Goal: Task Accomplishment & Management: Use online tool/utility

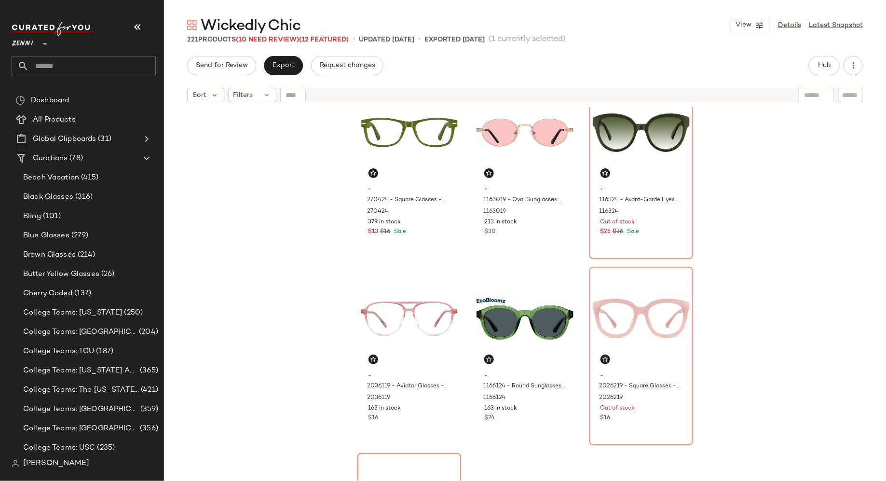
scroll to position [411, 0]
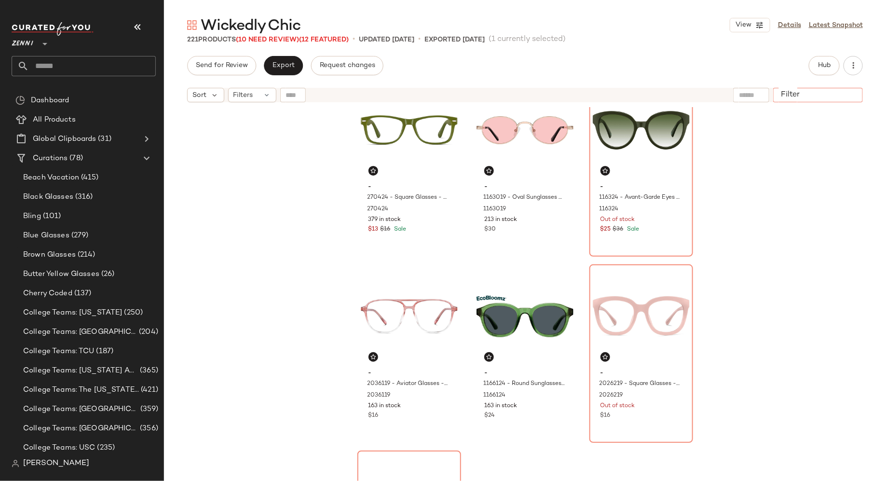
click at [844, 94] on input "Filter" at bounding box center [818, 95] width 82 height 10
type input "****"
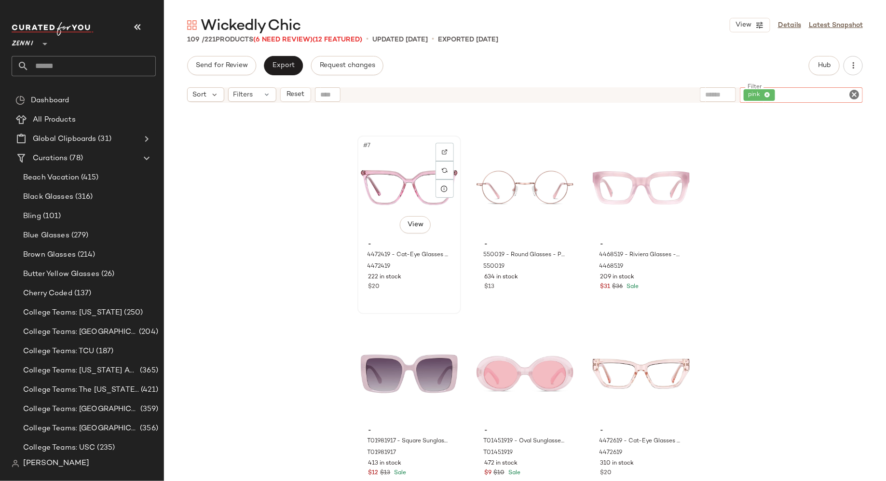
scroll to position [353, 0]
click at [502, 195] on div "#8 View" at bounding box center [524, 187] width 97 height 97
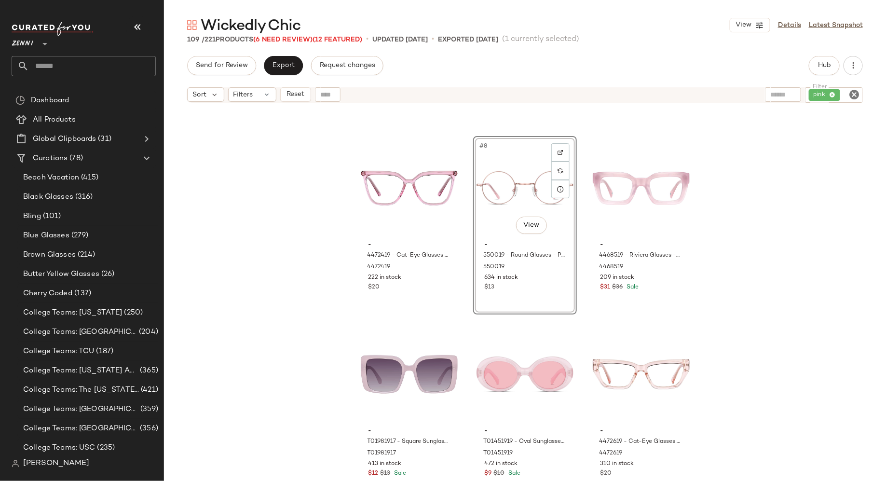
click at [857, 92] on icon "Clear Filter" at bounding box center [854, 95] width 12 height 12
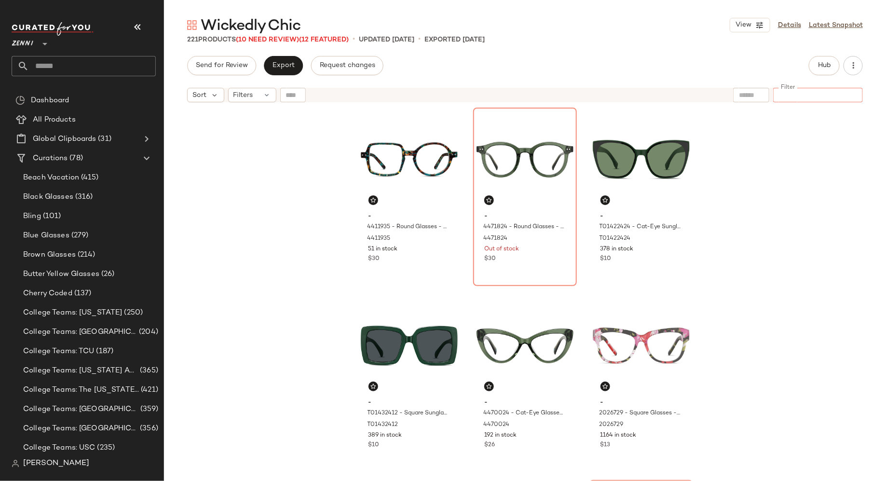
scroll to position [3, 0]
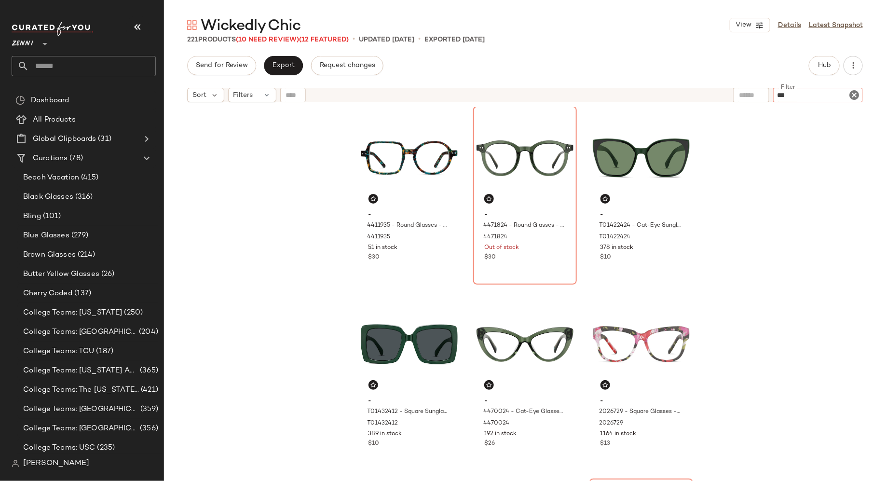
type input "****"
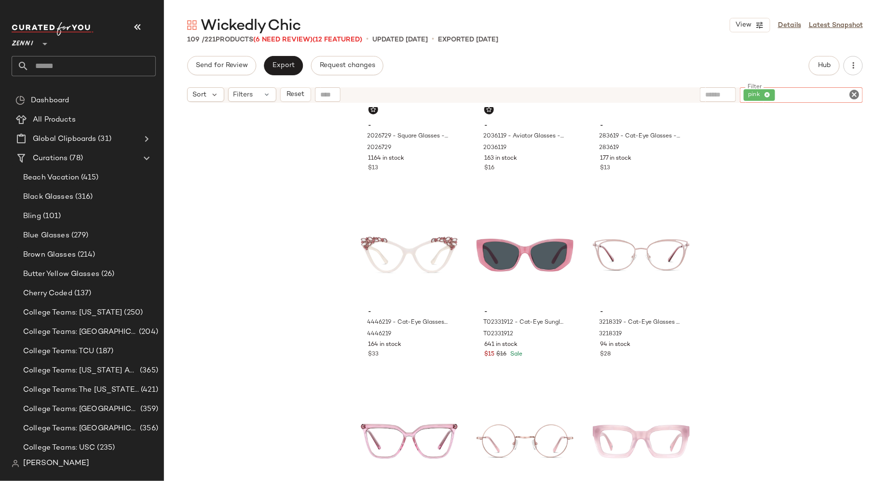
scroll to position [93, 0]
click at [619, 248] on div "#6 View" at bounding box center [641, 253] width 97 height 97
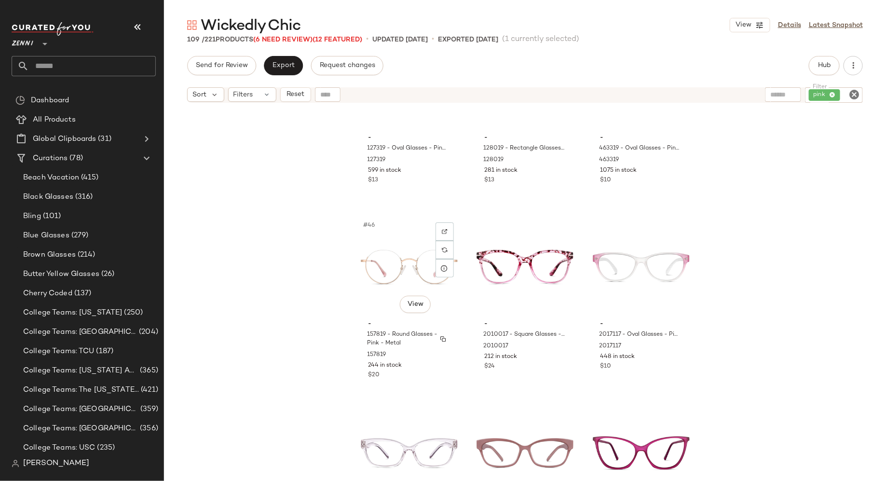
scroll to position [2693, 0]
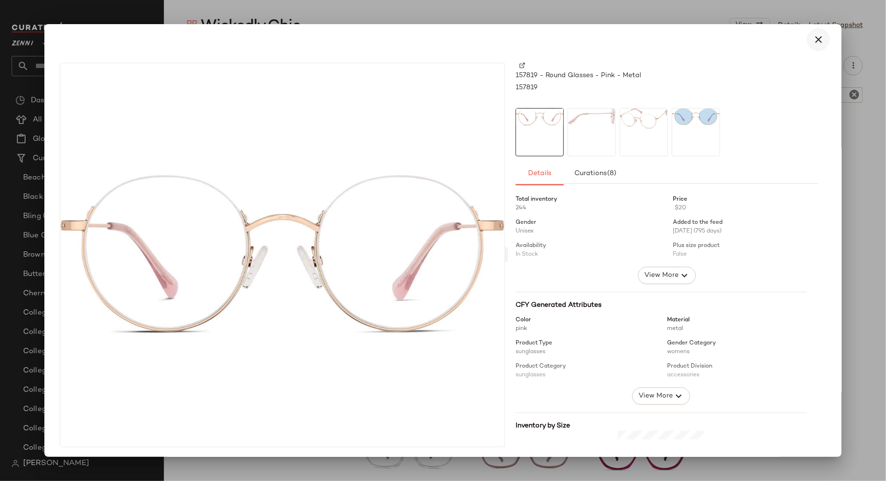
click at [812, 36] on icon "button" at bounding box center [818, 40] width 12 height 12
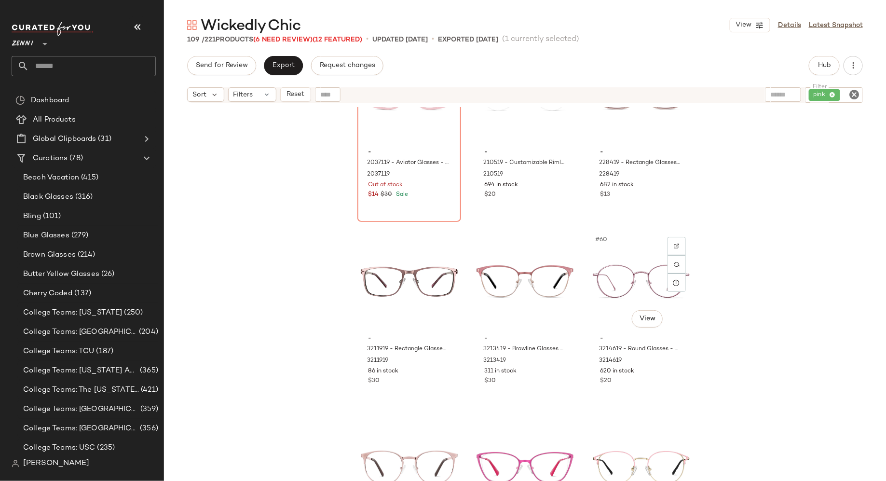
scroll to position [3428, 0]
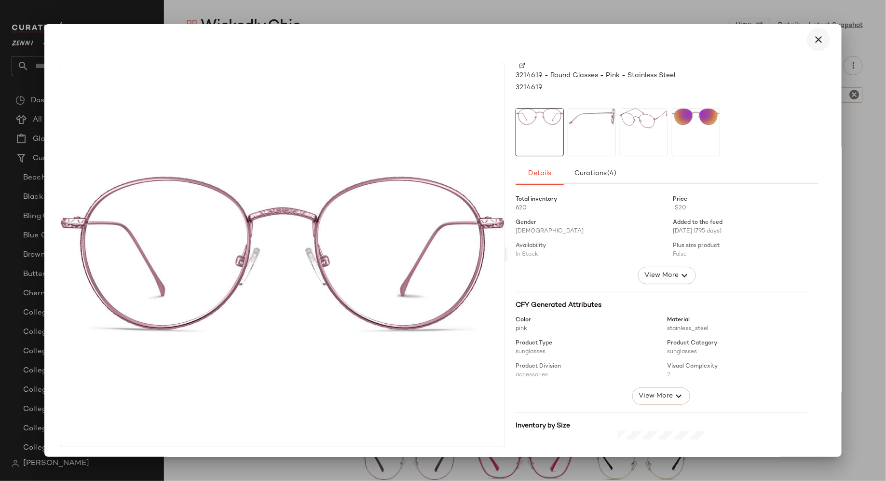
click at [814, 41] on icon "button" at bounding box center [818, 40] width 12 height 12
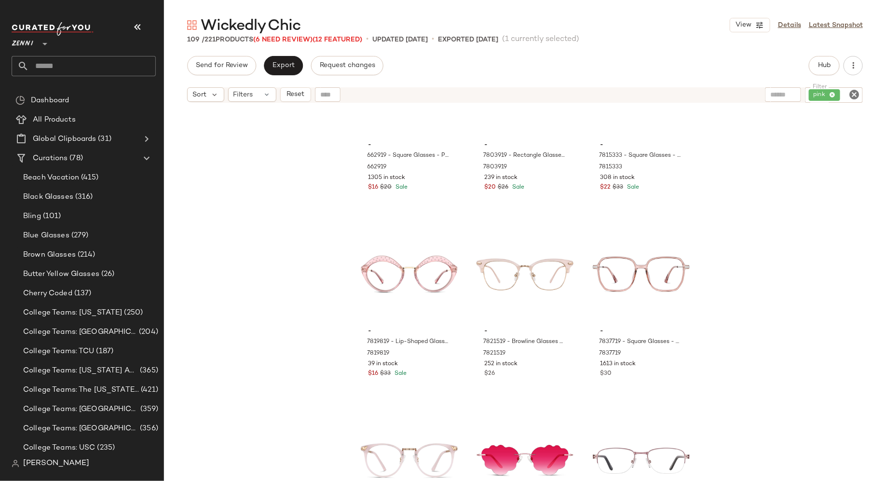
scroll to position [4920, 0]
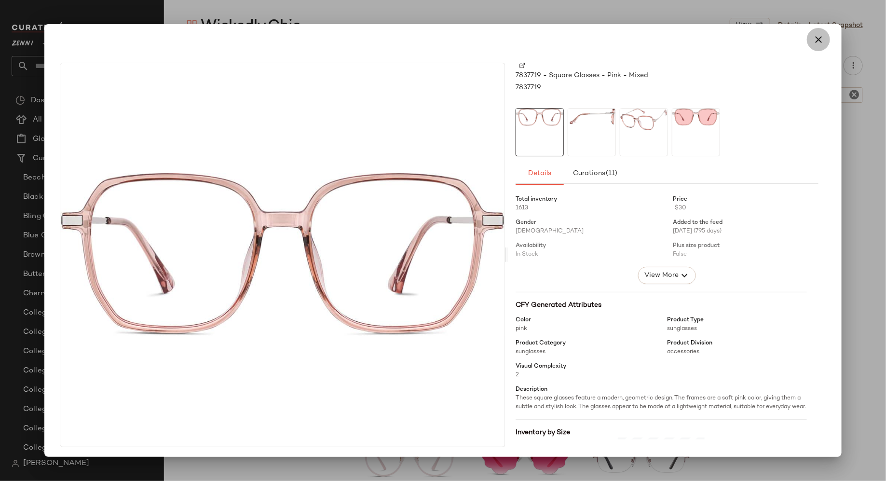
click at [815, 41] on icon "button" at bounding box center [818, 40] width 12 height 12
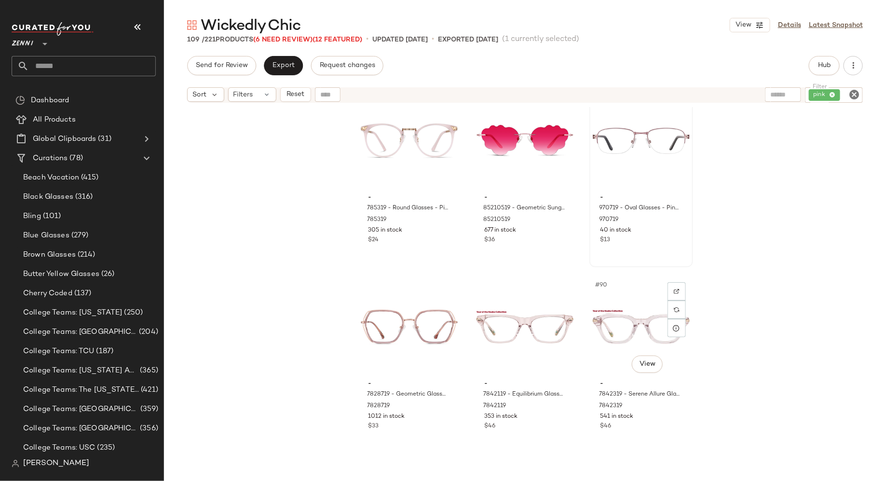
scroll to position [5245, 0]
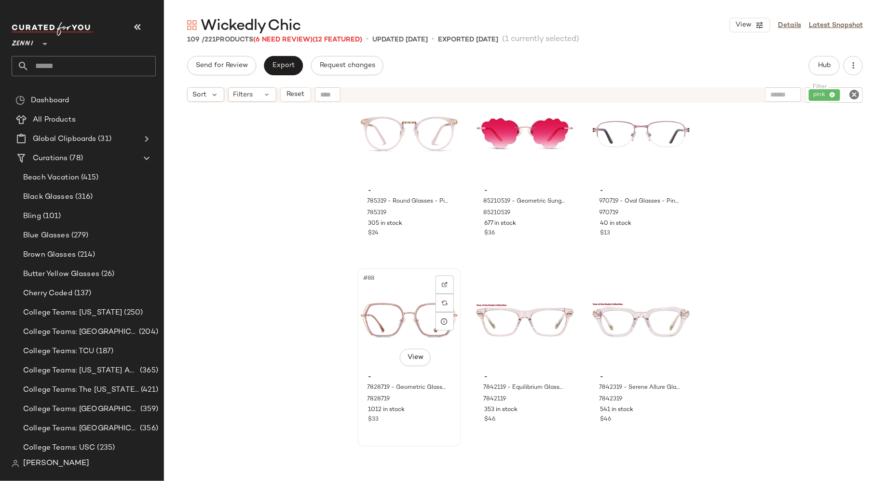
click at [403, 323] on div "#88 View" at bounding box center [409, 319] width 97 height 97
click at [415, 355] on body "Zenni ** Dashboard All Products Global Clipboards (31) Curations (78) Beach Vac…" at bounding box center [443, 240] width 886 height 481
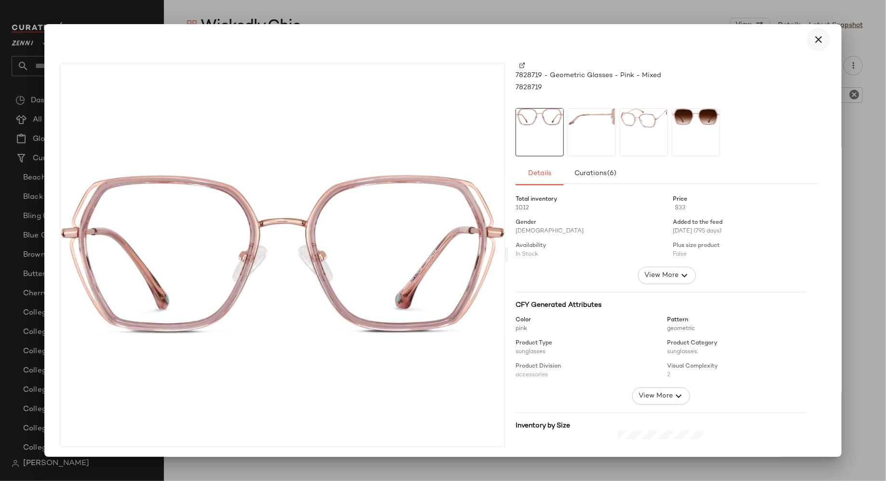
click at [815, 39] on icon "button" at bounding box center [818, 40] width 12 height 12
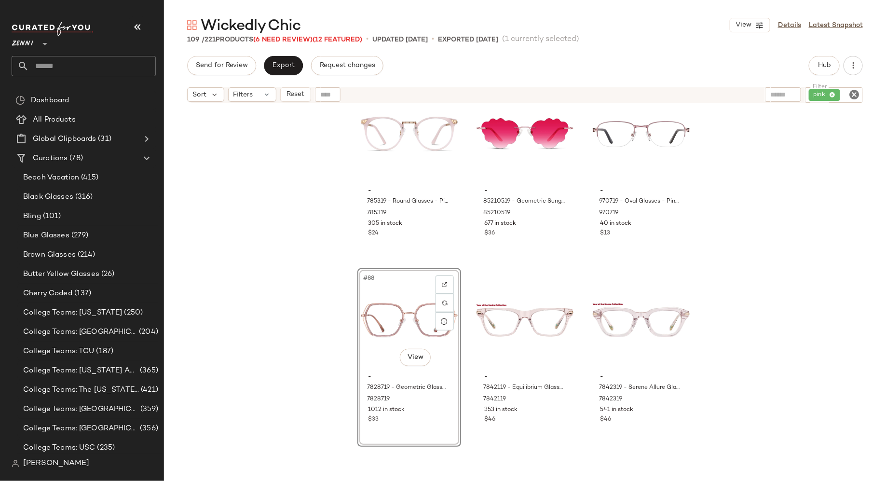
click at [394, 306] on div "#88 View" at bounding box center [409, 319] width 97 height 97
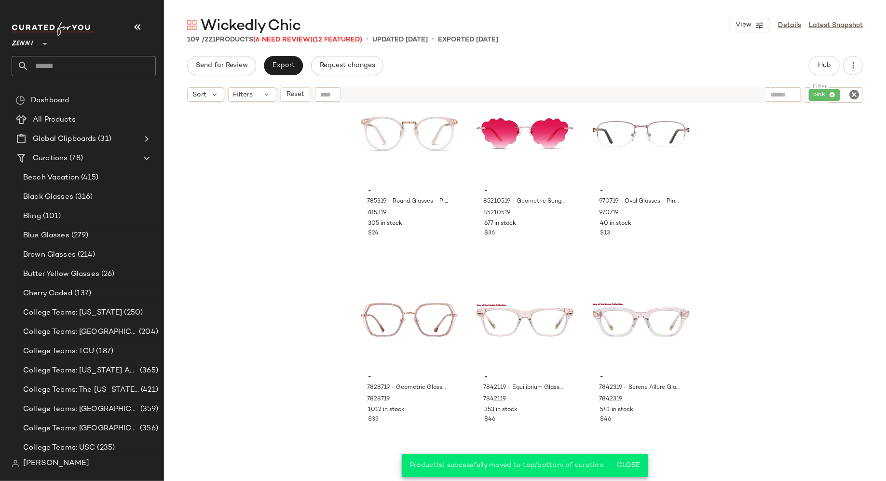
click at [856, 94] on icon "Clear Filter" at bounding box center [854, 95] width 12 height 12
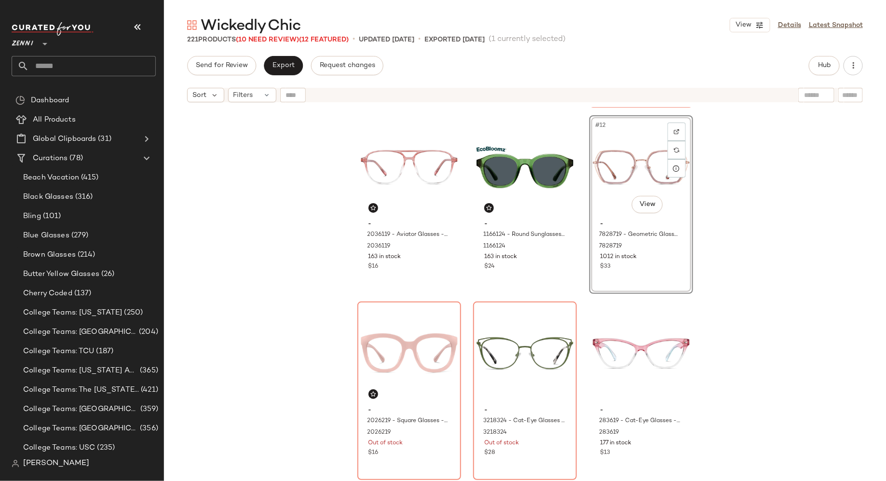
scroll to position [568, 0]
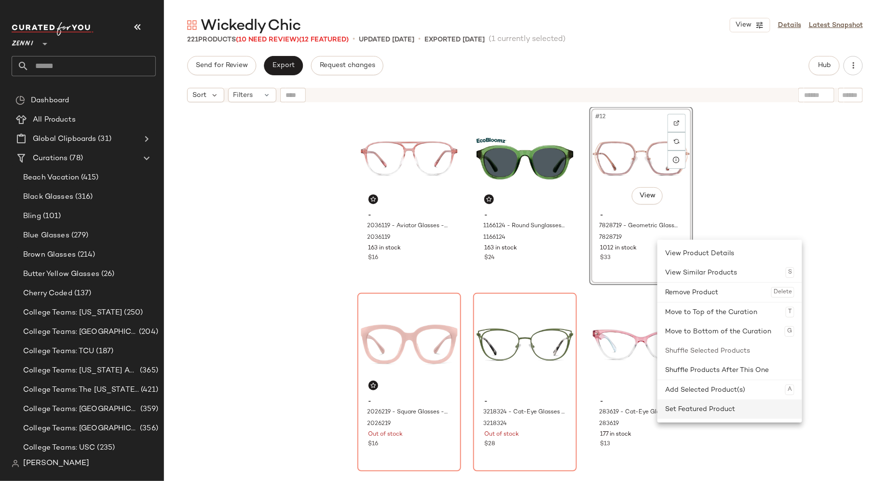
click at [688, 414] on div "Set Featured Product" at bounding box center [729, 408] width 129 height 19
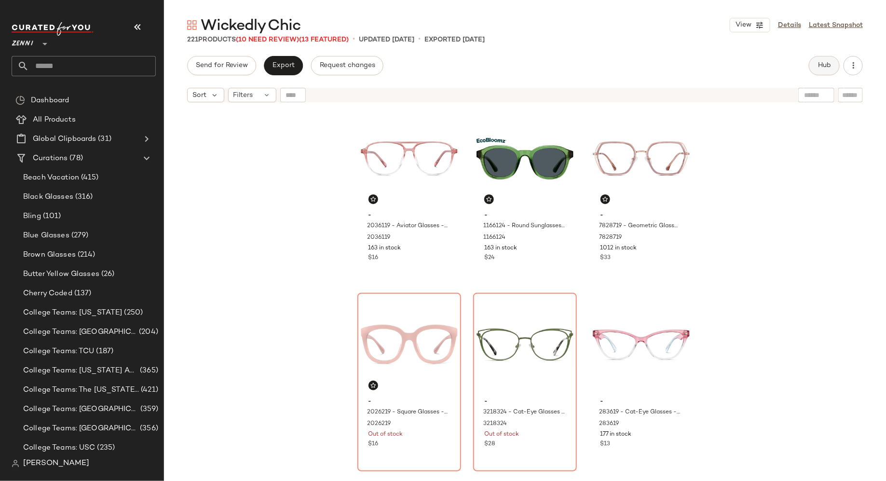
click at [819, 67] on span "Hub" at bounding box center [823, 66] width 13 height 8
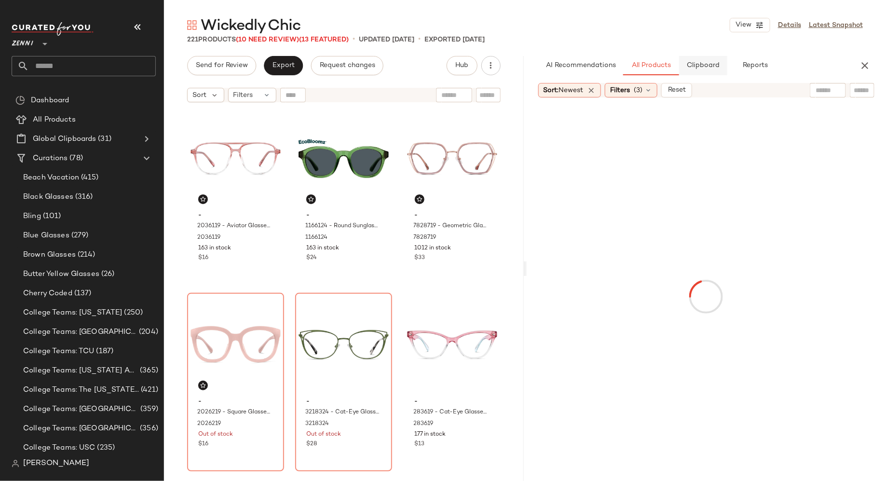
click at [703, 66] on span "Clipboard" at bounding box center [702, 66] width 33 height 8
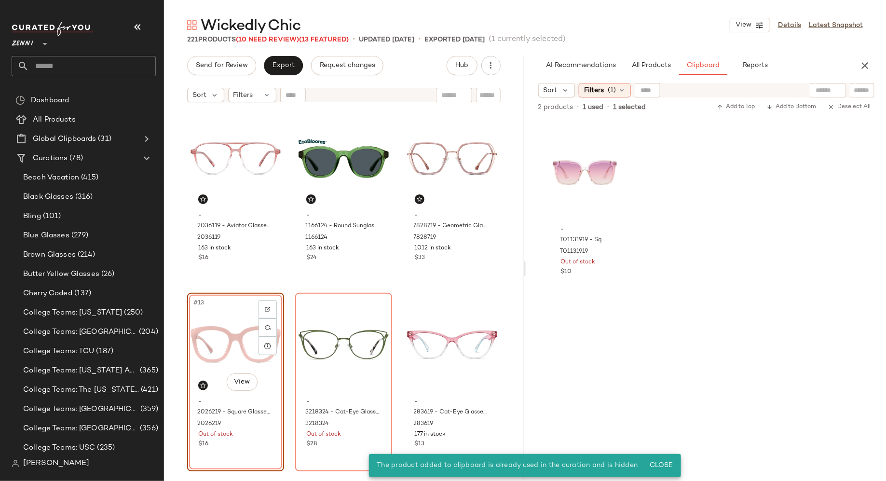
click at [230, 319] on div "#13 View" at bounding box center [235, 344] width 90 height 97
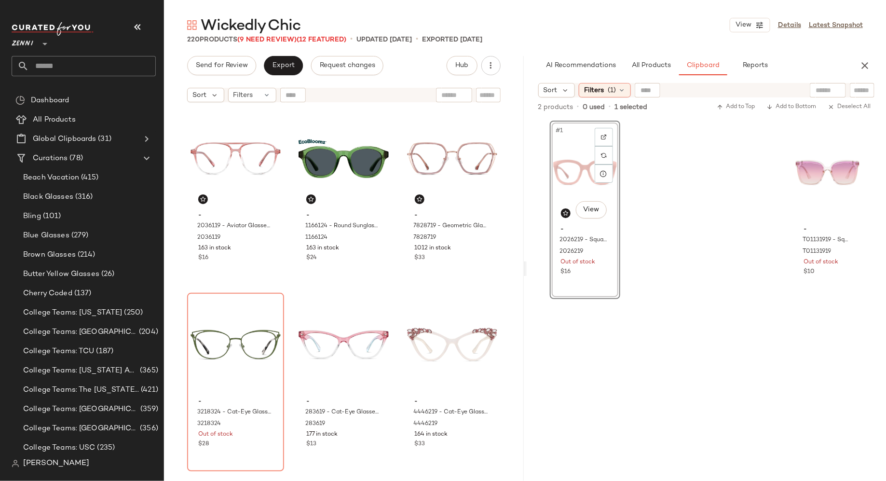
click at [667, 203] on div "#1 View - 2026219 - Square Glasses - Flamingo - Plastic 2026219 Out of stock $1…" at bounding box center [706, 301] width 313 height 360
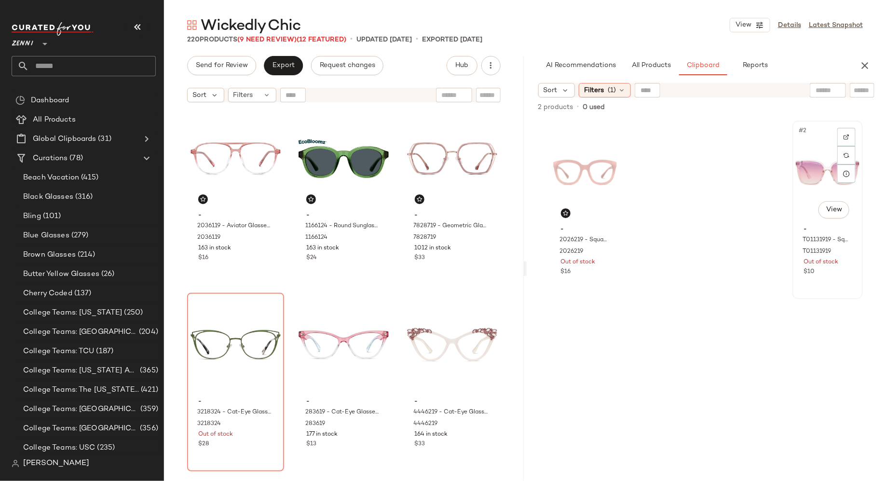
click at [820, 174] on div "#2 View" at bounding box center [827, 172] width 64 height 97
click at [656, 70] on button "All Products" at bounding box center [651, 65] width 56 height 19
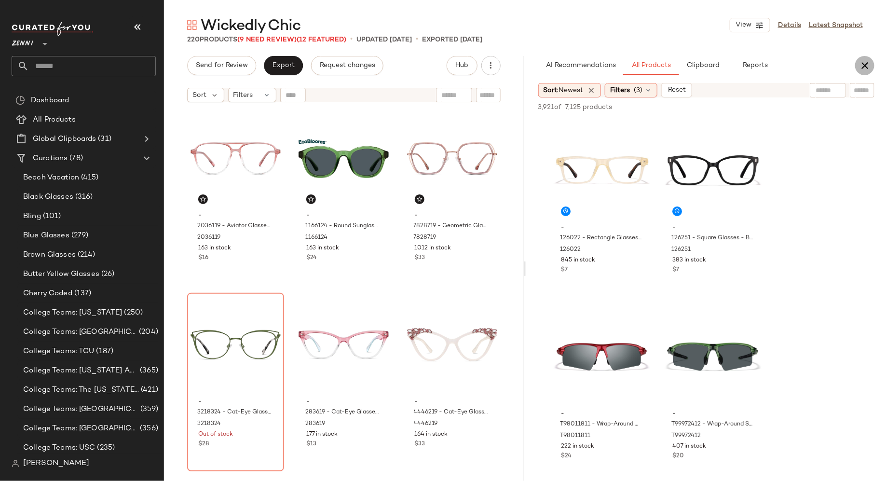
click at [868, 66] on icon "button" at bounding box center [865, 66] width 12 height 12
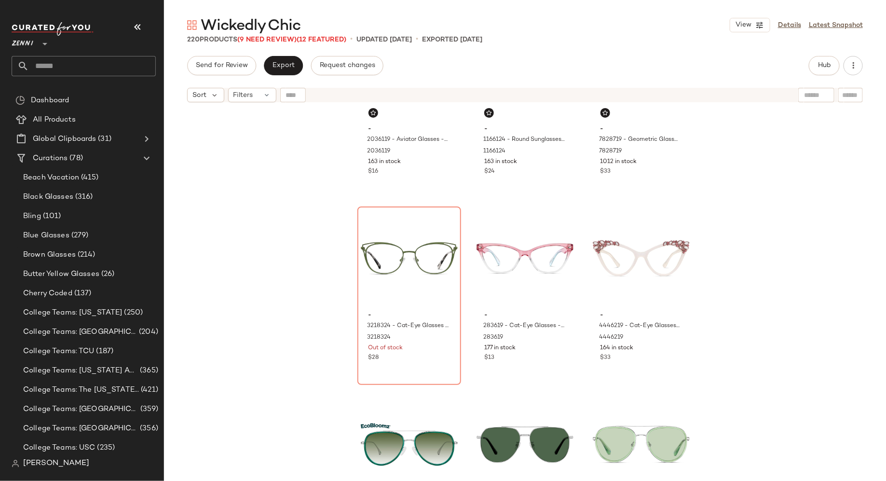
scroll to position [667, 0]
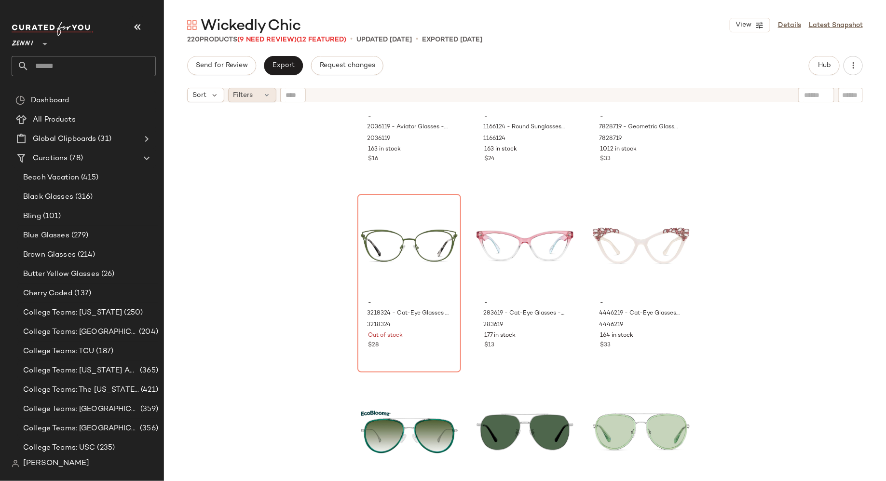
click at [262, 93] on div "Filters" at bounding box center [252, 95] width 48 height 14
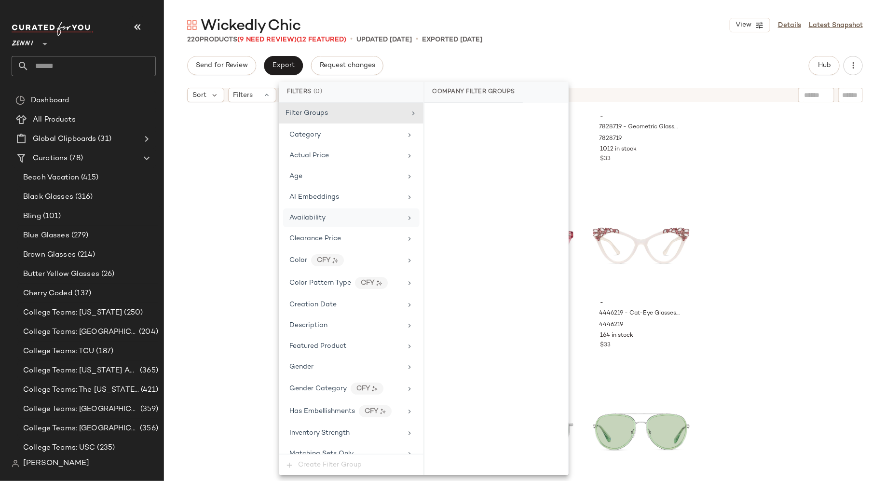
click at [320, 213] on div "Availability" at bounding box center [307, 218] width 36 height 10
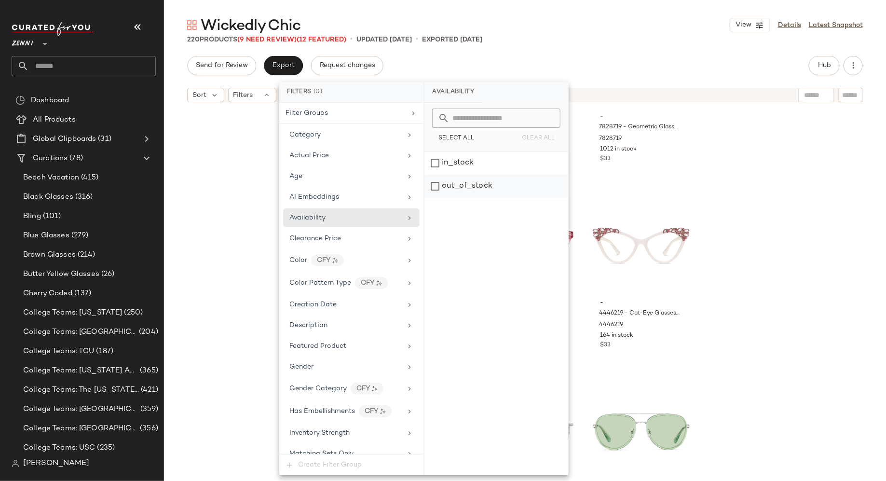
click at [433, 183] on div "out_of_stock" at bounding box center [496, 186] width 144 height 23
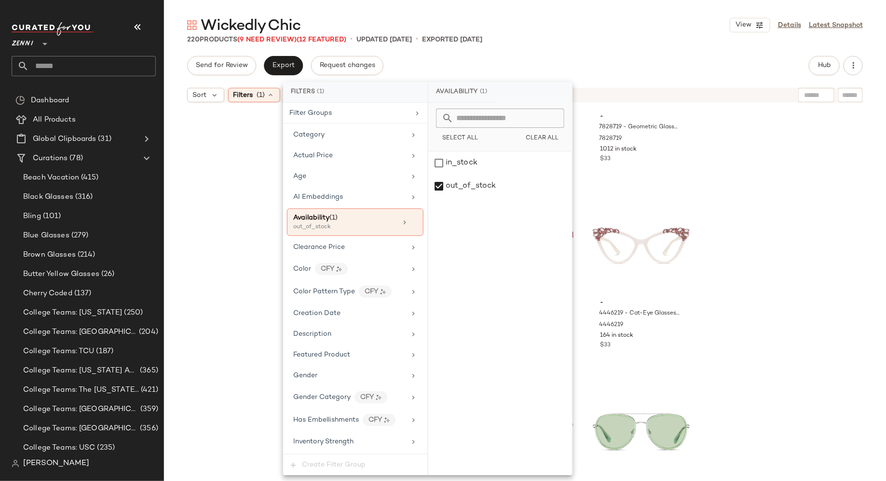
click at [202, 192] on div "- 2036119 - Aviator Glasses - Pink - Plastic 2036119 163 in stock $16 - 1166124…" at bounding box center [525, 306] width 722 height 398
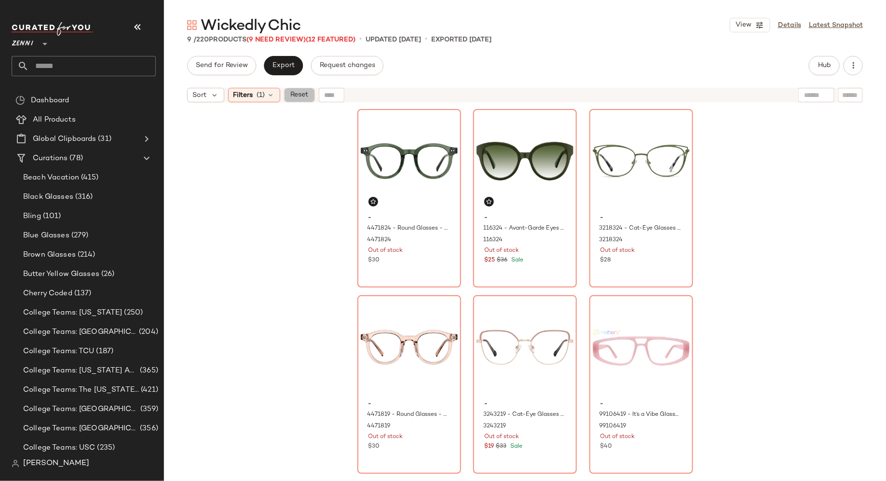
click at [302, 96] on span "Reset" at bounding box center [299, 95] width 18 height 8
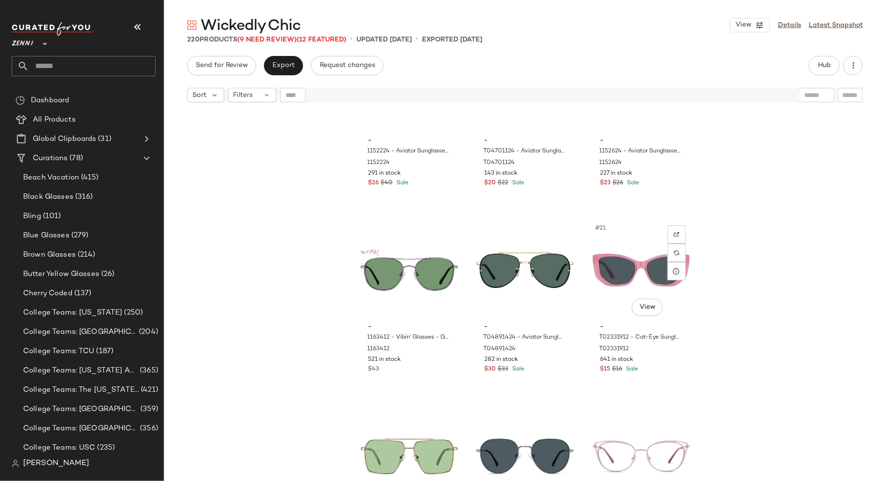
scroll to position [1016, 0]
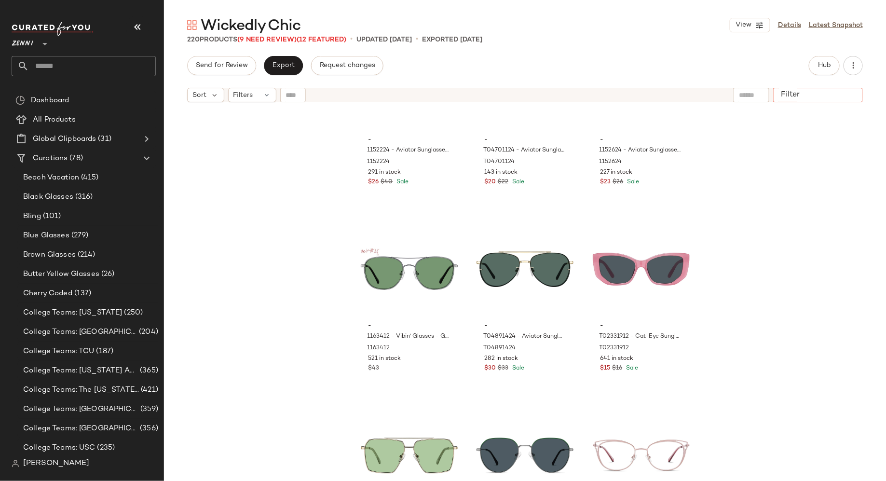
click at [844, 92] on input "Filter" at bounding box center [818, 95] width 82 height 10
type input "*****"
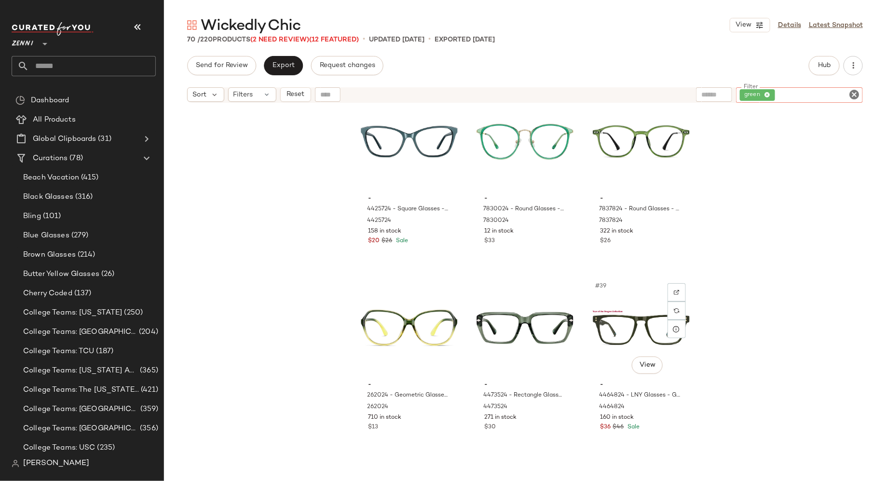
scroll to position [2030, 0]
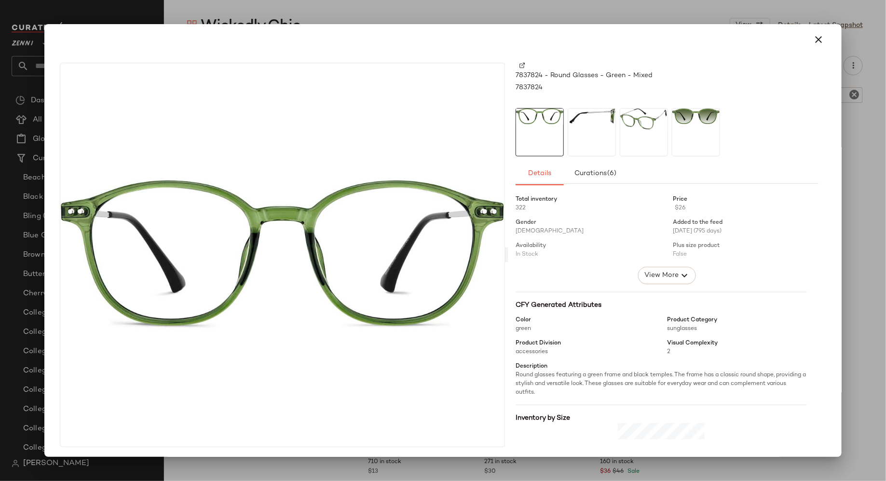
click at [594, 150] on div at bounding box center [591, 132] width 48 height 48
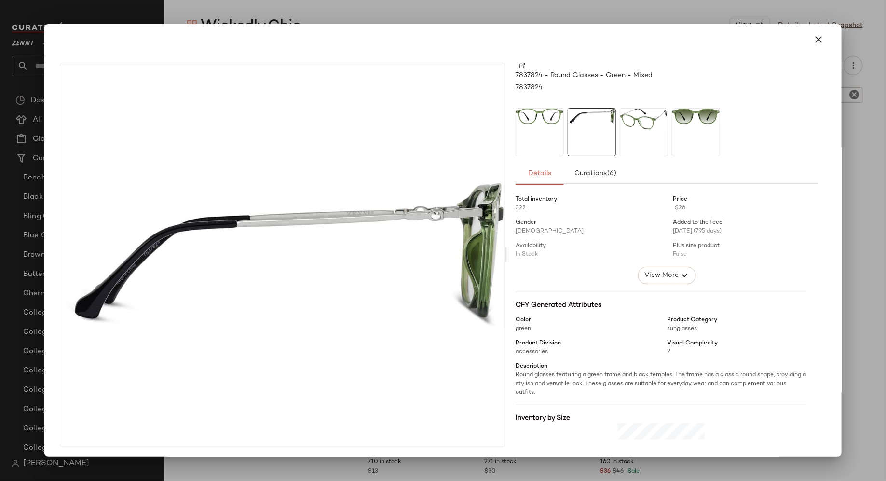
click at [635, 148] on div at bounding box center [644, 132] width 48 height 48
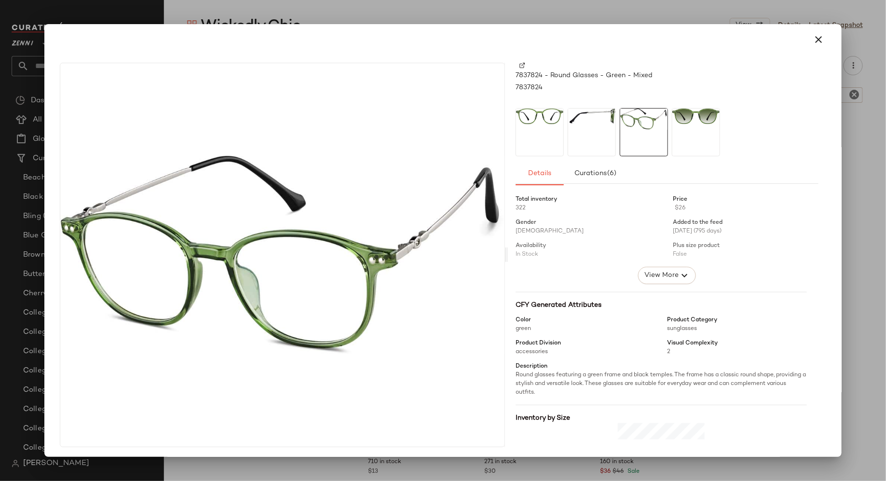
click at [693, 148] on div at bounding box center [696, 132] width 48 height 48
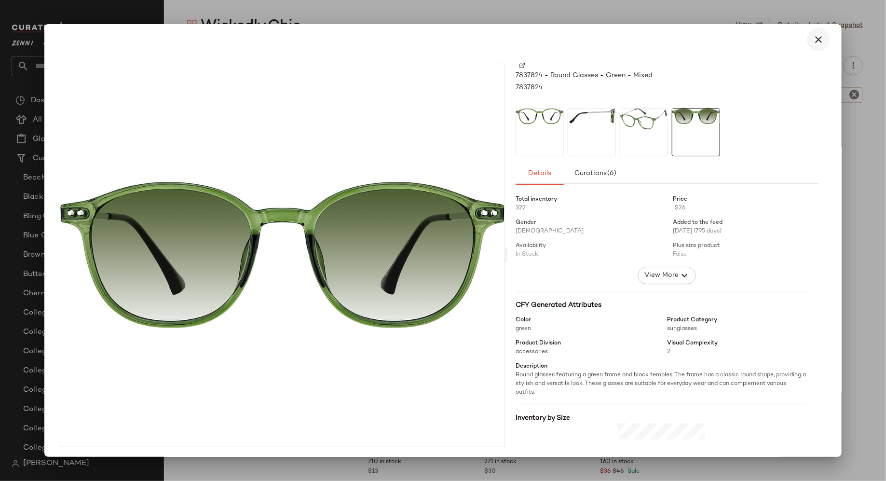
click at [816, 41] on icon "button" at bounding box center [818, 40] width 12 height 12
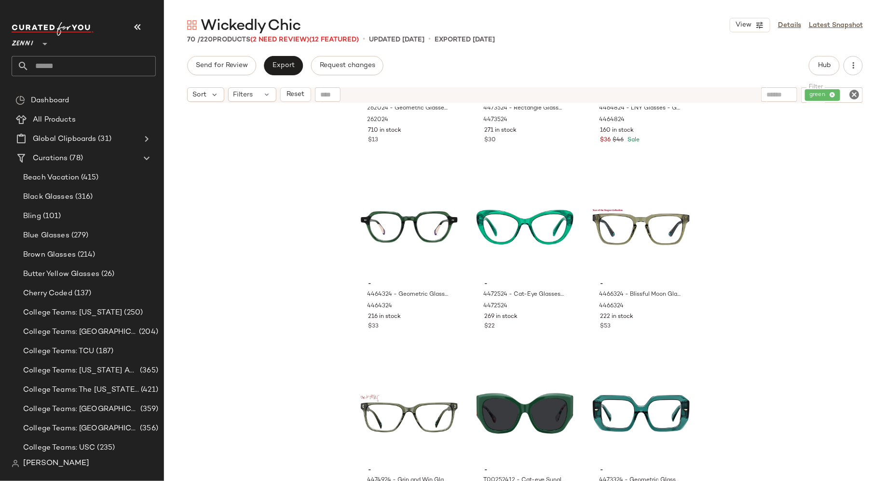
scroll to position [2359, 0]
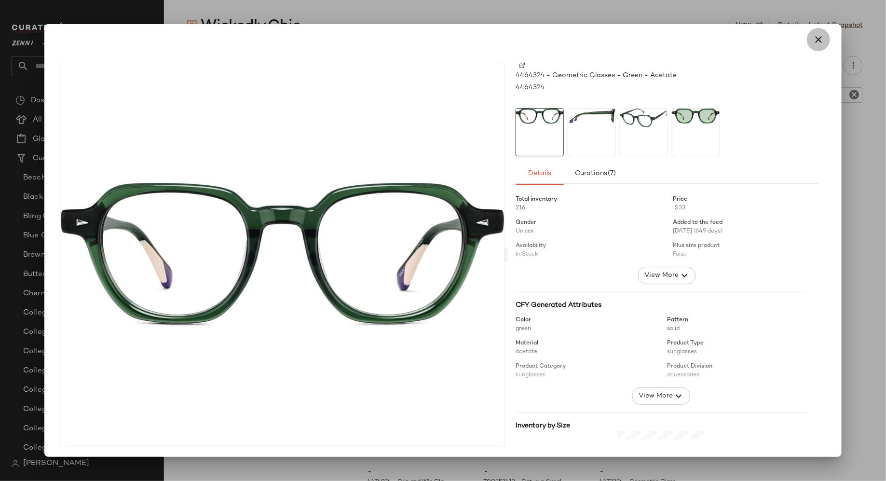
click at [812, 40] on icon "button" at bounding box center [818, 40] width 12 height 12
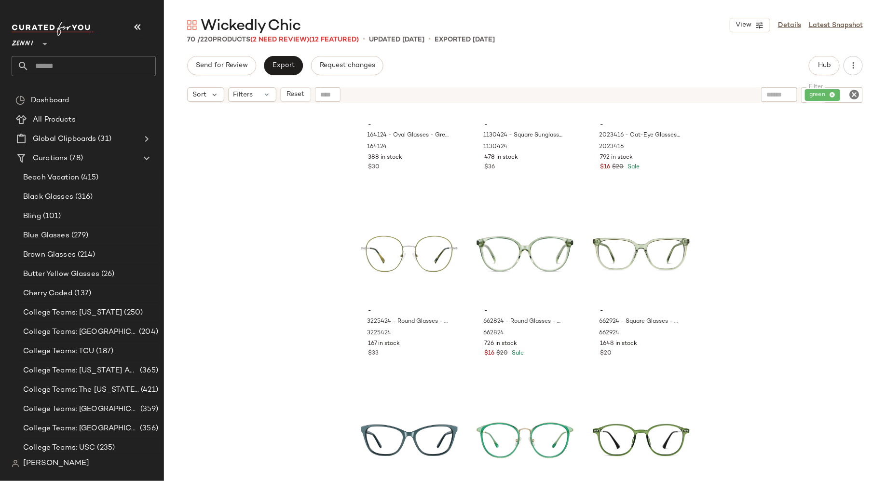
scroll to position [1777, 0]
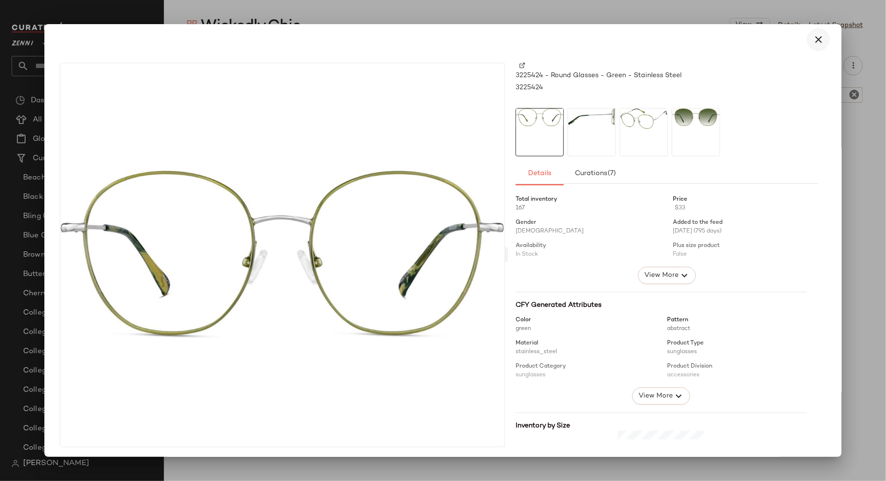
click at [816, 40] on icon "button" at bounding box center [818, 40] width 12 height 12
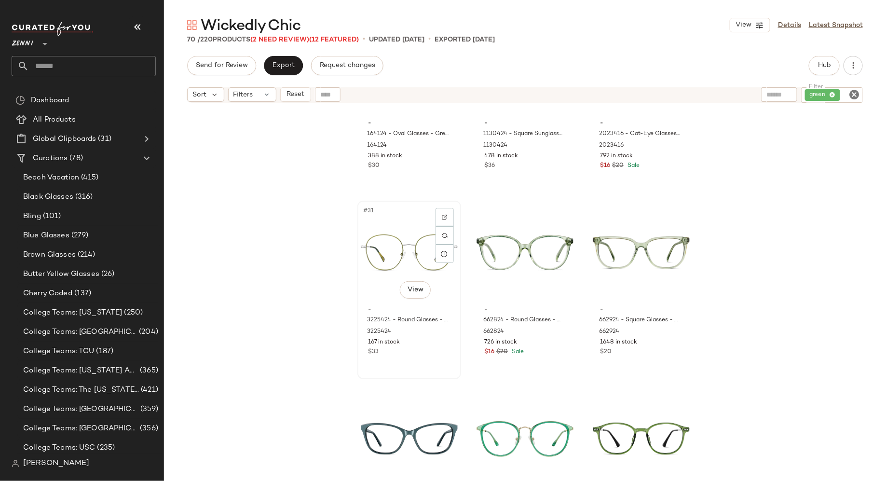
click at [387, 267] on div "#31 View" at bounding box center [409, 252] width 97 height 97
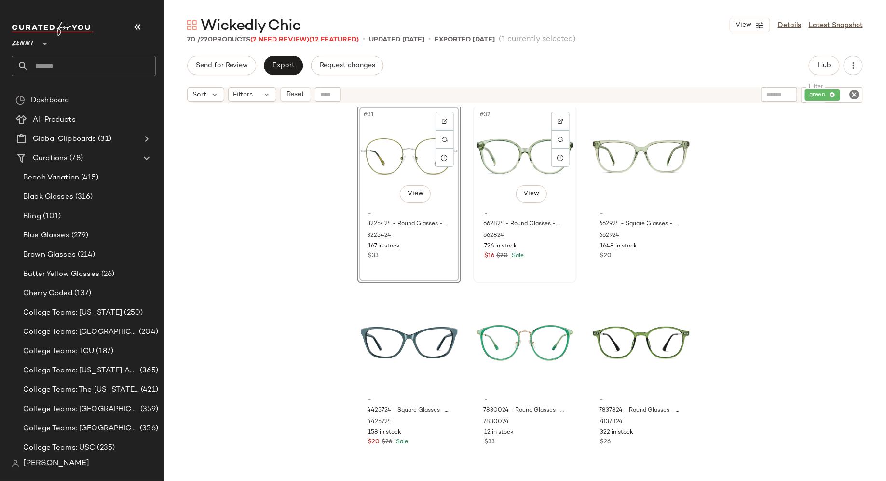
scroll to position [1883, 0]
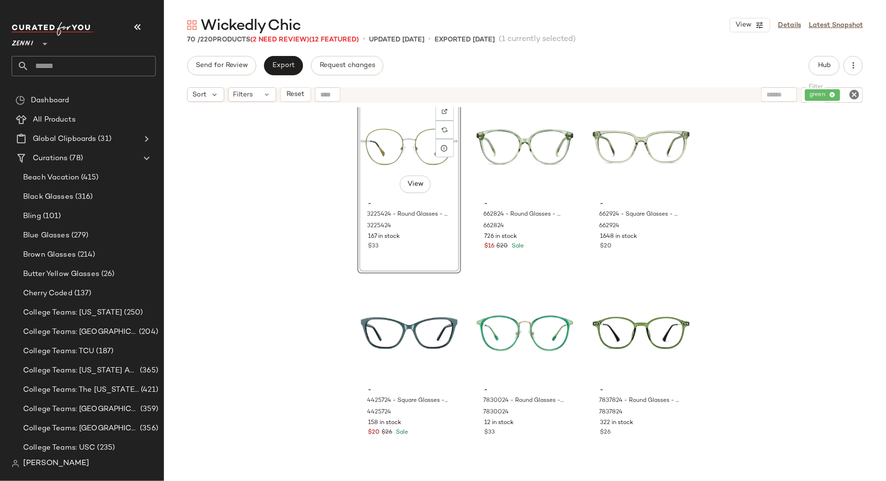
click at [415, 248] on div "#31 View - 3225424 - Round Glasses - Green - Stainless Steel 3225424 167 in sto…" at bounding box center [409, 184] width 104 height 178
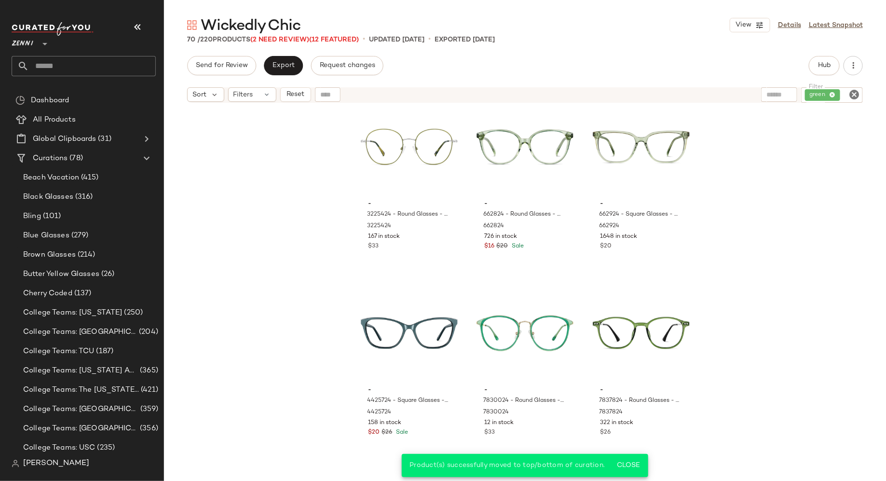
click at [858, 95] on icon "Clear Filter" at bounding box center [854, 95] width 12 height 12
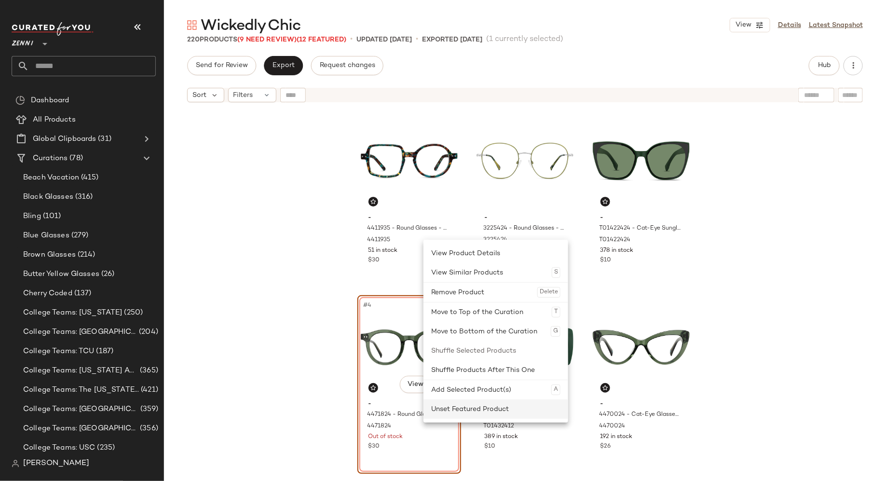
click at [454, 407] on div "Unset Featured Product" at bounding box center [495, 408] width 129 height 19
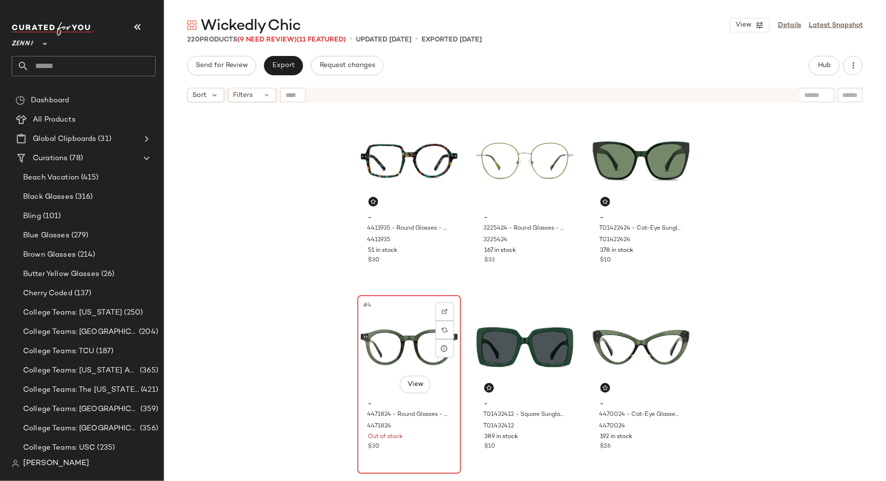
click at [405, 310] on div "#4 View" at bounding box center [409, 346] width 97 height 97
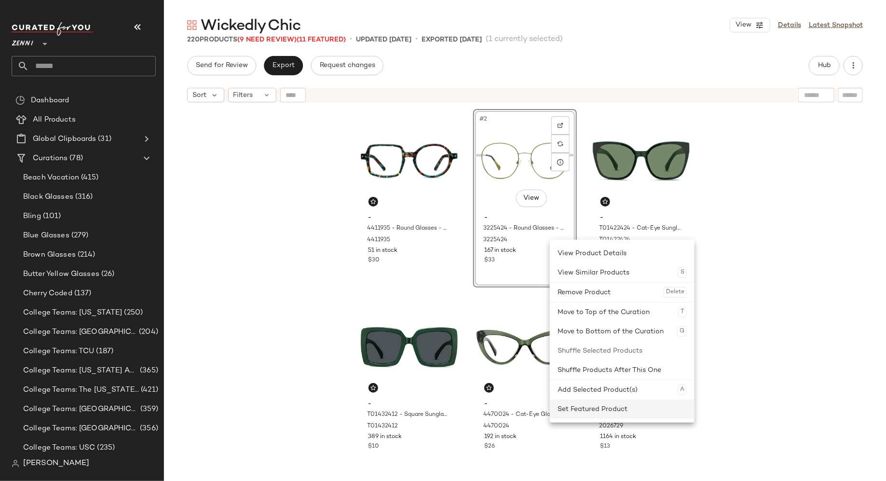
click at [568, 404] on div "Set Featured Product" at bounding box center [621, 408] width 129 height 19
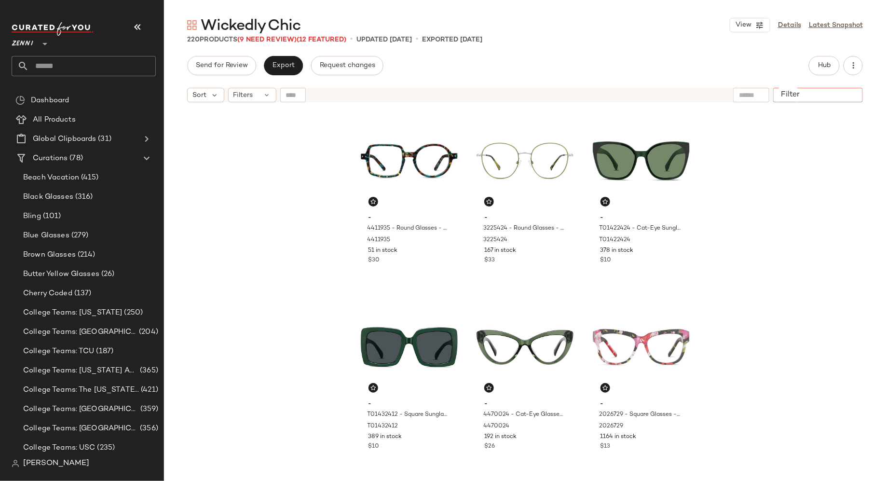
click at [854, 96] on input "Filter" at bounding box center [818, 95] width 82 height 10
type input "*****"
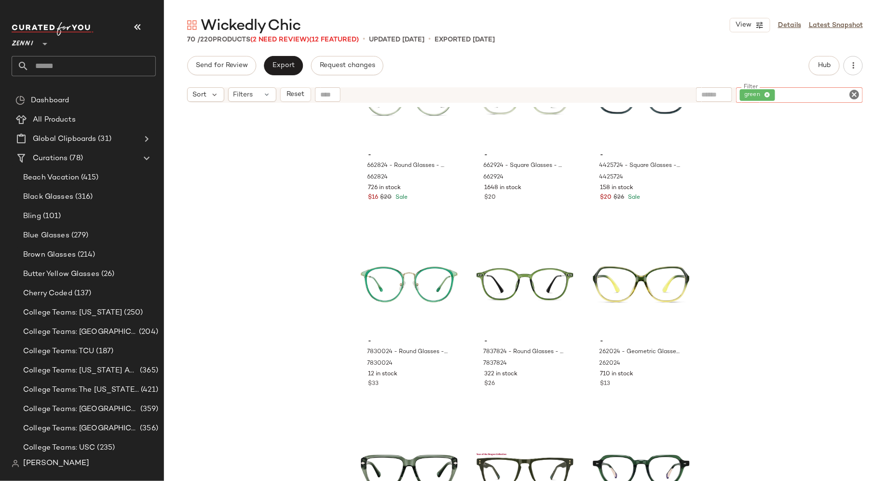
scroll to position [1933, 0]
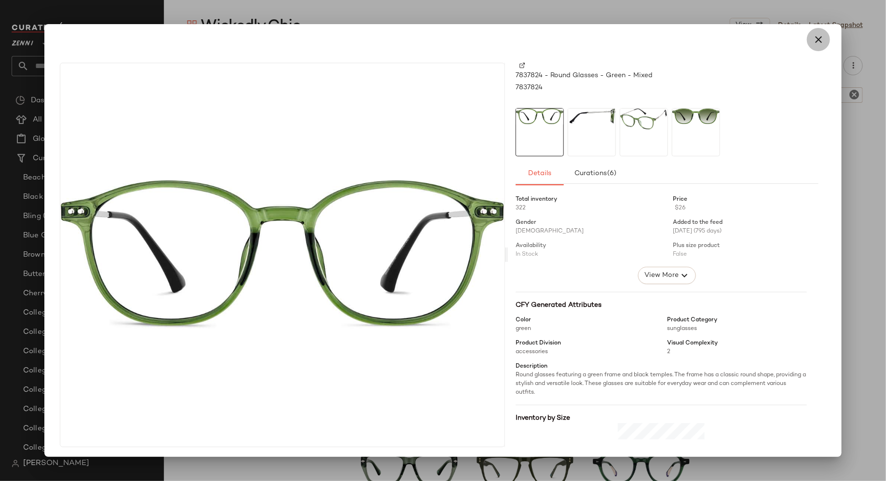
click at [814, 36] on icon "button" at bounding box center [818, 40] width 12 height 12
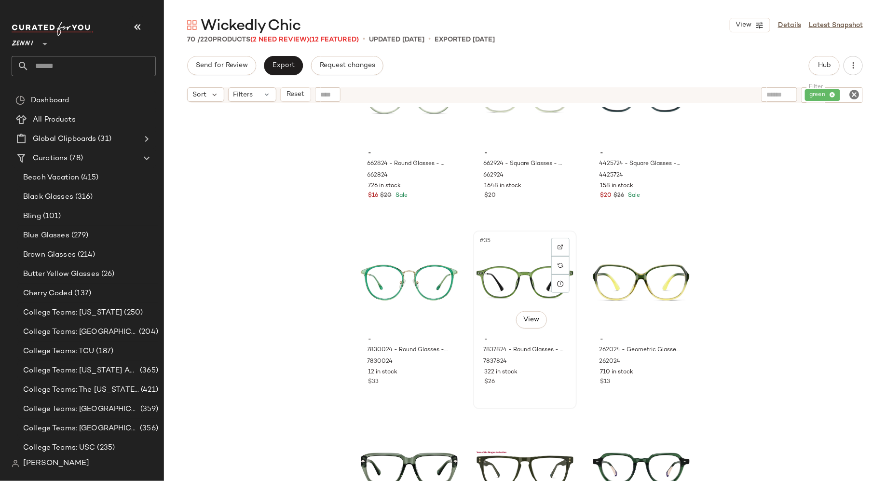
click at [531, 389] on div "#35 View - 7837824 - Round Glasses - Green - Mixed 7837824 322 in stock $26" at bounding box center [525, 319] width 102 height 176
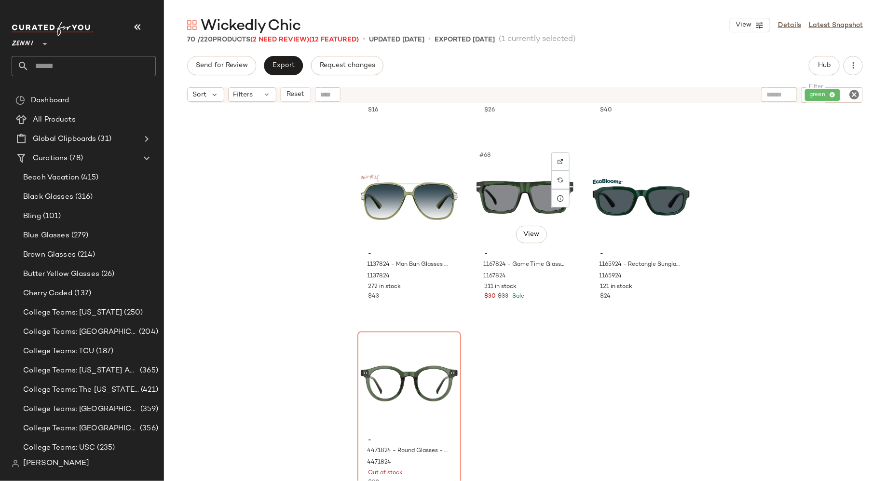
scroll to position [4070, 0]
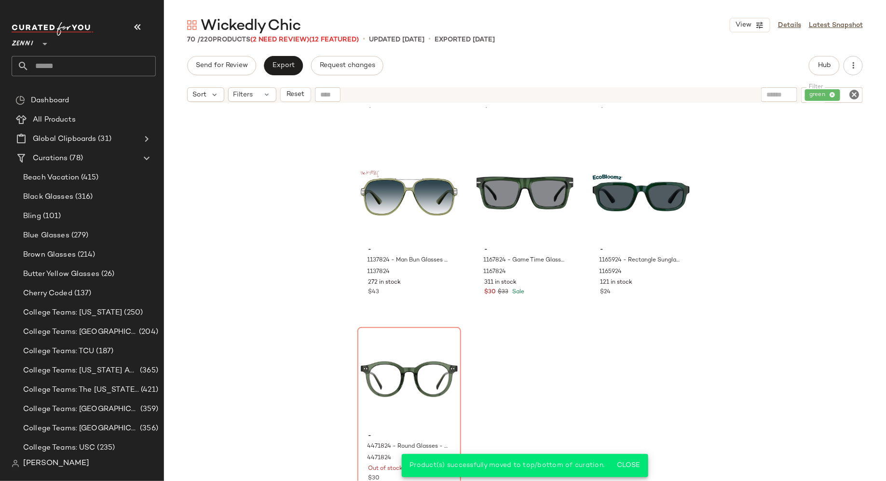
click at [860, 93] on div "green" at bounding box center [832, 94] width 62 height 15
click at [849, 94] on icon "Clear Filter" at bounding box center [854, 95] width 12 height 12
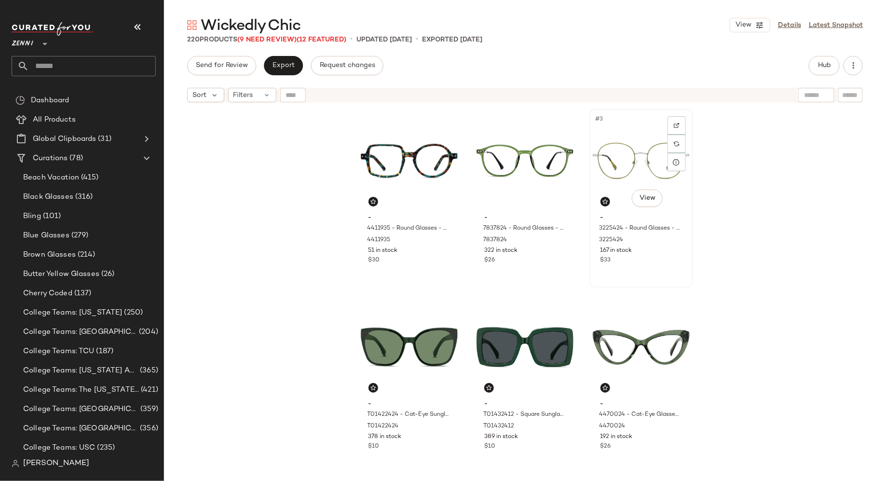
click at [641, 275] on div "#3 View - 3225424 - Round Glasses - Green - Stainless Steel 3225424 167 in stoc…" at bounding box center [641, 198] width 102 height 176
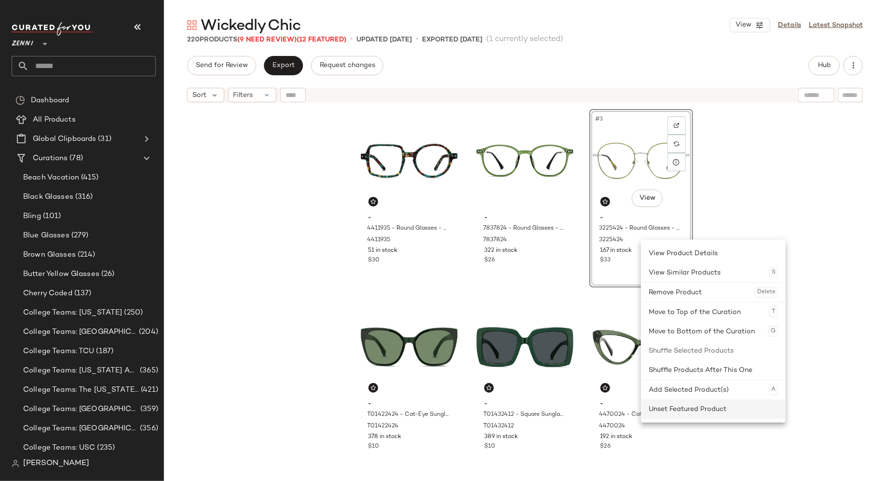
click at [685, 410] on div "Unset Featured Product" at bounding box center [712, 408] width 129 height 19
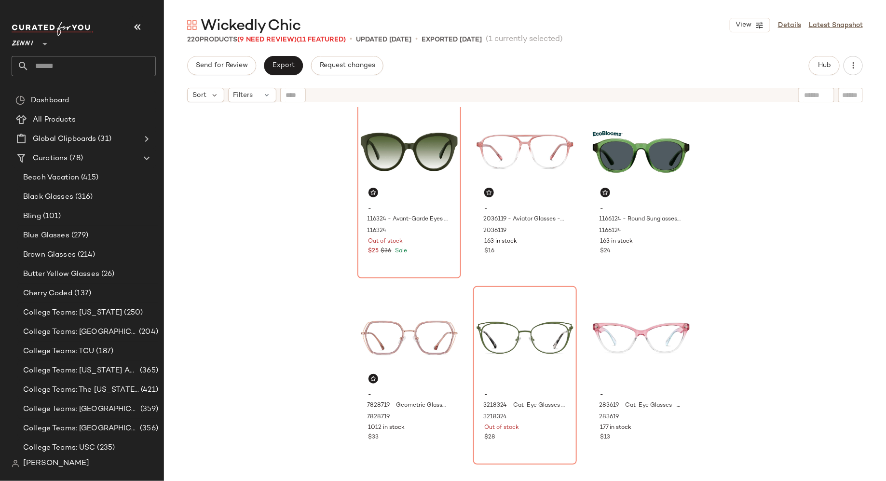
scroll to position [581, 0]
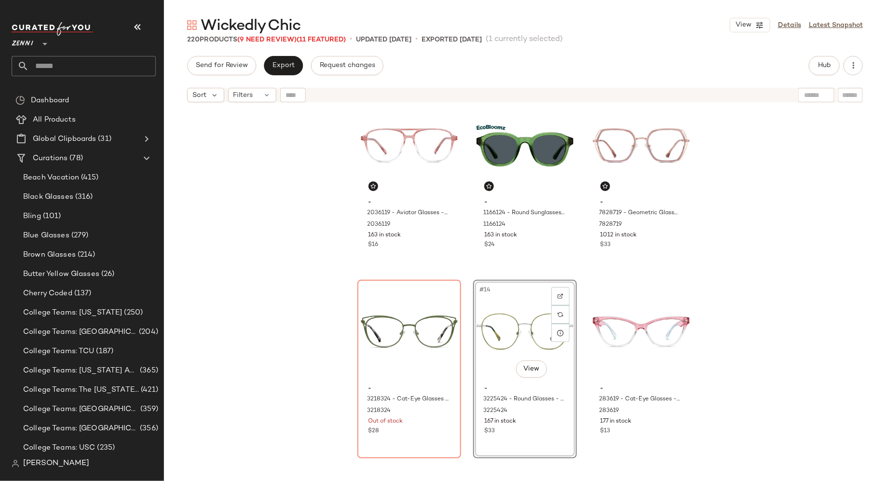
click at [467, 388] on div "- 2036119 - Aviator Glasses - Pink - Plastic 2036119 163 in stock $16 - 1166124…" at bounding box center [525, 306] width 722 height 398
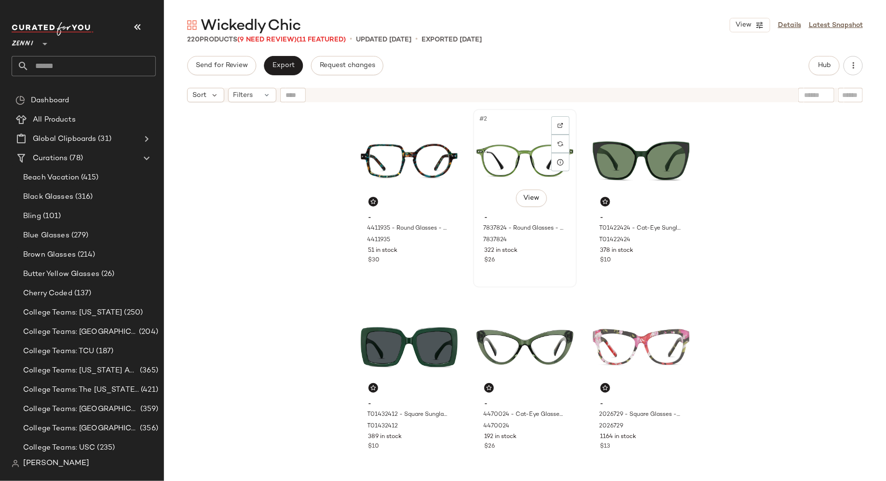
click at [536, 270] on div "#2 View - 7837824 - Round Glasses - Green - Mixed 7837824 322 in stock $26" at bounding box center [525, 198] width 102 height 176
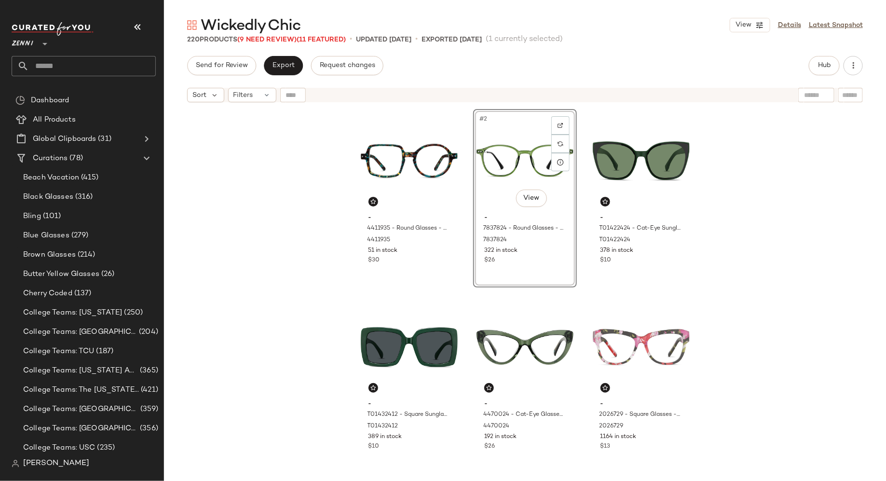
click at [777, 226] on div "- 4411935 - Round Glasses - Pattern - Acetate 4411935 51 in stock $30 #2 View -…" at bounding box center [525, 306] width 722 height 398
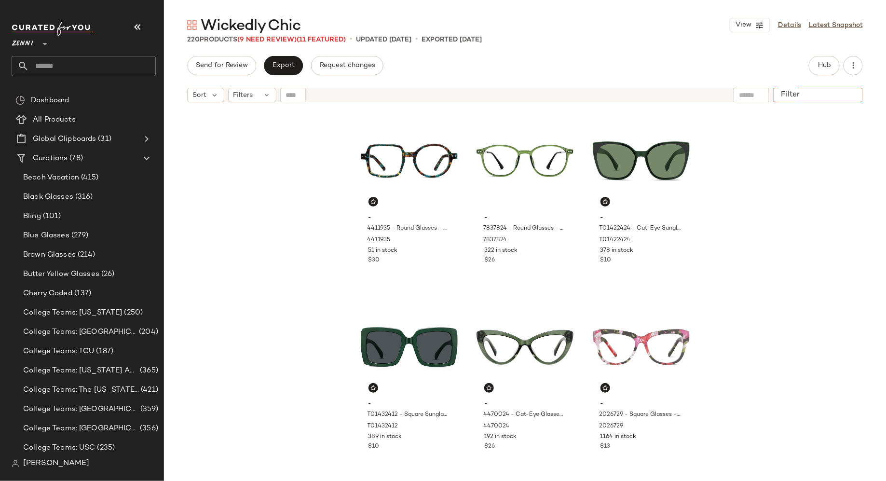
click at [848, 94] on input "Filter" at bounding box center [818, 95] width 82 height 10
type input "*****"
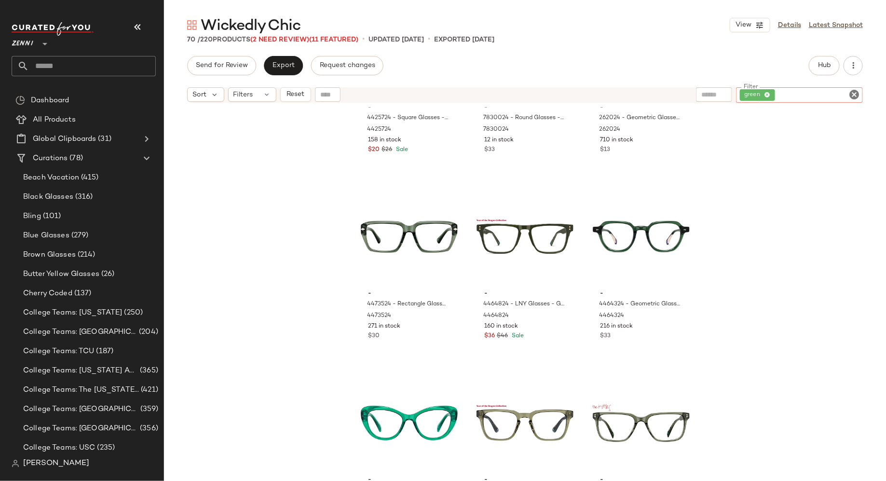
scroll to position [2168, 0]
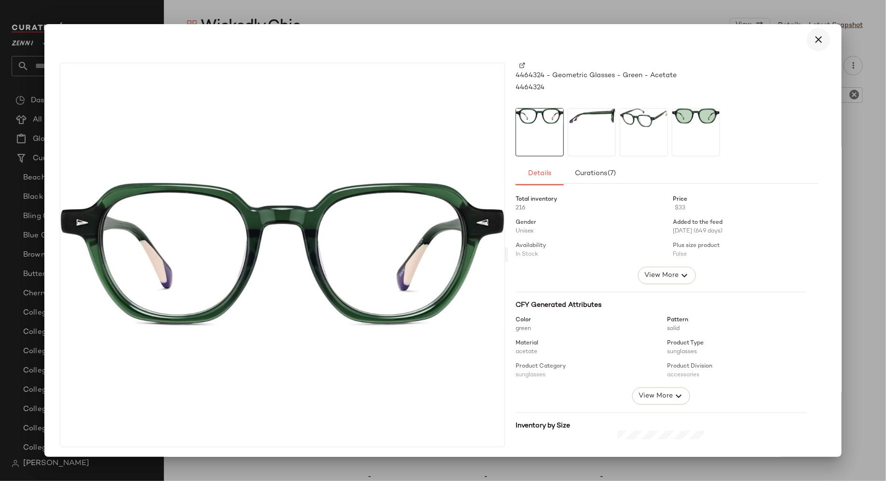
click at [813, 36] on icon "button" at bounding box center [818, 40] width 12 height 12
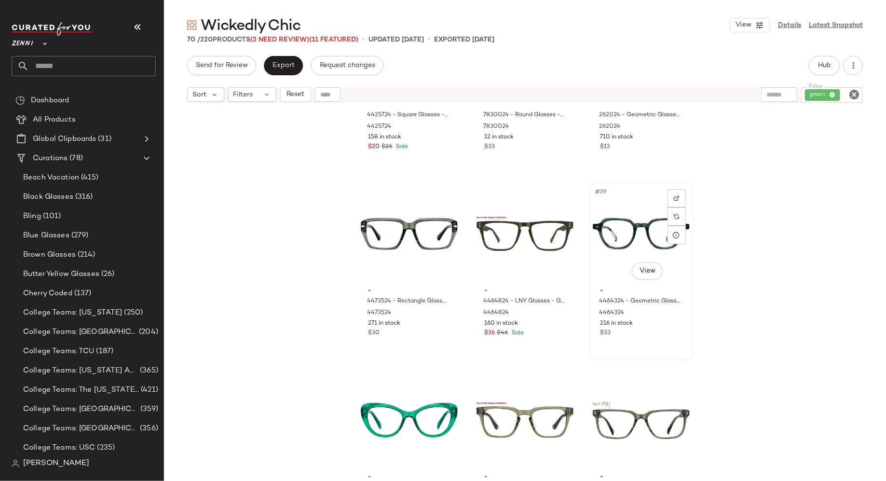
click at [621, 226] on div "#39 View" at bounding box center [641, 233] width 97 height 97
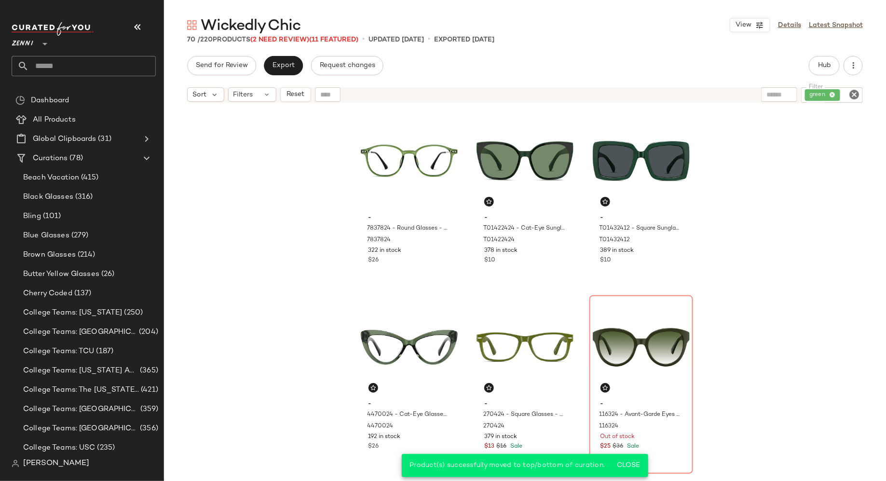
click at [856, 94] on icon "Clear Filter" at bounding box center [854, 95] width 12 height 12
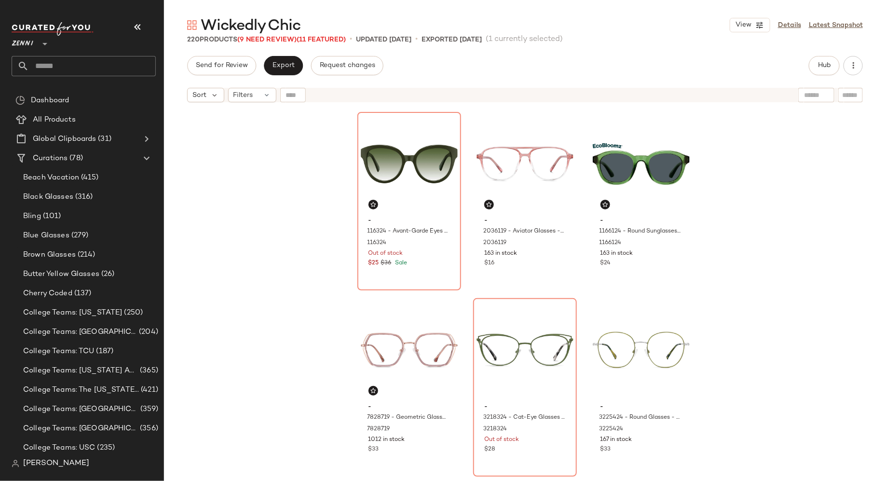
scroll to position [563, 0]
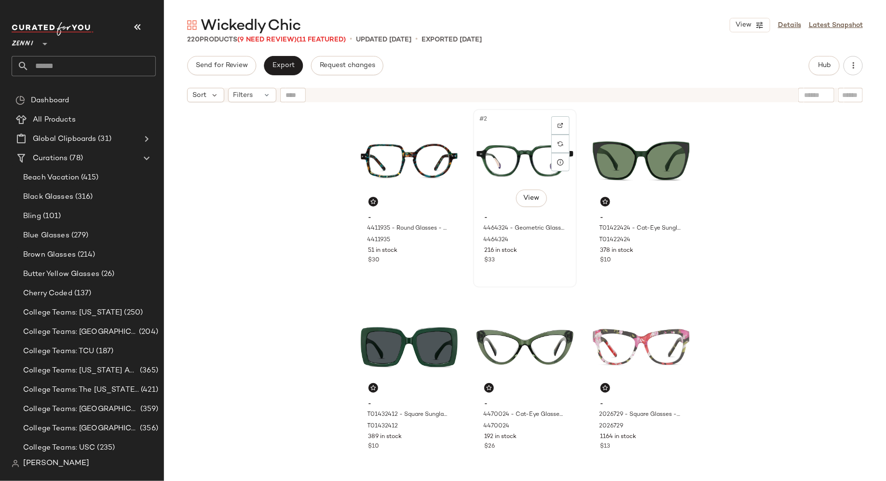
click at [522, 275] on div "#2 View - 4464324 - Geometric Glasses - Green - Acetate 4464324 216 in stock $33" at bounding box center [525, 198] width 102 height 176
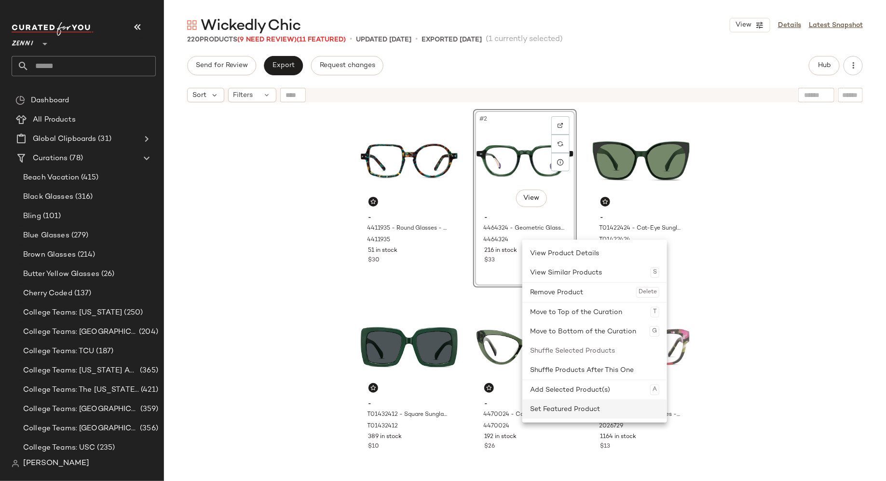
click at [547, 409] on div "Set Featured Product" at bounding box center [594, 408] width 129 height 19
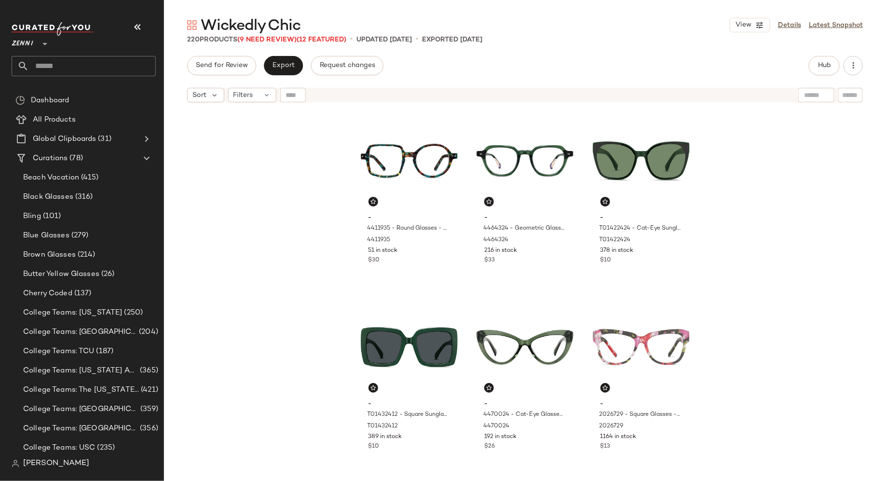
click at [277, 201] on div "- 4411935 - Round Glasses - Pattern - Acetate 4411935 51 in stock $30 - 4464324…" at bounding box center [525, 306] width 722 height 398
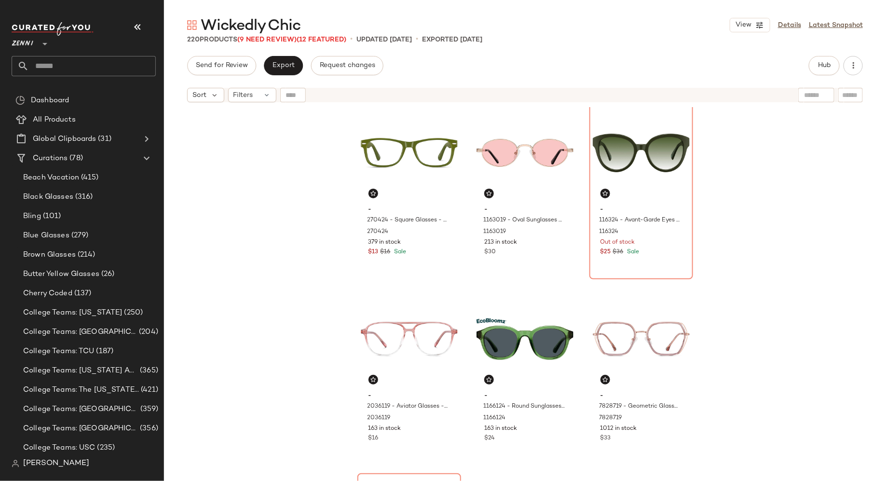
scroll to position [392, 0]
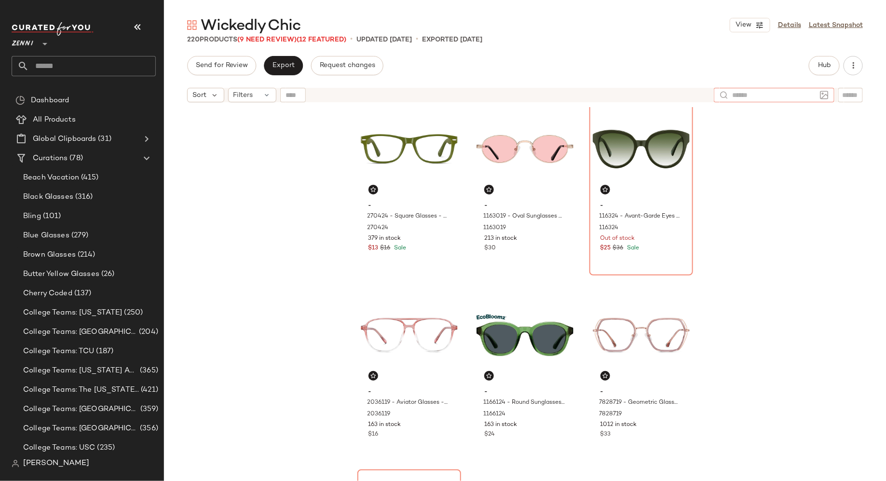
click at [819, 96] on div at bounding box center [774, 95] width 121 height 14
type input "*****"
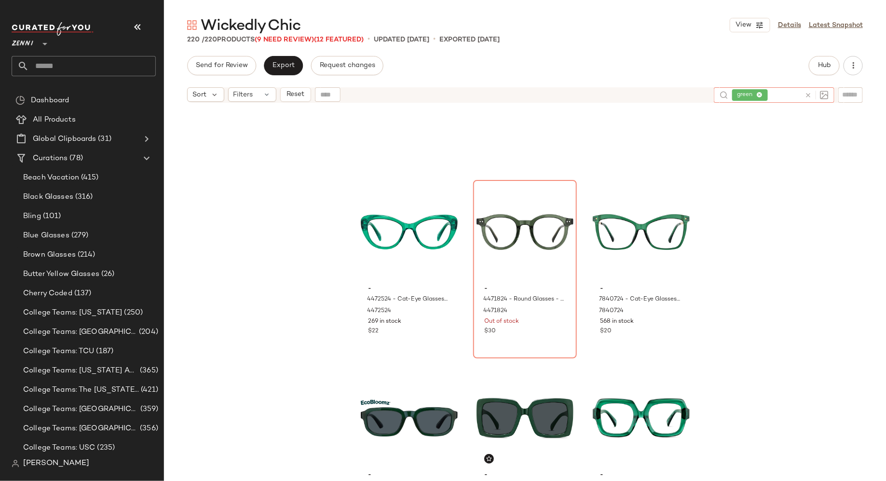
scroll to position [204, 0]
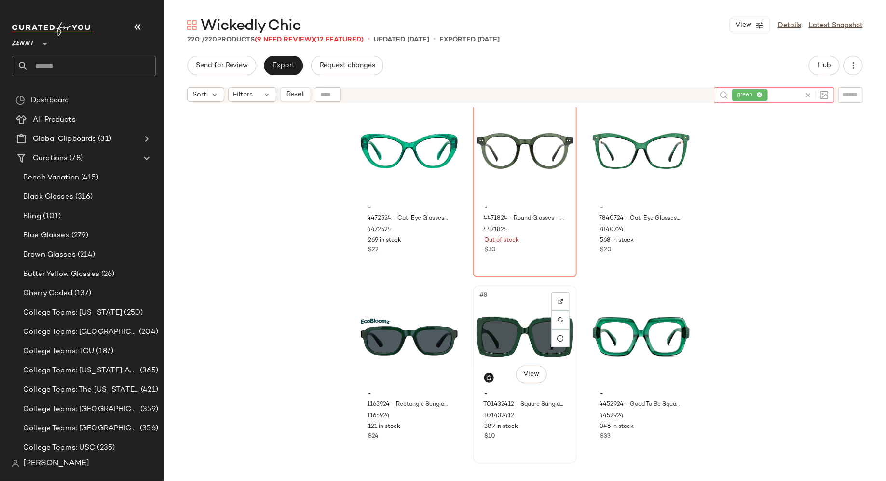
click at [553, 438] on div "$10" at bounding box center [524, 436] width 81 height 9
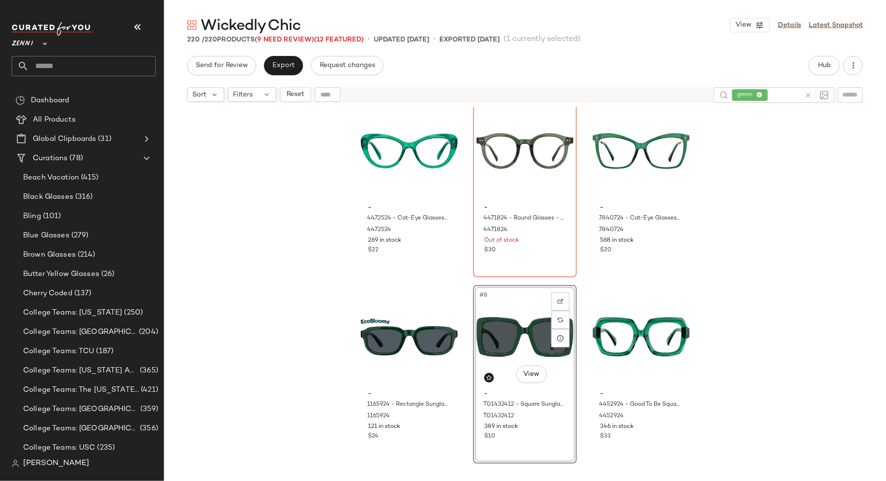
click at [809, 93] on icon at bounding box center [807, 95] width 7 height 7
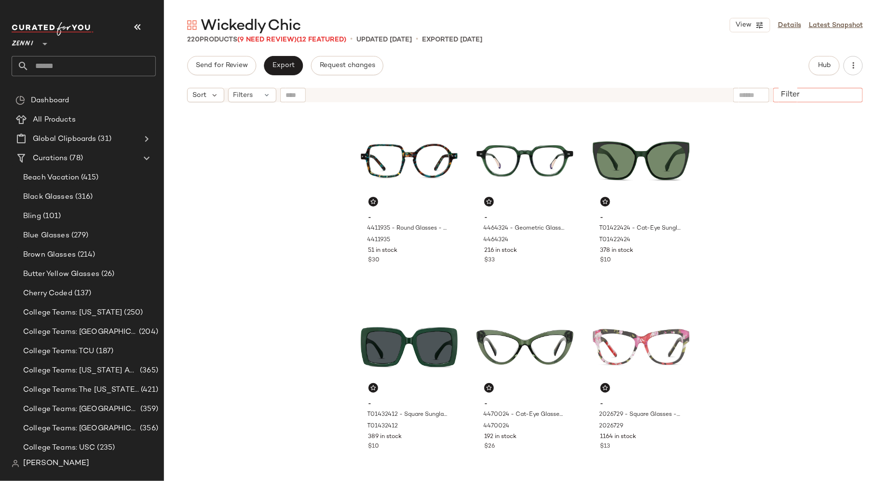
click at [849, 93] on input "Filter" at bounding box center [818, 95] width 82 height 10
type input "*****"
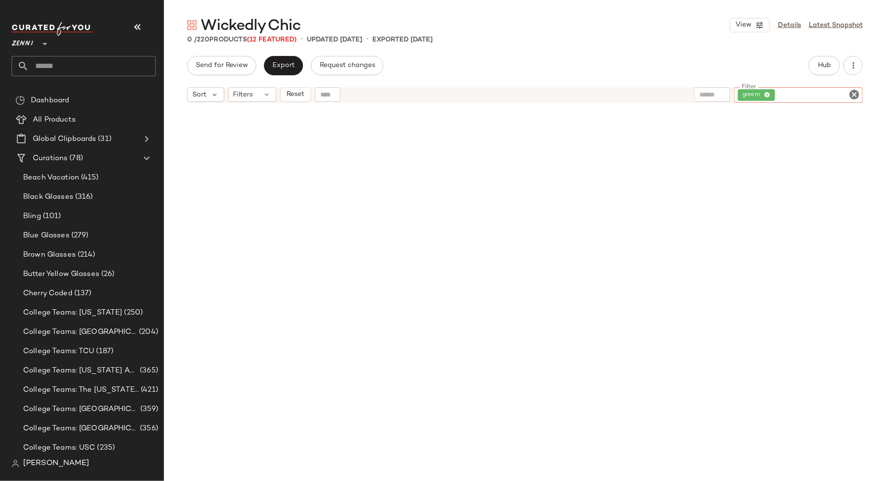
click at [852, 93] on icon "Clear Filter" at bounding box center [854, 95] width 12 height 12
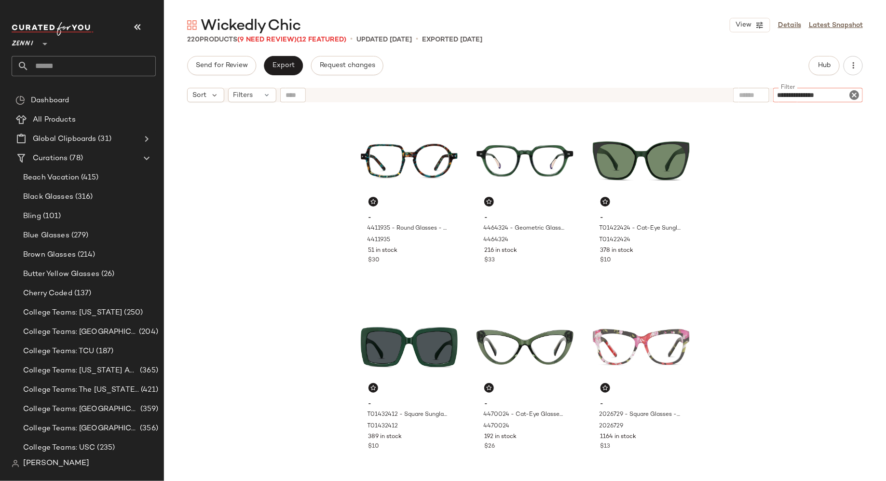
type input "**********"
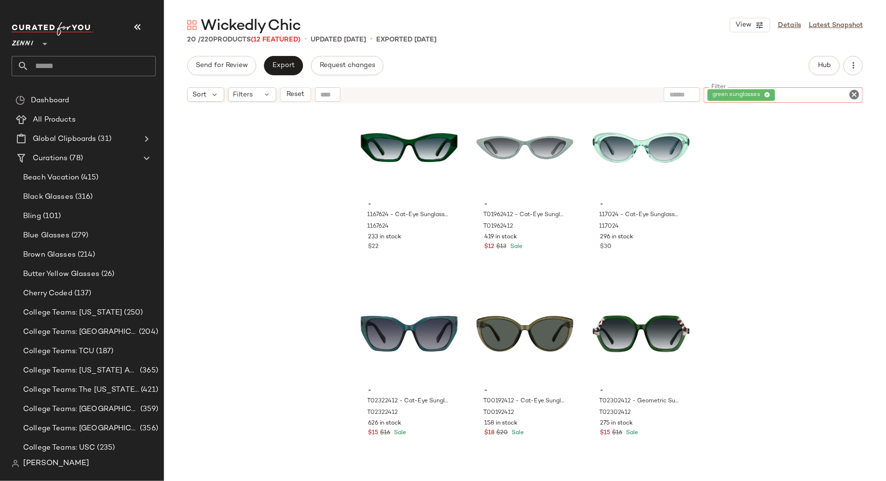
scroll to position [394, 0]
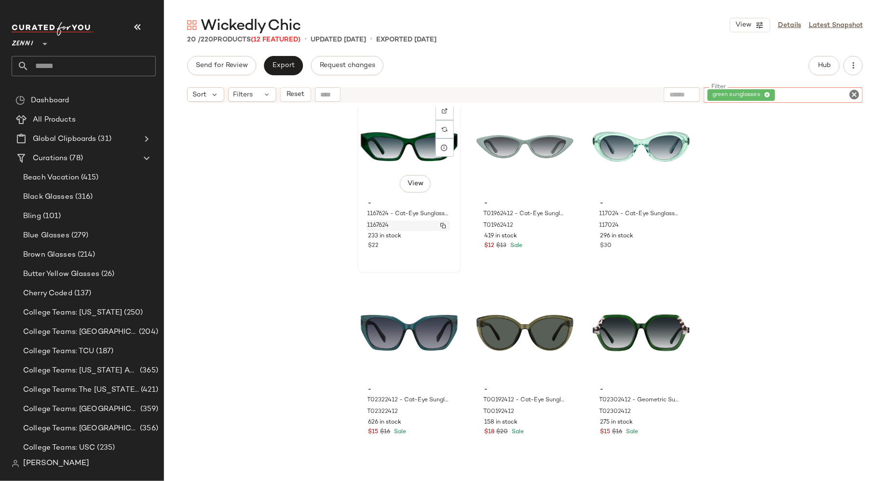
click at [426, 229] on div "1167624" at bounding box center [407, 225] width 83 height 11
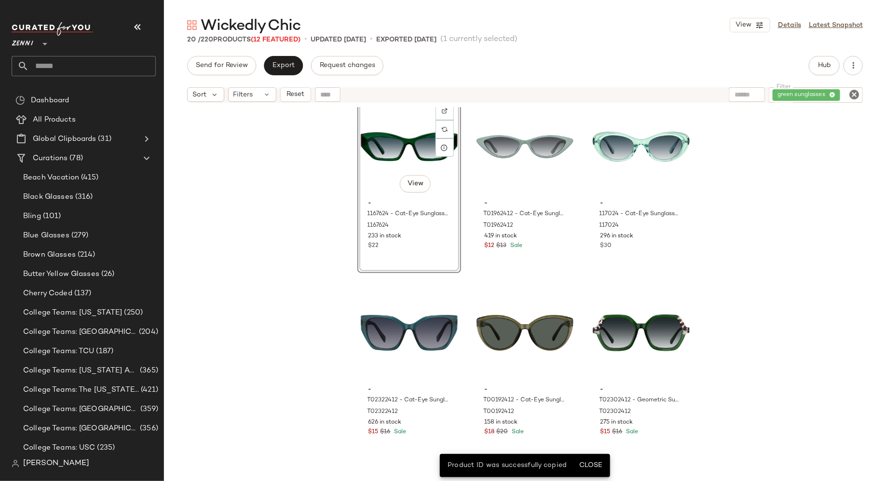
click at [432, 251] on div "#7 View - 1167624 - Cat-Eye Sunglasses - Green - Plastic 1167624 233 in stock $…" at bounding box center [409, 183] width 104 height 178
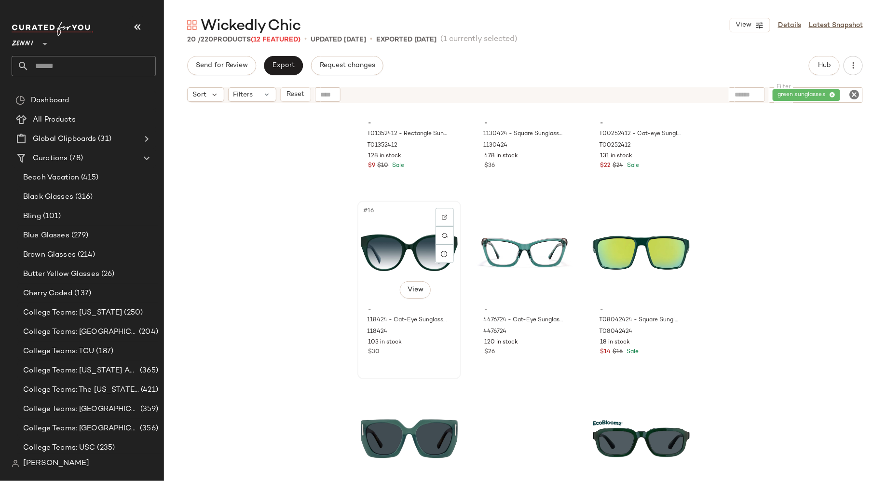
scroll to position [906, 0]
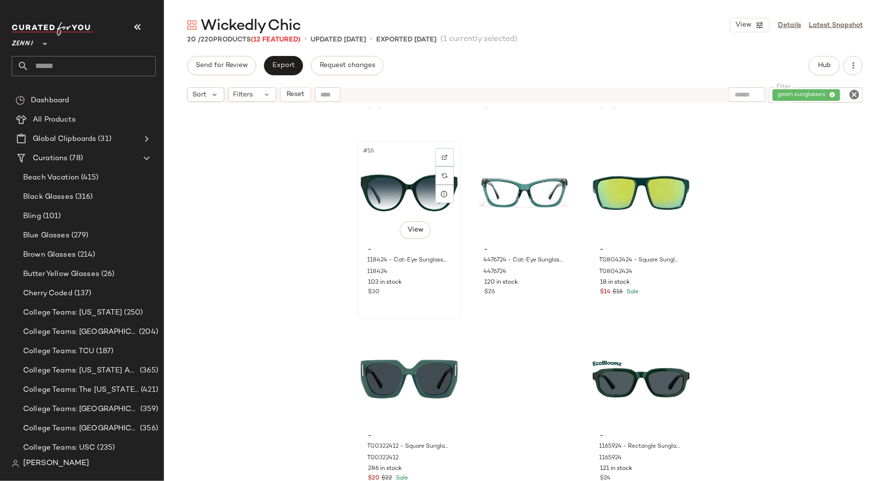
click at [399, 201] on div "#16 View" at bounding box center [409, 192] width 97 height 97
click at [406, 225] on body "Zenni ** Dashboard All Products Global Clipboards (31) Curations (78) Beach Vac…" at bounding box center [443, 240] width 886 height 481
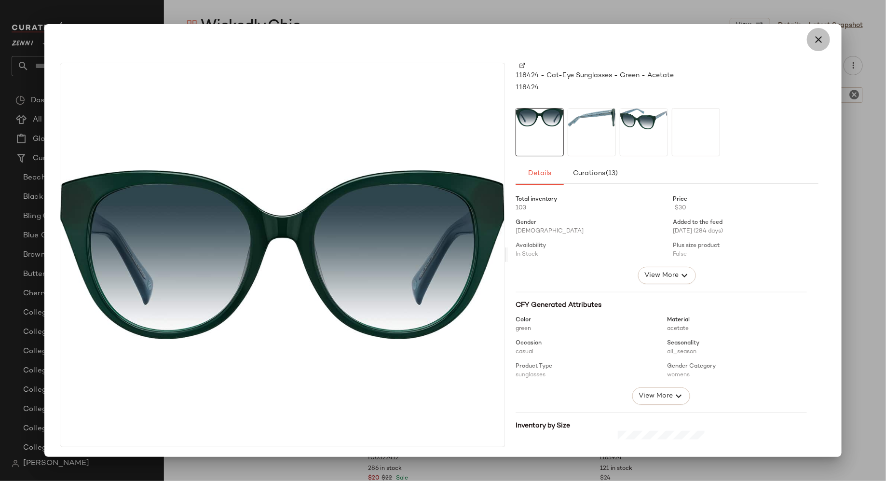
click at [812, 40] on icon "button" at bounding box center [818, 40] width 12 height 12
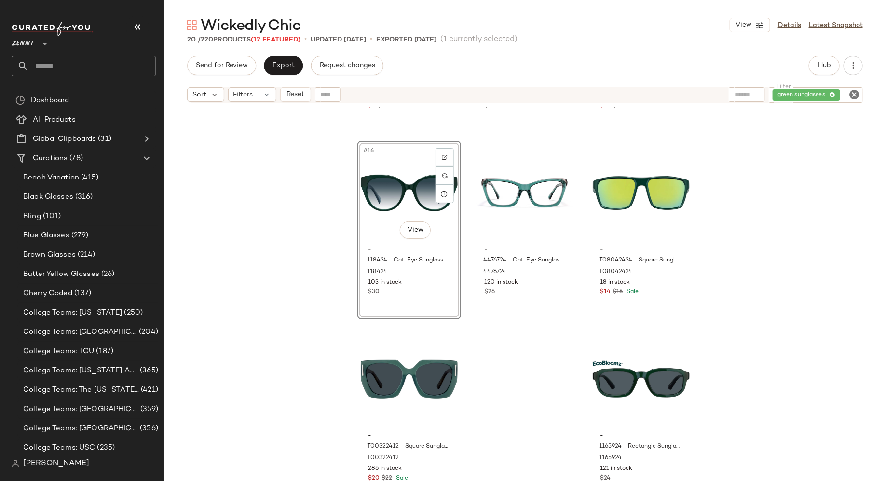
click at [362, 221] on div "#16 View" at bounding box center [409, 192] width 97 height 97
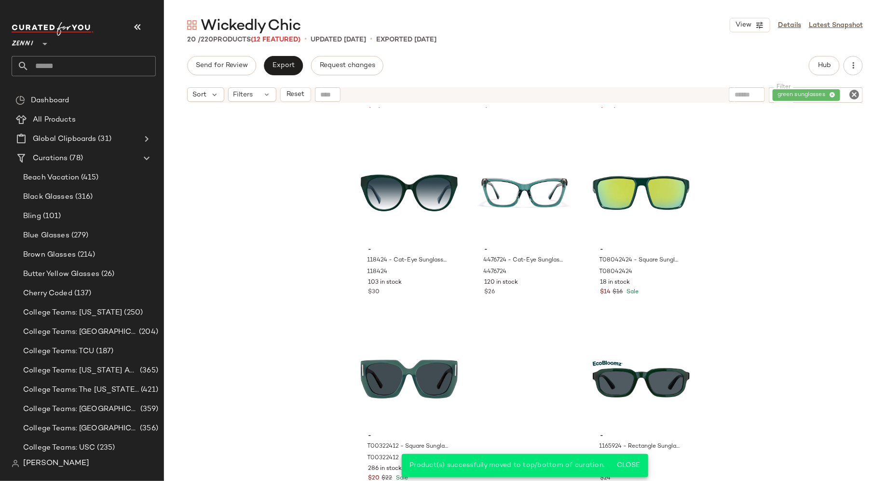
click at [854, 93] on icon "Clear Filter" at bounding box center [854, 95] width 12 height 12
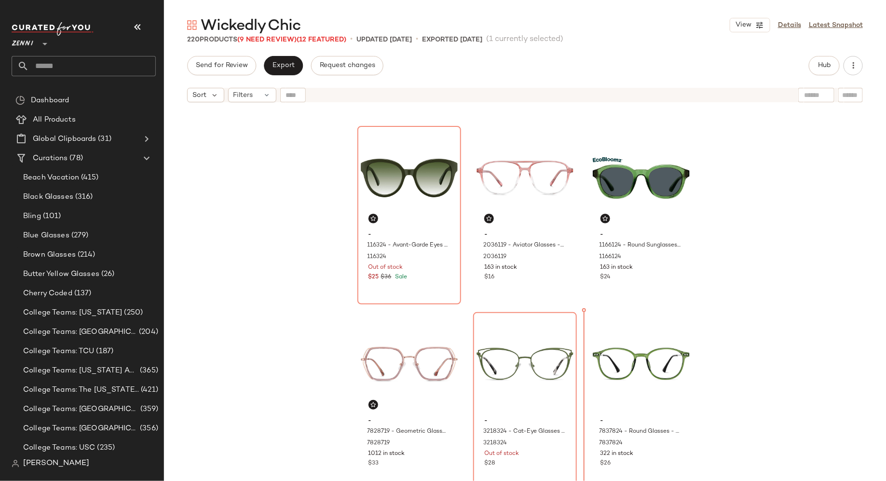
scroll to position [556, 0]
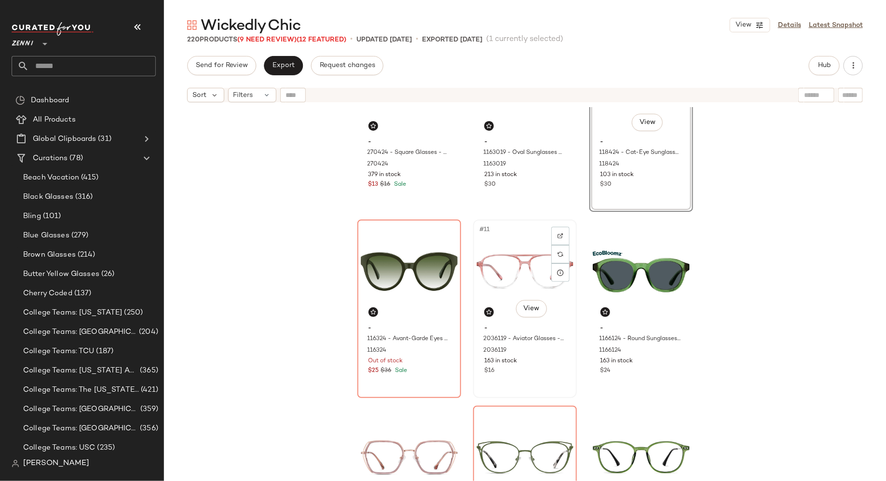
scroll to position [466, 0]
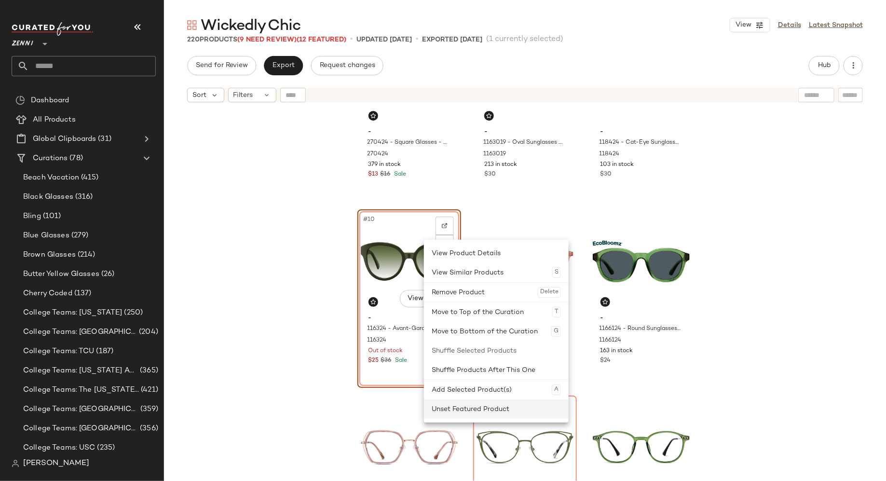
click at [439, 406] on div "Unset Featured Product" at bounding box center [495, 408] width 129 height 19
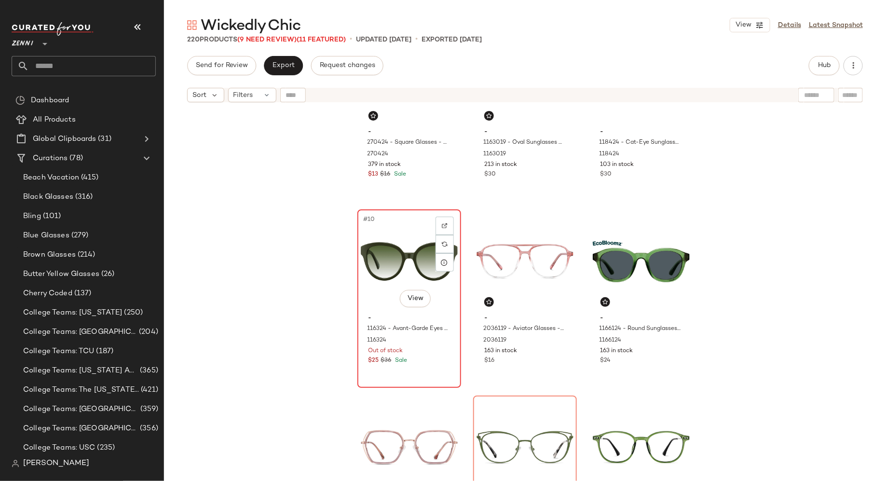
click at [429, 376] on div "#10 View - 116324 - Avant-Garde Eyes Glasses - Green - Acetate 116324 Out of st…" at bounding box center [409, 298] width 102 height 176
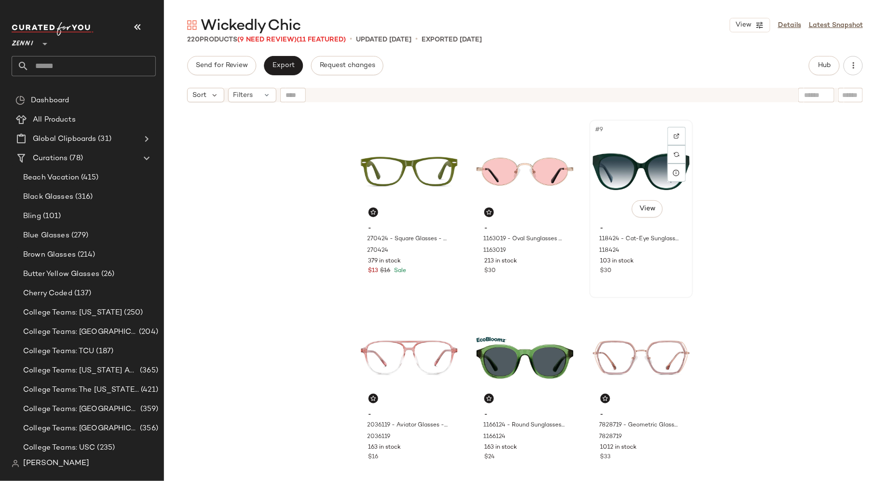
scroll to position [368, 0]
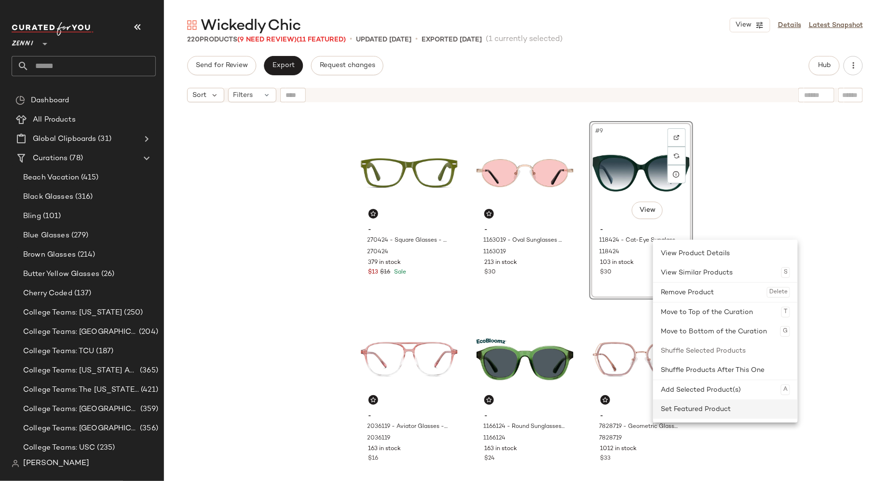
click at [684, 407] on div "Set Featured Product" at bounding box center [725, 408] width 129 height 19
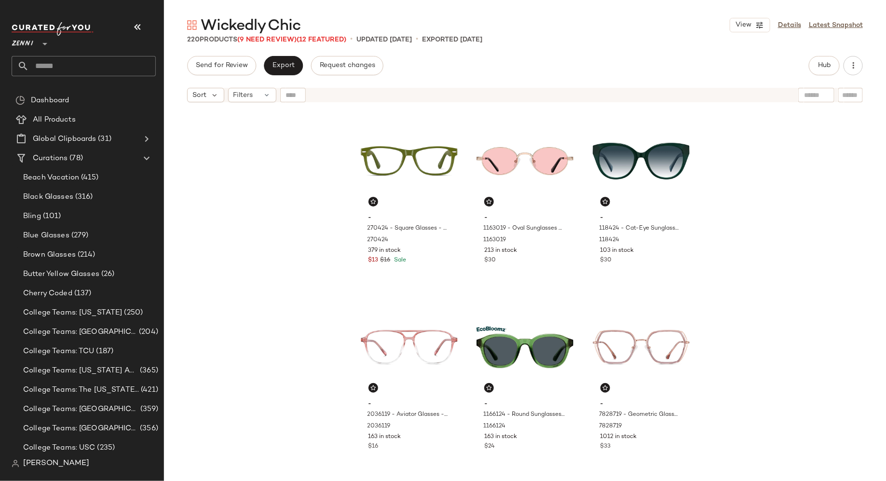
scroll to position [381, 0]
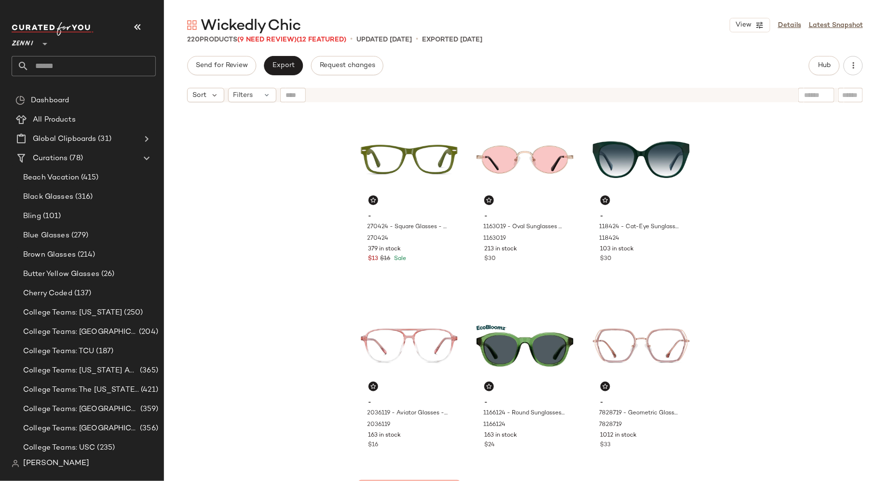
click at [849, 91] on input "text" at bounding box center [850, 95] width 17 height 10
type input "**********"
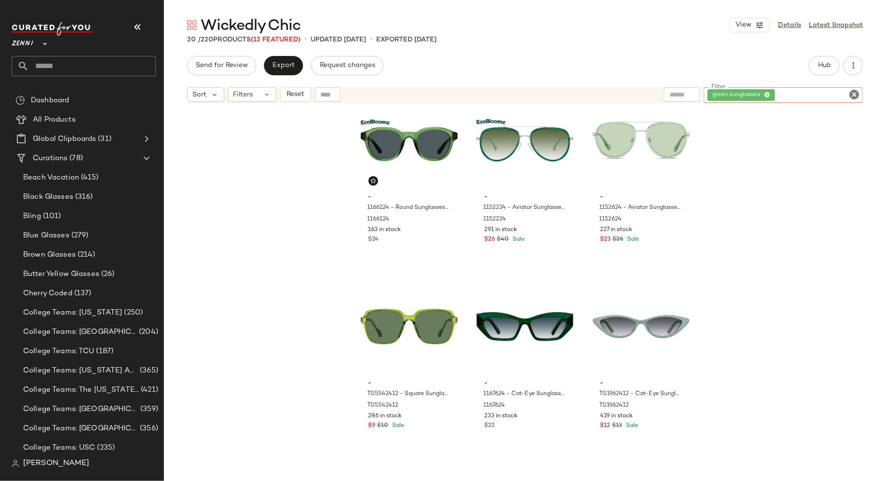
scroll to position [299, 0]
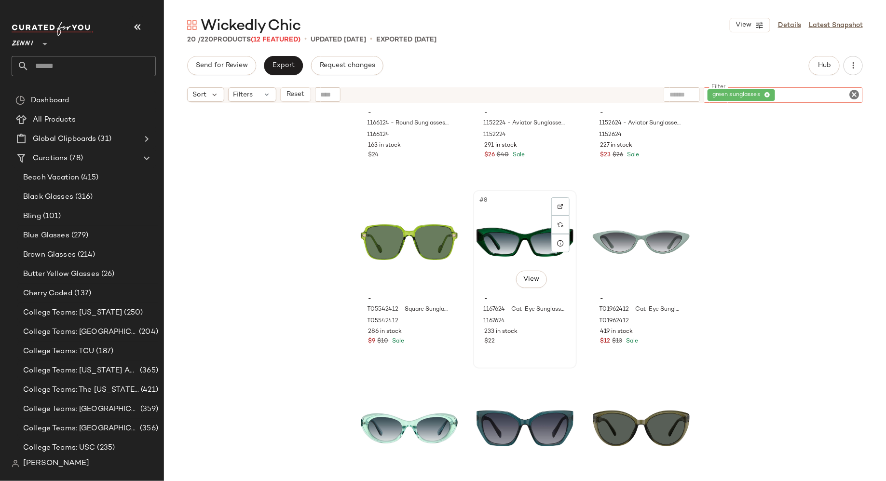
click at [508, 243] on div "#8 View" at bounding box center [524, 241] width 97 height 97
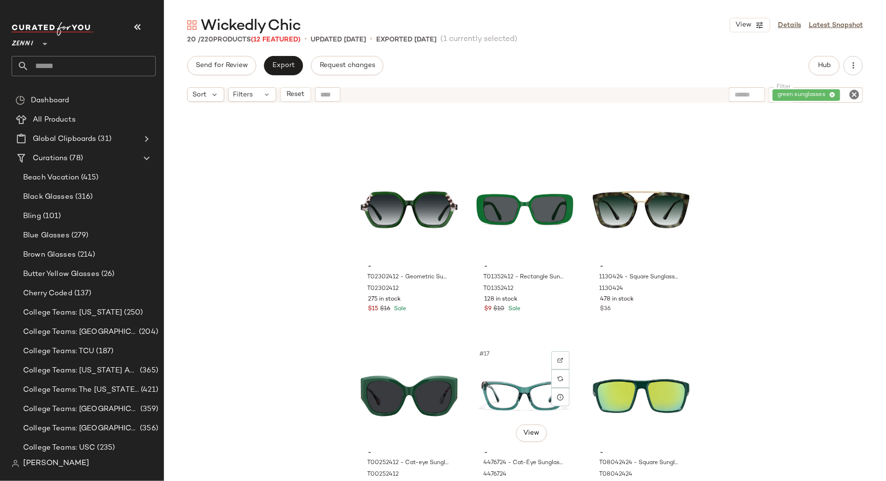
scroll to position [906, 0]
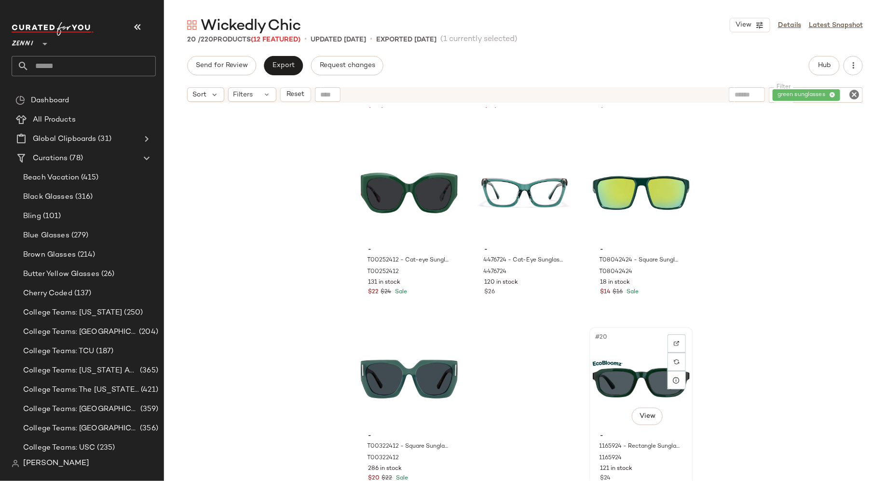
click at [629, 380] on div "#20 View" at bounding box center [641, 378] width 97 height 97
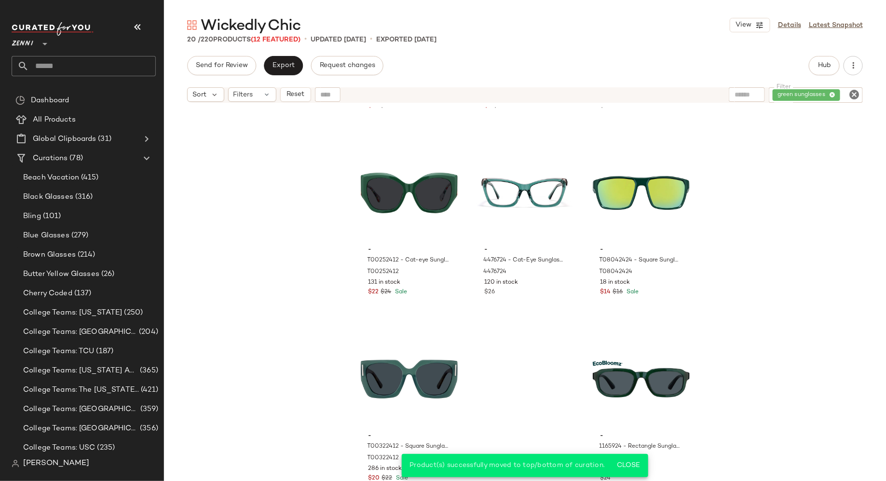
click at [854, 94] on icon "Clear Filter" at bounding box center [854, 95] width 12 height 12
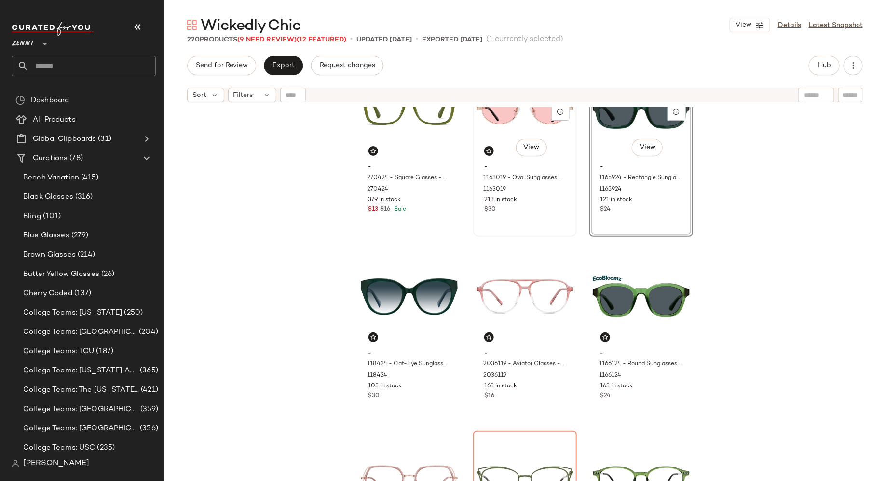
scroll to position [440, 0]
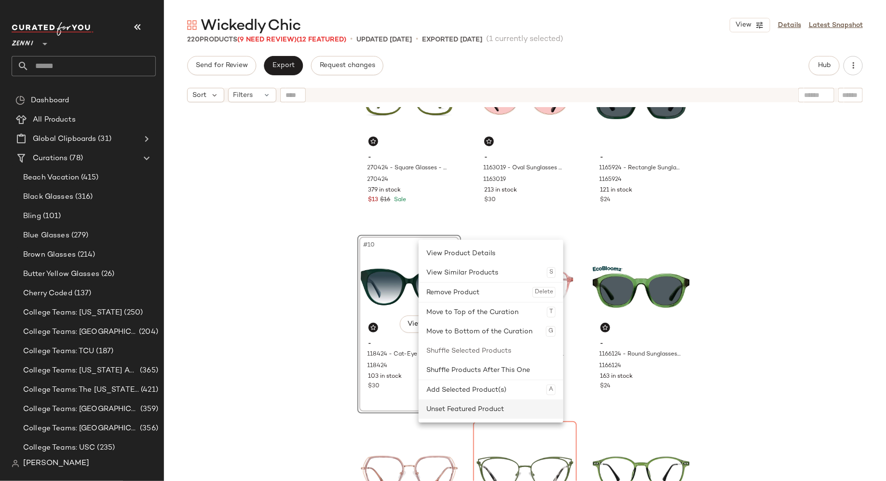
click at [452, 408] on div "Unset Featured Product" at bounding box center [490, 408] width 129 height 19
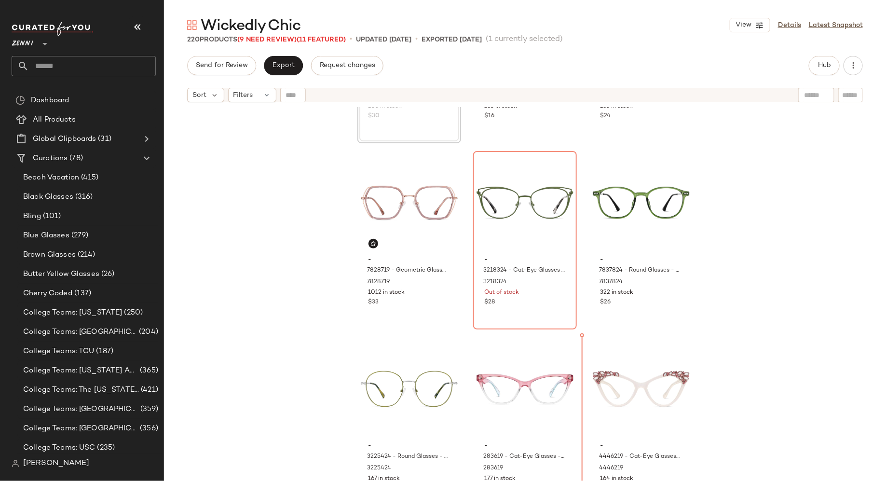
scroll to position [715, 0]
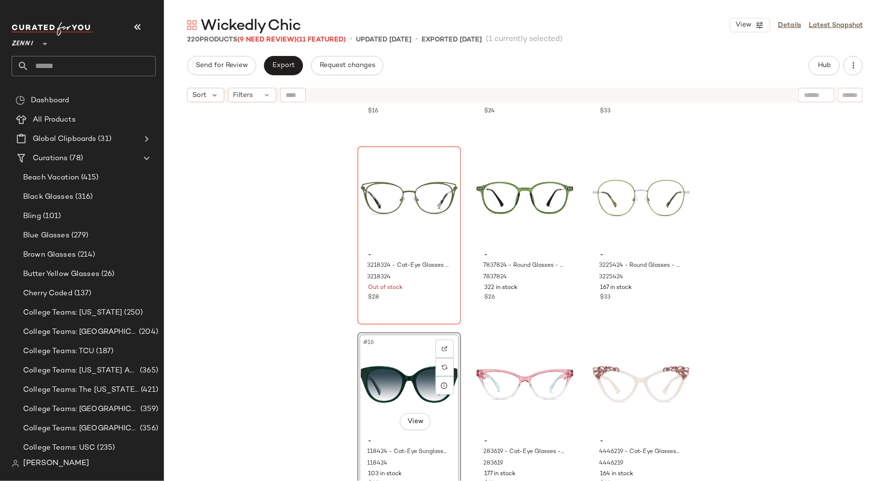
click at [466, 329] on div "- 2036119 - Aviator Glasses - Pink - Plastic 2036119 163 in stock $16 - 1166124…" at bounding box center [525, 306] width 722 height 398
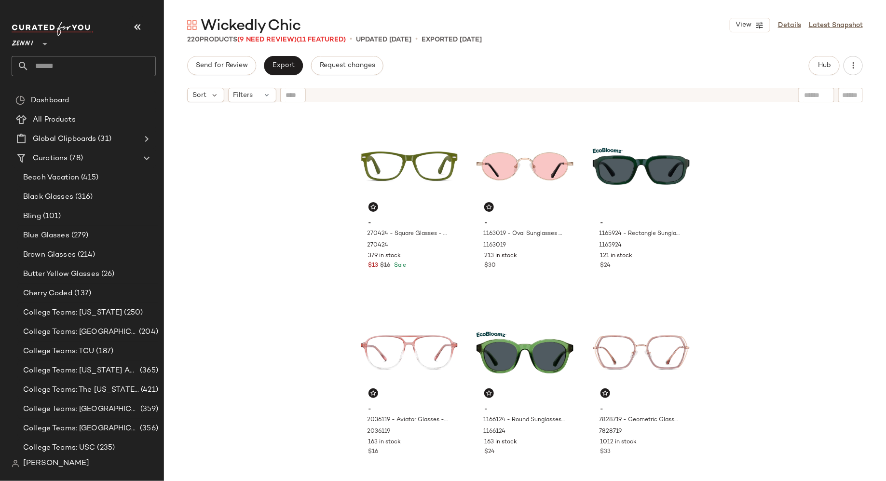
scroll to position [379, 0]
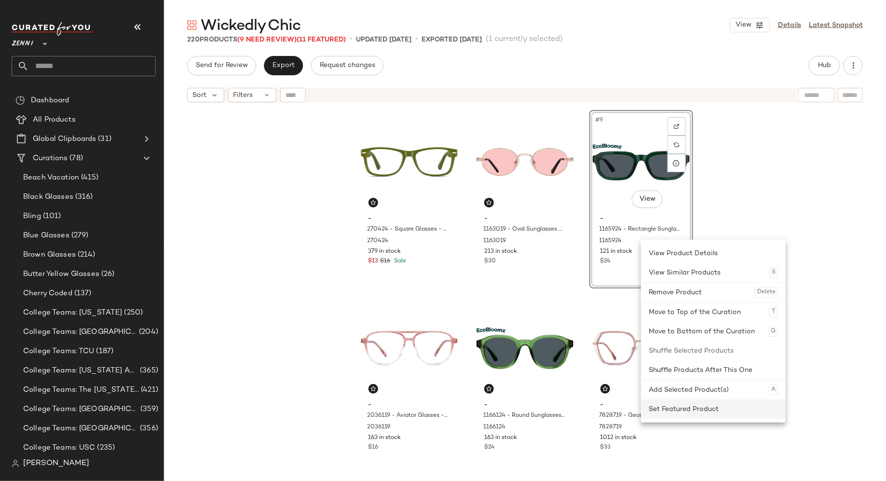
click at [673, 406] on div "Set Featured Product" at bounding box center [712, 408] width 129 height 19
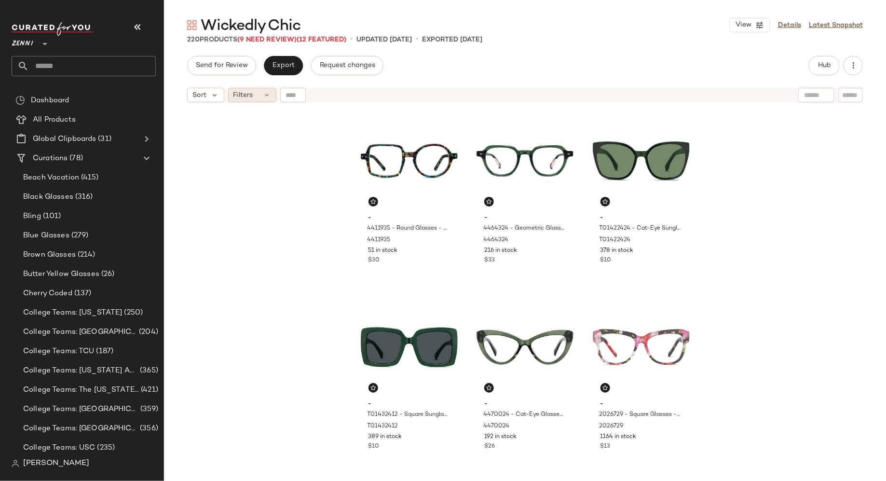
click at [258, 96] on div "Filters" at bounding box center [252, 95] width 48 height 14
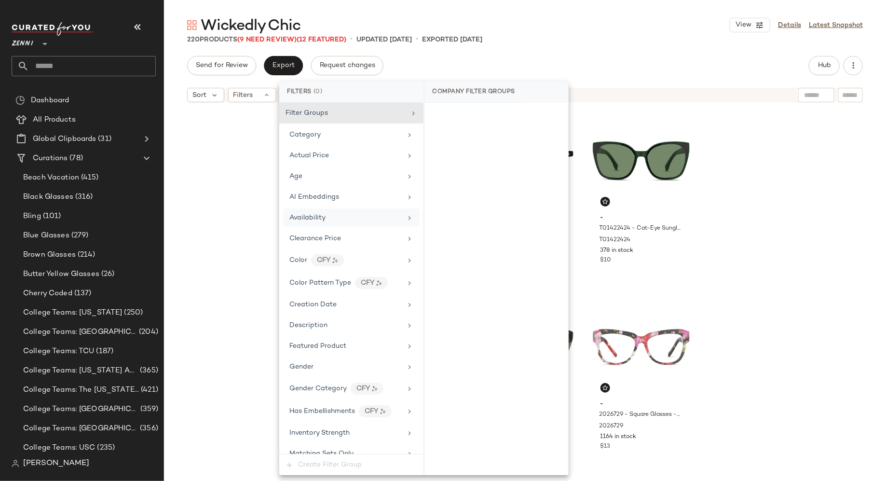
click at [313, 216] on span "Availability" at bounding box center [307, 217] width 36 height 7
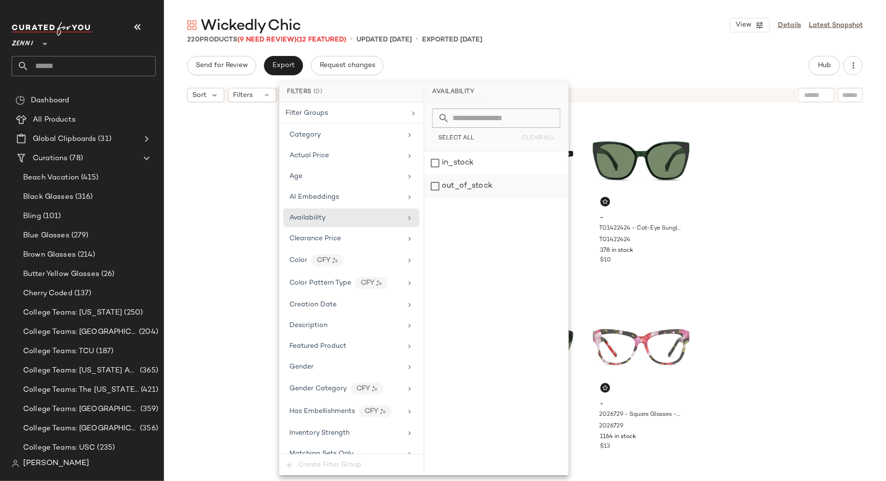
click at [434, 183] on div "out_of_stock" at bounding box center [496, 186] width 144 height 23
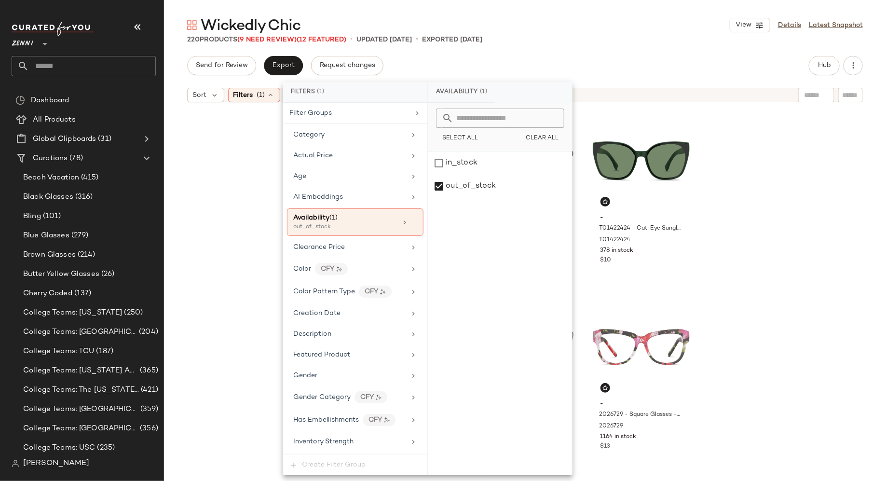
click at [239, 175] on div "- 4411935 - Round Glasses - Pattern - Acetate 4411935 51 in stock $30 - 4464324…" at bounding box center [525, 306] width 722 height 398
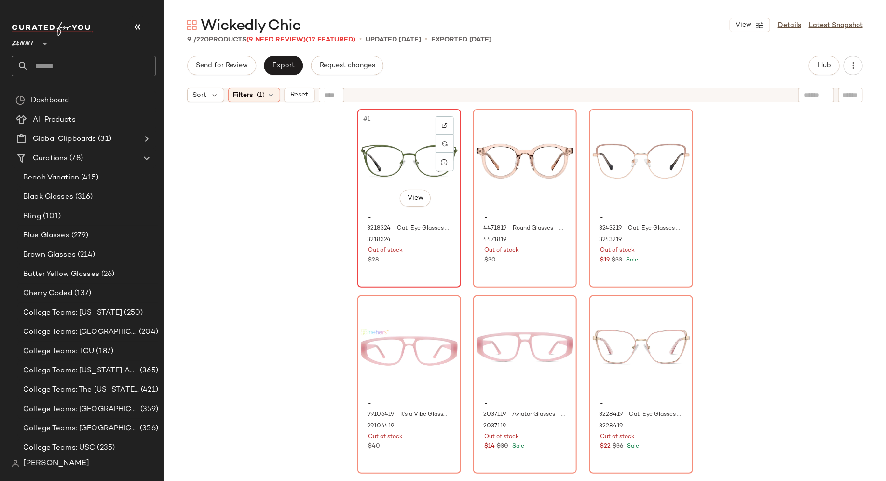
click at [427, 270] on div "#1 View - 3218324 - Cat-Eye Glasses - Moss - Stainless Steel 3218324 Out of sto…" at bounding box center [409, 198] width 102 height 176
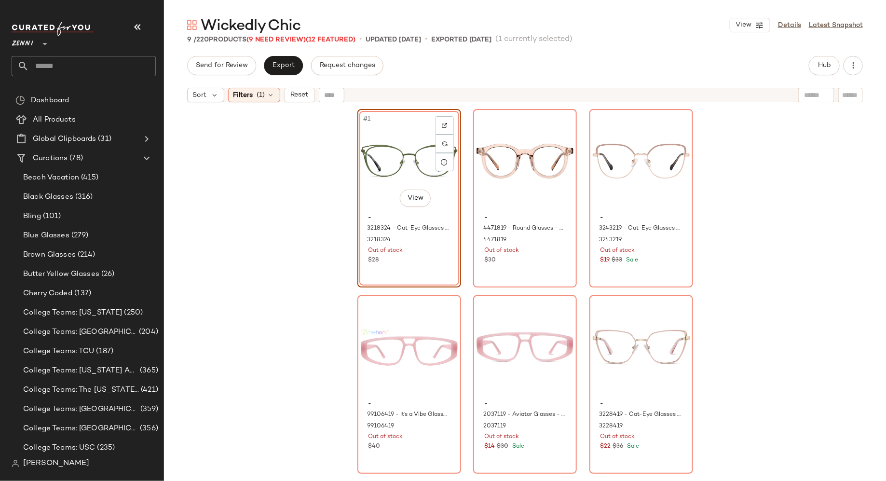
click at [429, 256] on div "#1 View - 3218324 - Cat-Eye Glasses - Moss - Stainless Steel 3218324 Out of sto…" at bounding box center [409, 198] width 104 height 178
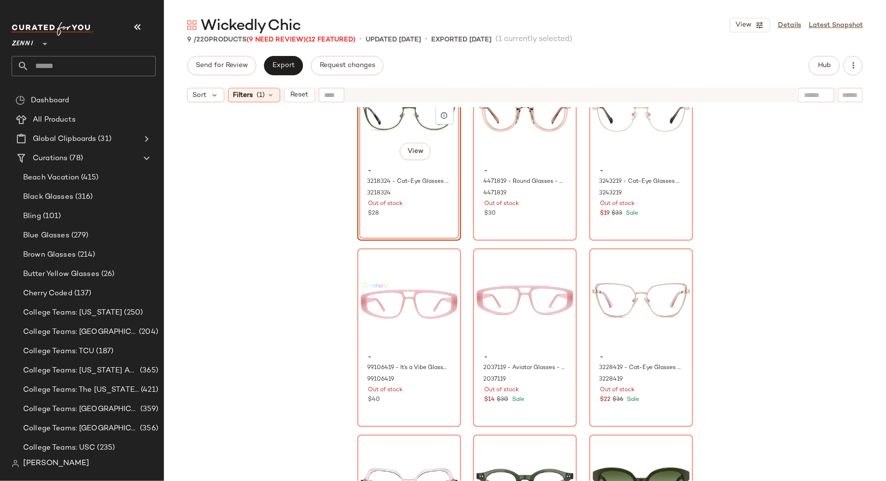
scroll to position [154, 0]
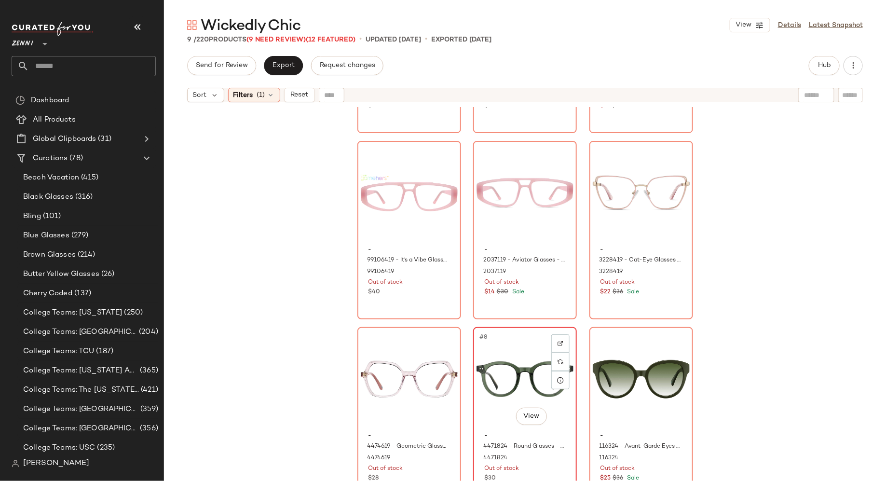
click at [536, 469] on div "Out of stock" at bounding box center [524, 468] width 81 height 9
click at [620, 336] on div "#9 View" at bounding box center [641, 378] width 97 height 97
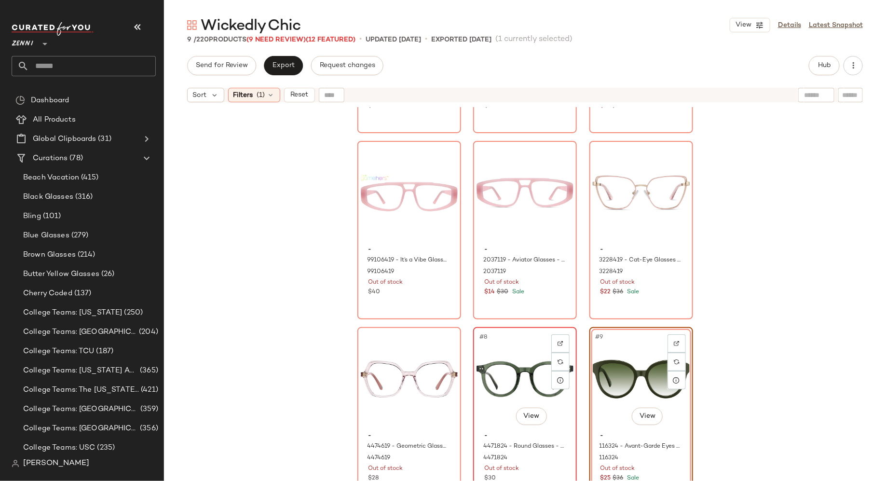
click at [522, 351] on div "#8 View" at bounding box center [524, 378] width 97 height 97
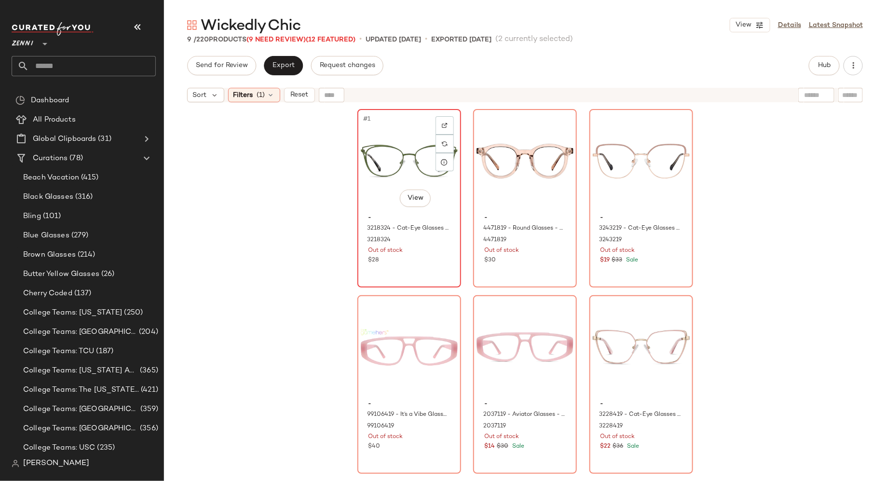
click at [433, 262] on div "$28" at bounding box center [408, 260] width 81 height 9
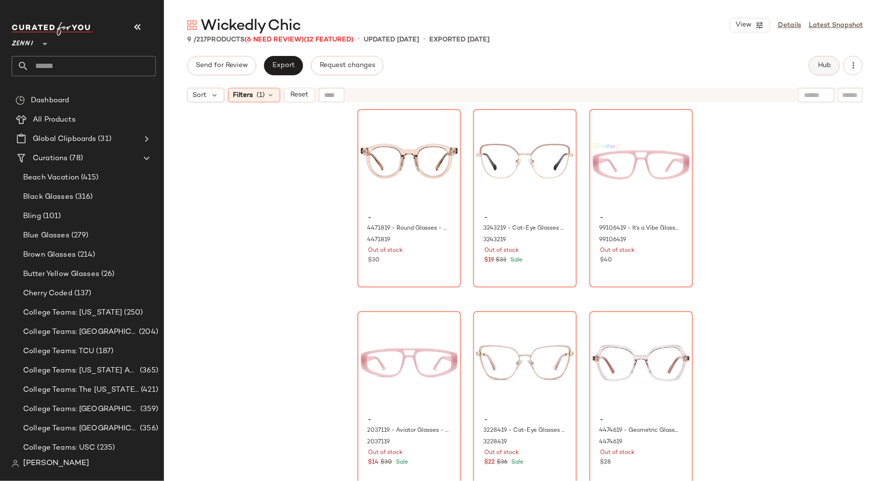
click at [825, 64] on span "Hub" at bounding box center [823, 66] width 13 height 8
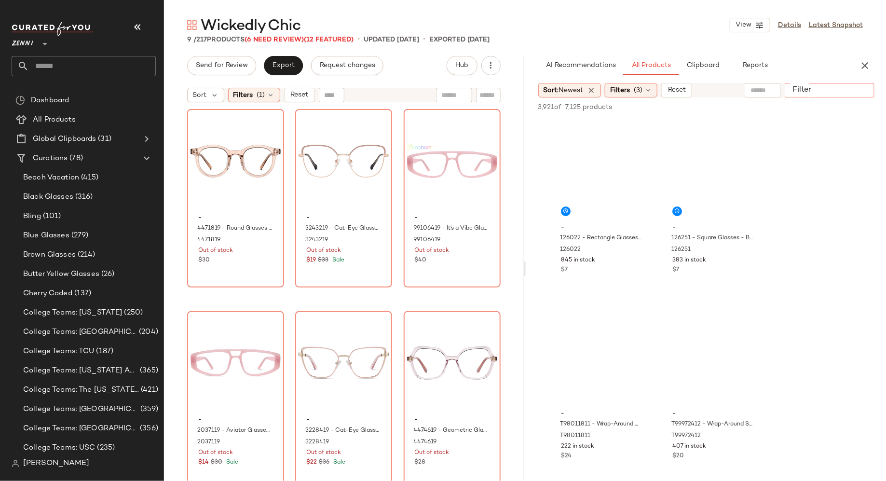
click at [856, 94] on input "Filter" at bounding box center [829, 90] width 82 height 10
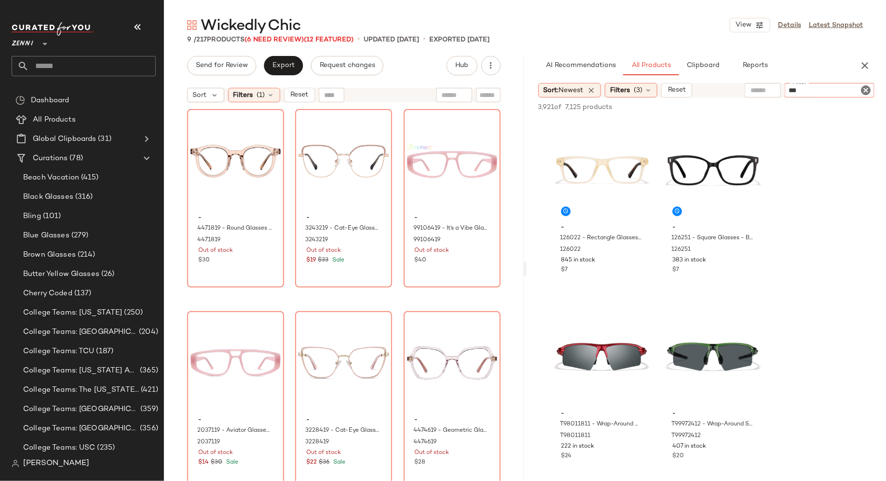
type input "****"
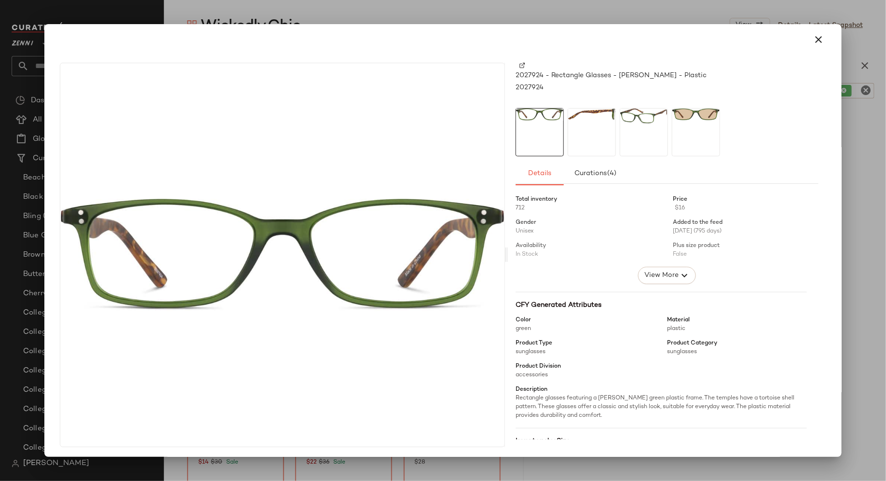
click at [598, 130] on div at bounding box center [591, 132] width 48 height 48
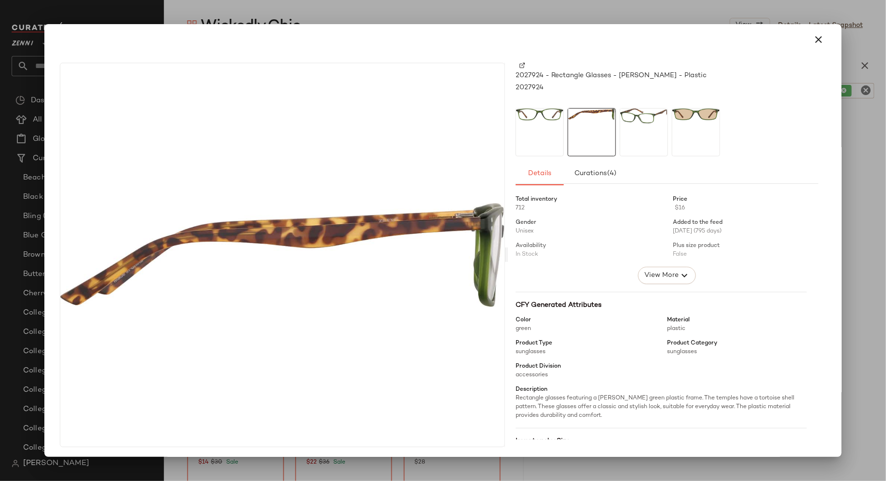
click at [640, 130] on div at bounding box center [644, 132] width 48 height 48
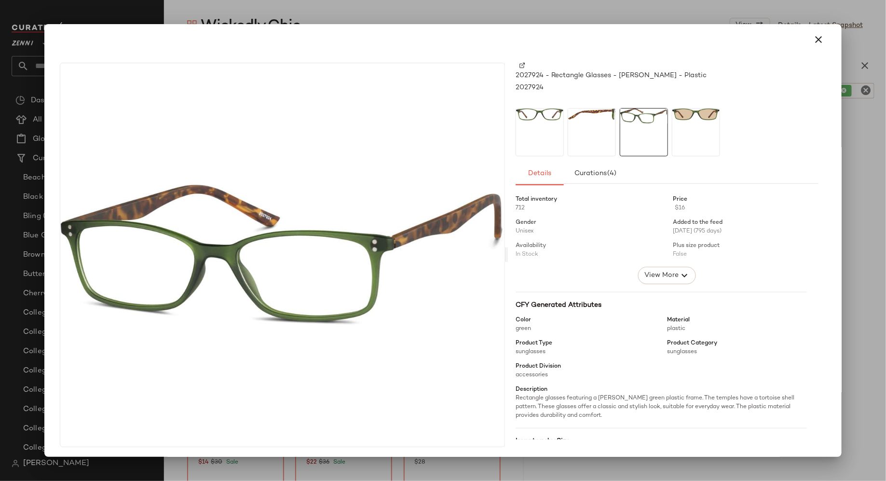
click at [693, 130] on div at bounding box center [696, 132] width 48 height 48
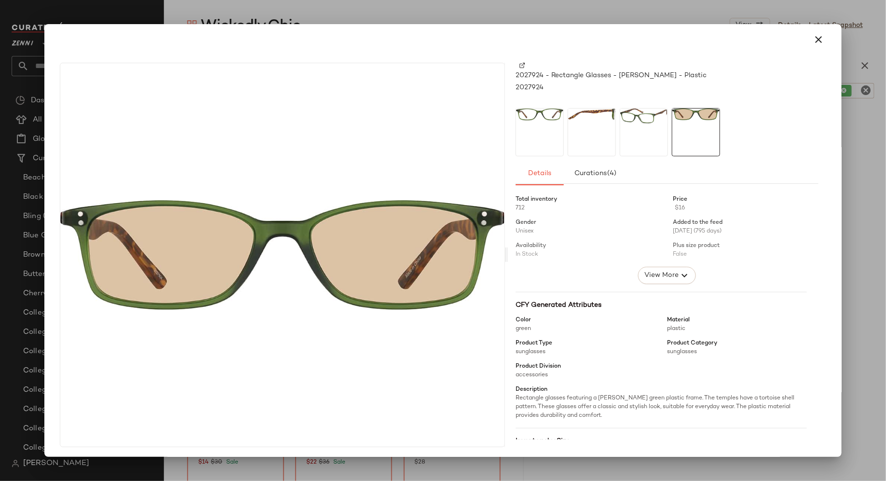
click at [547, 133] on div at bounding box center [539, 132] width 48 height 48
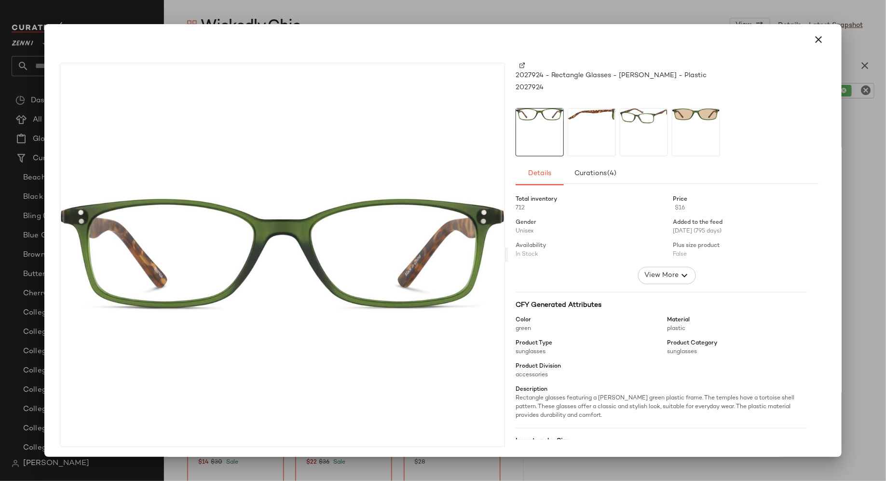
click at [597, 134] on div at bounding box center [591, 132] width 48 height 48
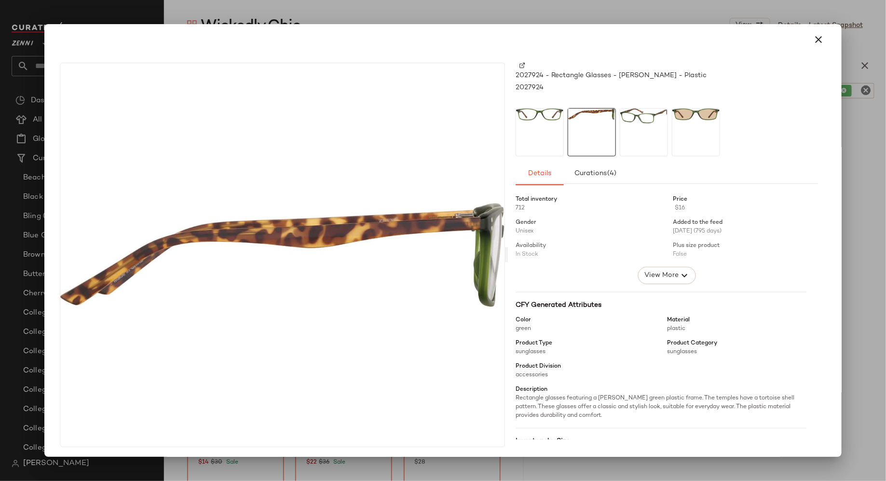
click at [644, 135] on div at bounding box center [644, 132] width 48 height 48
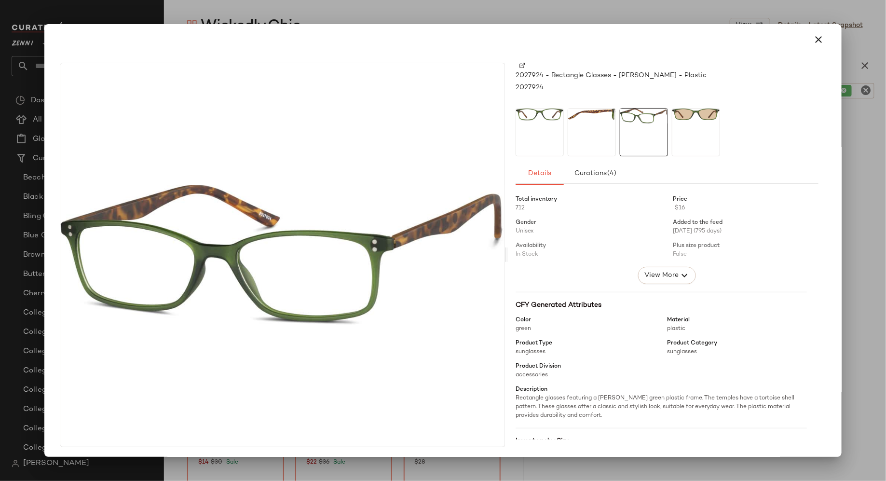
click at [696, 134] on div at bounding box center [696, 132] width 48 height 48
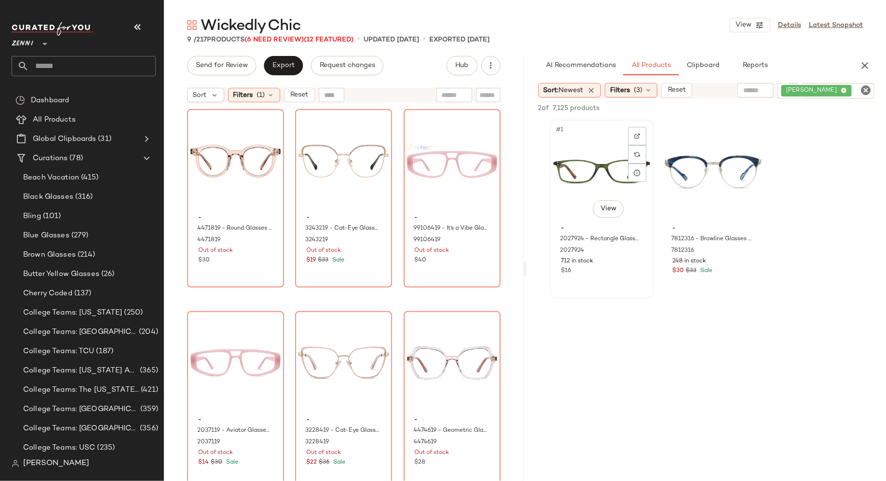
click at [611, 161] on div "#1 View" at bounding box center [601, 171] width 97 height 97
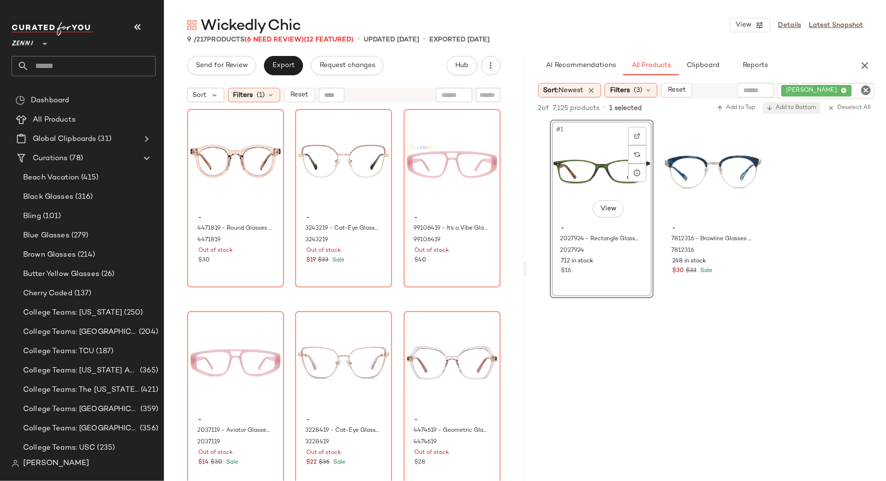
click at [799, 110] on span "Add to Bottom" at bounding box center [792, 108] width 50 height 7
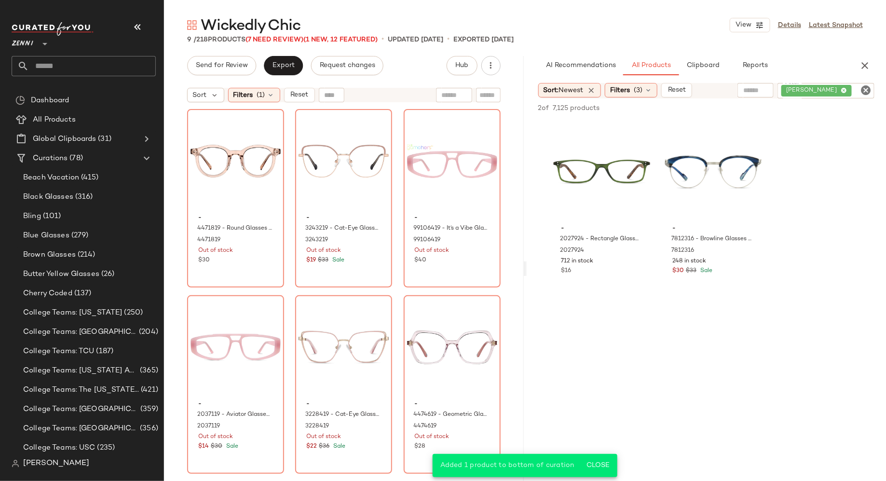
click at [866, 87] on icon "Clear Filter" at bounding box center [866, 90] width 12 height 12
click at [852, 87] on input "Filter" at bounding box center [829, 90] width 82 height 10
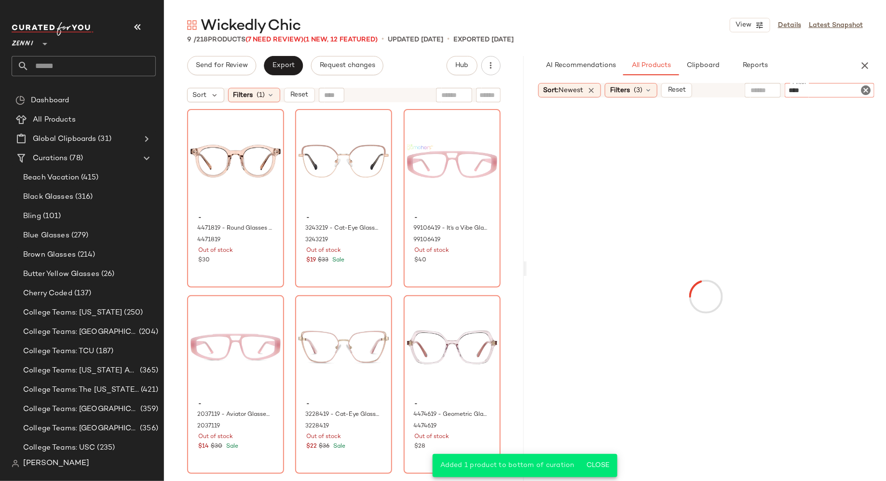
type input "*****"
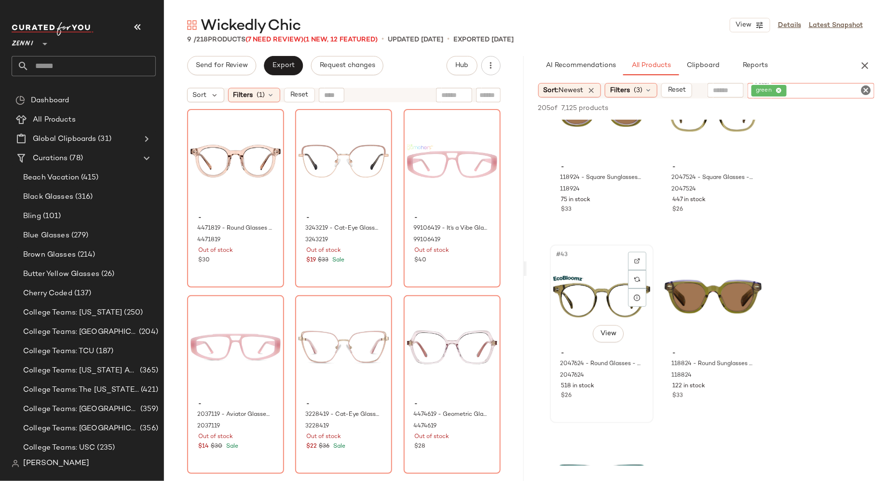
scroll to position [3792, 0]
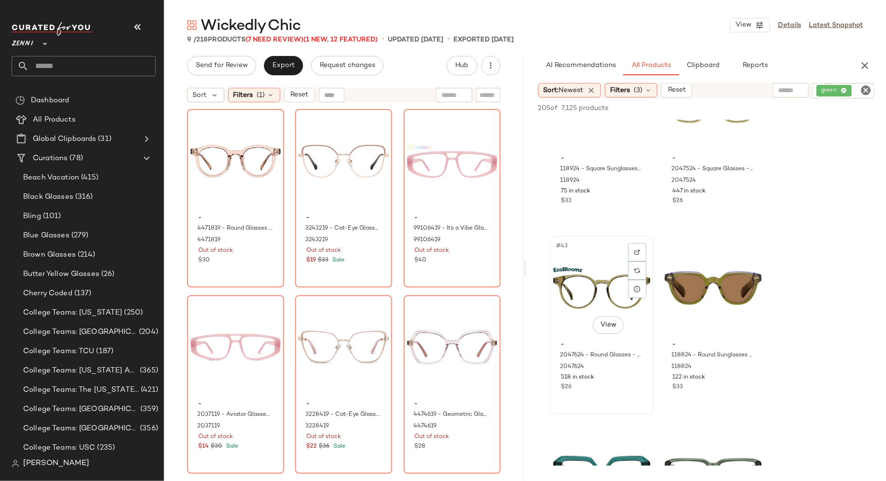
click at [600, 389] on div "$26" at bounding box center [601, 387] width 81 height 9
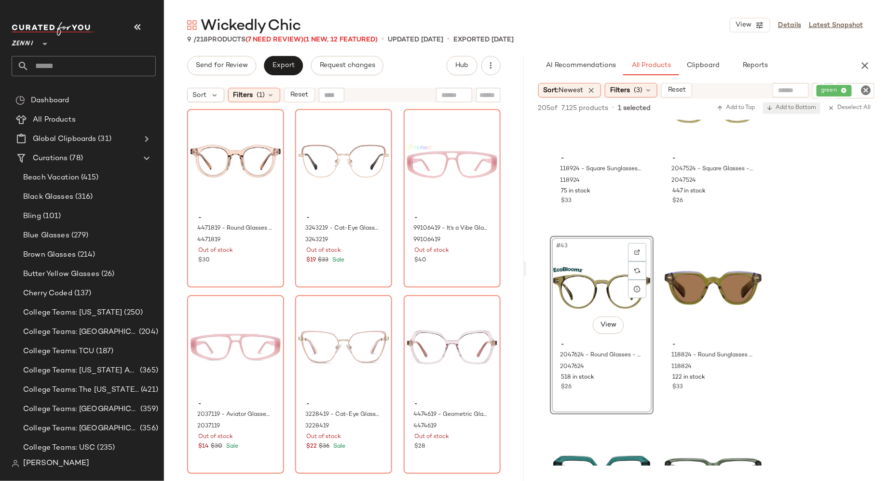
click at [809, 109] on span "Add to Bottom" at bounding box center [792, 108] width 50 height 7
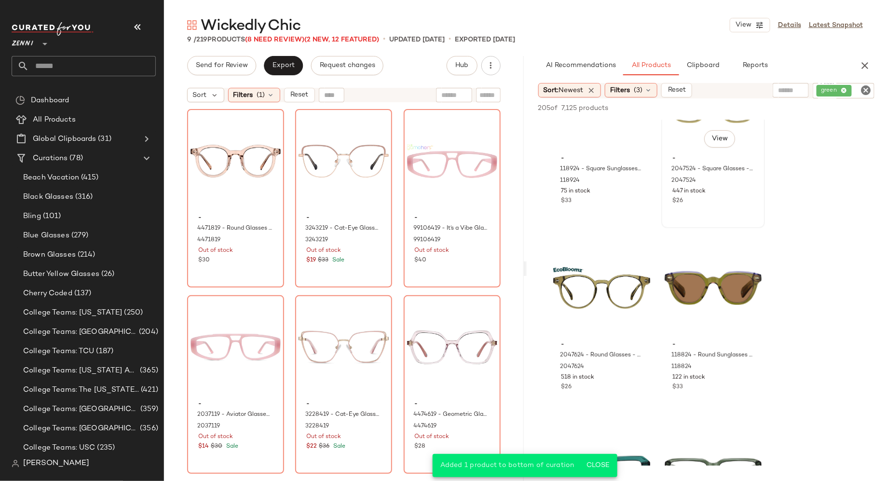
click at [729, 208] on div "#42 View - 2047524 - Square Glasses - Green - recycled_pet 2047524 447 in stock…" at bounding box center [713, 139] width 102 height 176
click at [804, 108] on span "Add to Bottom" at bounding box center [792, 108] width 50 height 7
click at [724, 395] on div "#44 View - 118824 - Round Sunglasses - Green - Acetate 118824 122 in stock $33" at bounding box center [713, 325] width 102 height 176
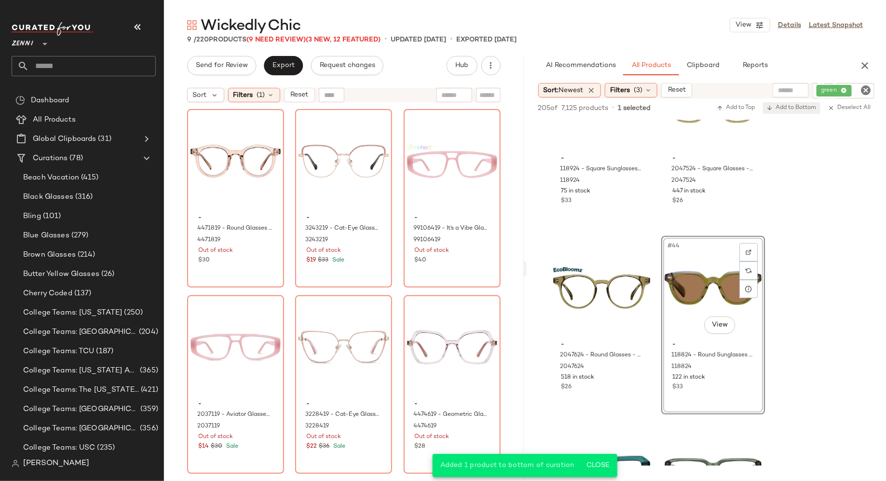
click at [811, 108] on span "Add to Bottom" at bounding box center [792, 108] width 50 height 7
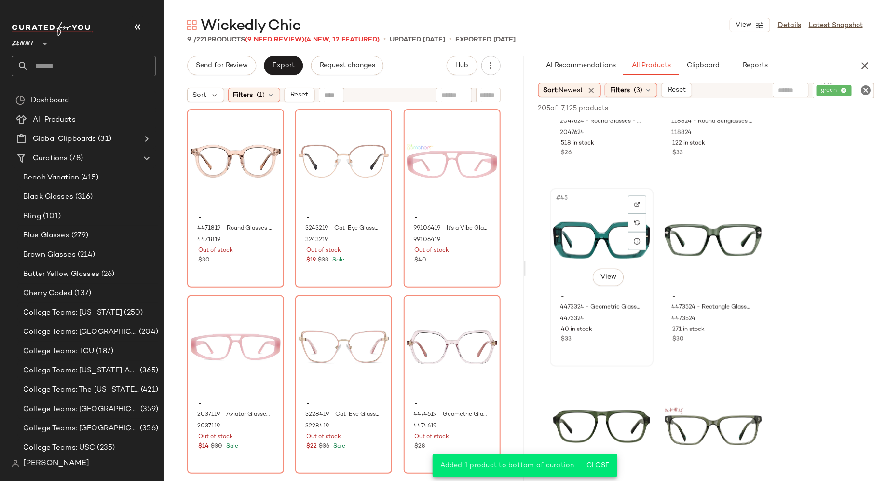
scroll to position [4119, 0]
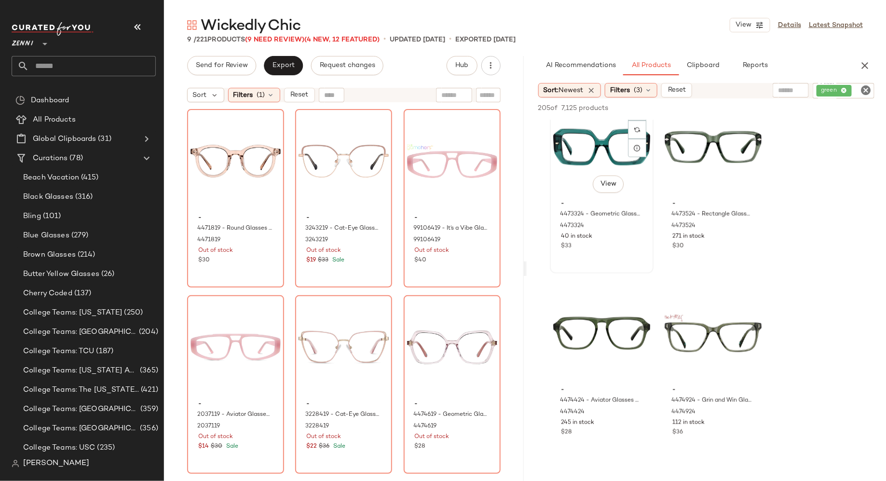
click at [630, 253] on div "#45 View - 4473324 - Geometric Glasses - Green - Acetate 4473324 40 in stock $33" at bounding box center [602, 184] width 102 height 176
click at [804, 107] on span "Add to Bottom" at bounding box center [792, 108] width 50 height 7
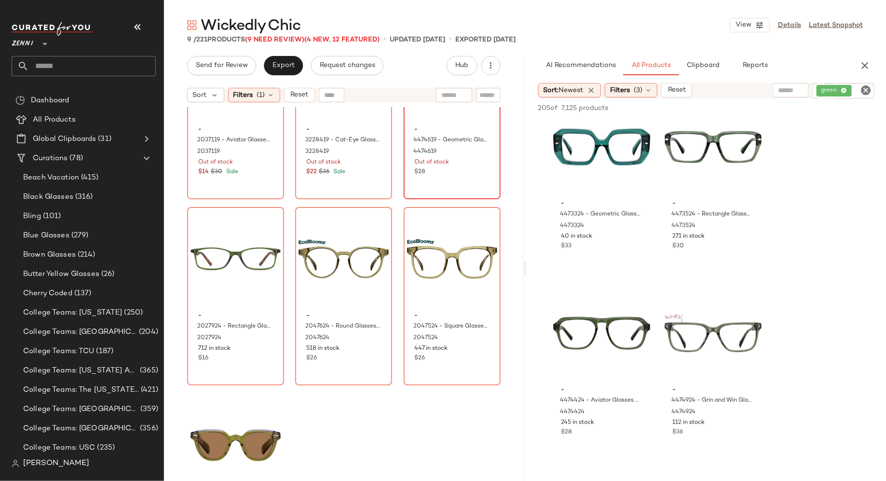
scroll to position [283, 0]
click at [566, 380] on div "#47 View" at bounding box center [601, 332] width 97 height 97
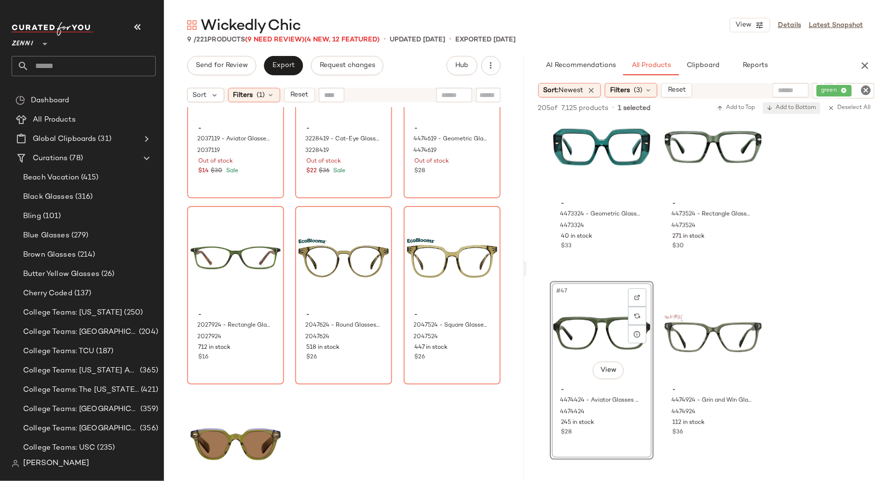
click at [793, 105] on span "Add to Bottom" at bounding box center [792, 108] width 50 height 7
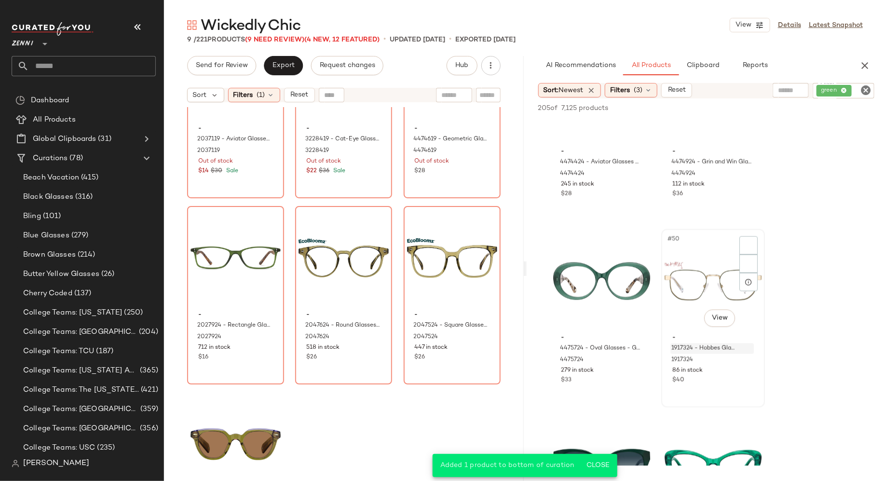
scroll to position [4375, 0]
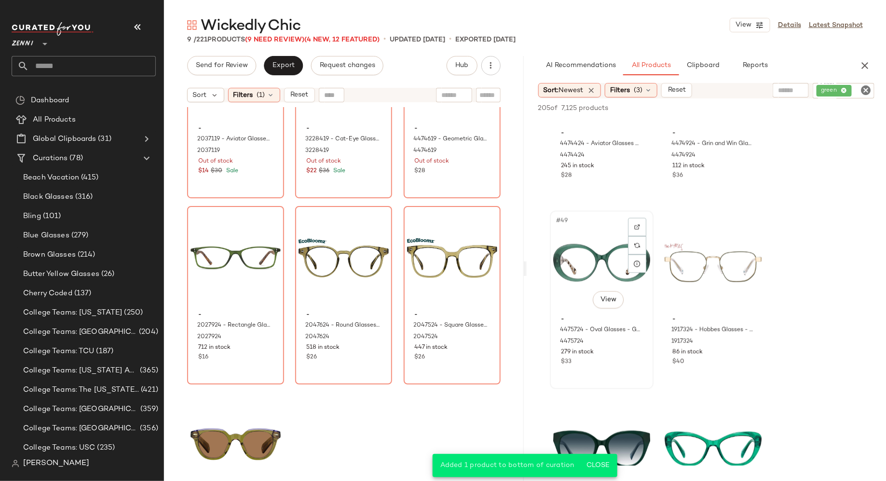
click at [630, 370] on div "#49 View - 4475724 - Oval Glasses - Green - Acetate 4475724 279 in stock $33" at bounding box center [602, 300] width 102 height 176
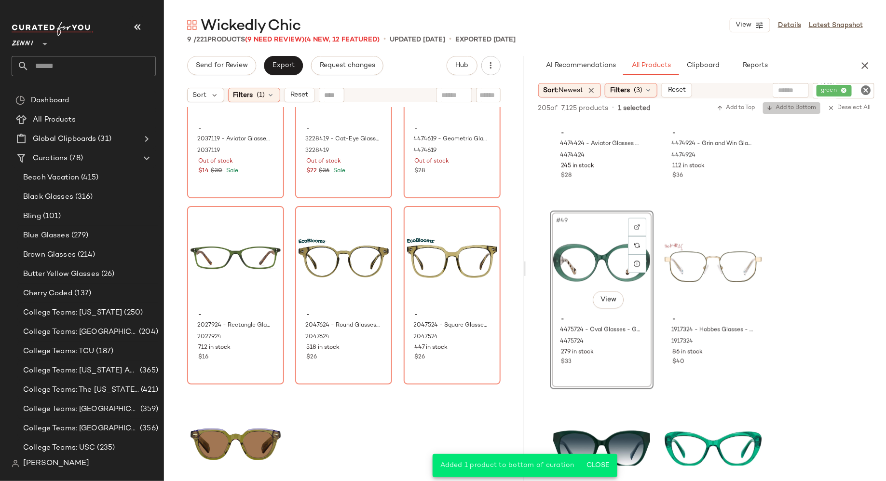
click at [788, 110] on span "Add to Bottom" at bounding box center [792, 108] width 50 height 7
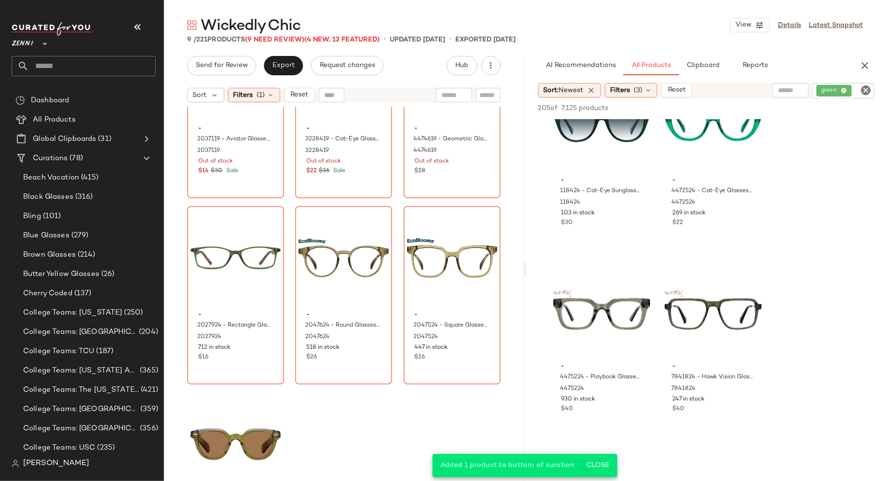
scroll to position [4711, 0]
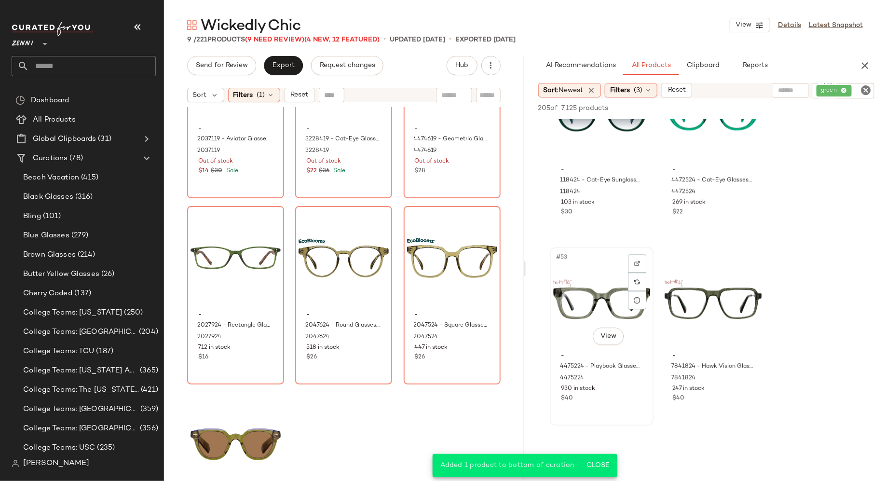
click at [620, 398] on div "$40" at bounding box center [601, 398] width 81 height 9
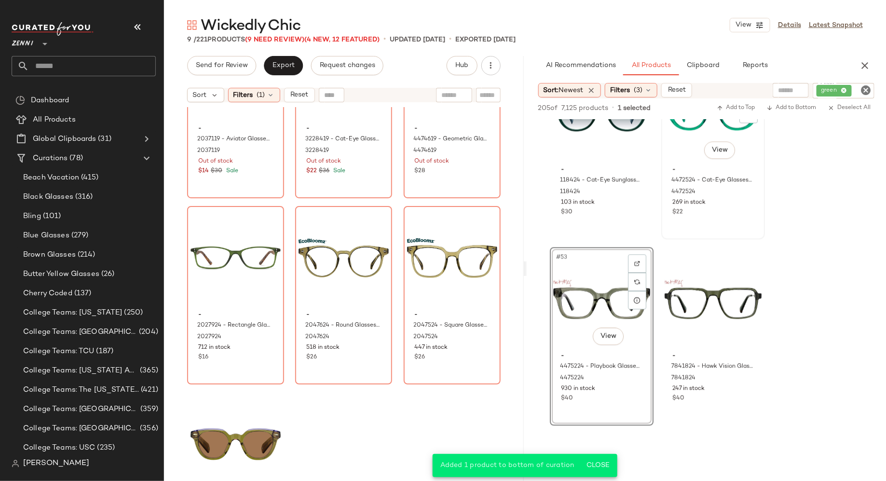
click at [725, 219] on div "#52 View - 4472524 - Cat-Eye Glasses - Green - Plastic 4472524 269 in stock $22" at bounding box center [713, 150] width 102 height 176
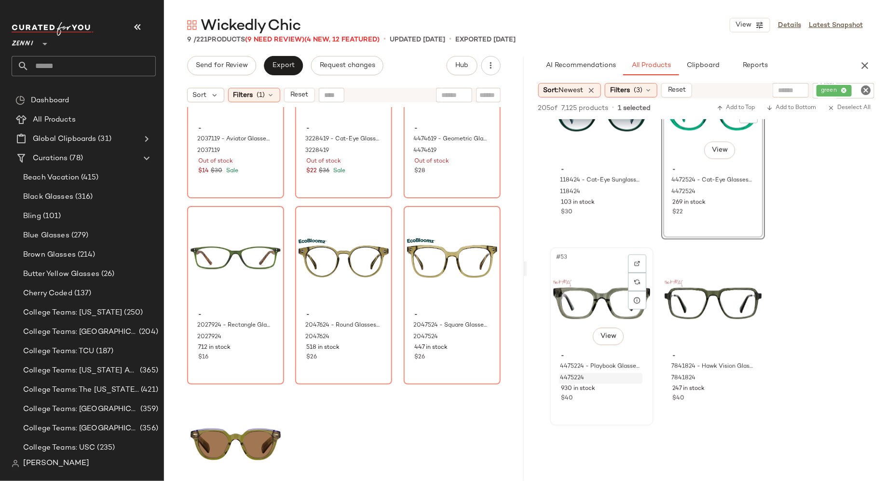
click at [625, 391] on div "930 in stock" at bounding box center [601, 388] width 81 height 9
click at [798, 112] on button "Add to Bottom" at bounding box center [791, 108] width 57 height 12
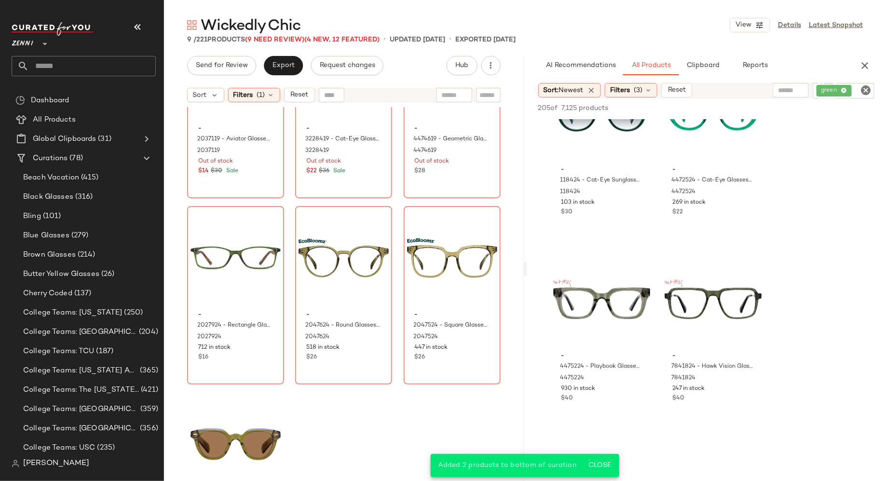
click at [867, 89] on icon "Clear Filter" at bounding box center [866, 90] width 12 height 12
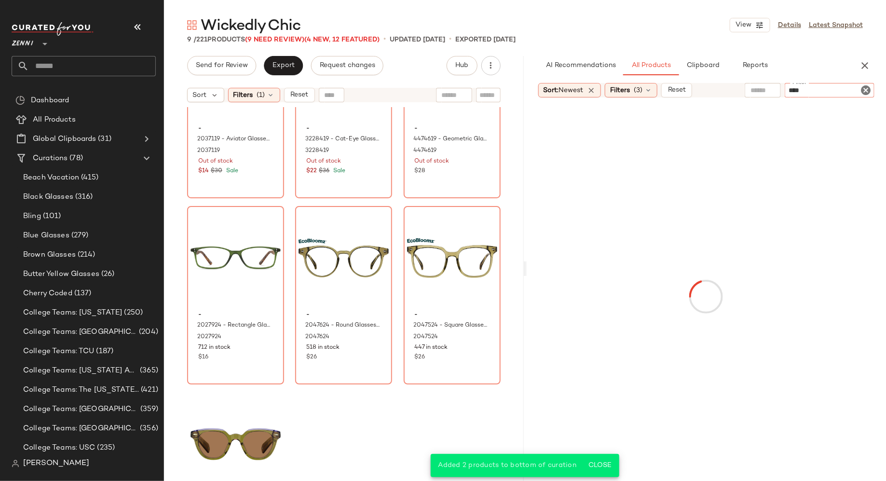
type input "*****"
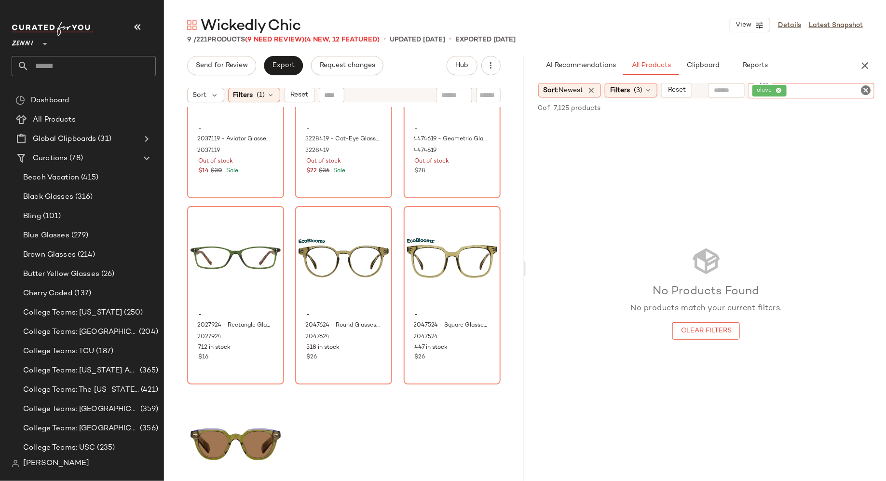
click at [864, 84] on icon "Clear Filter" at bounding box center [866, 90] width 12 height 12
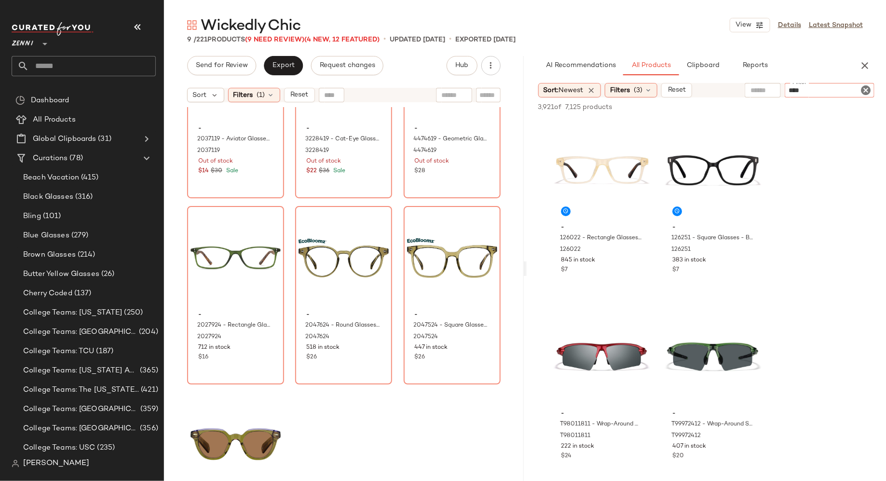
type input "*****"
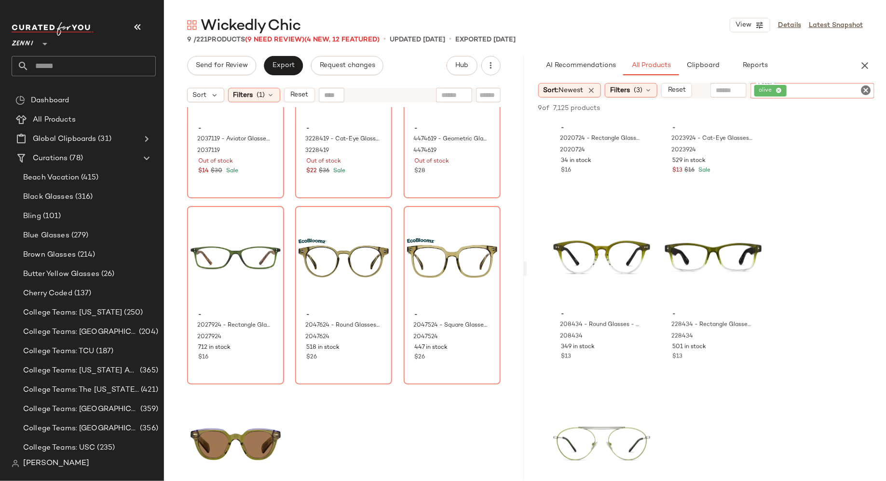
scroll to position [399, 0]
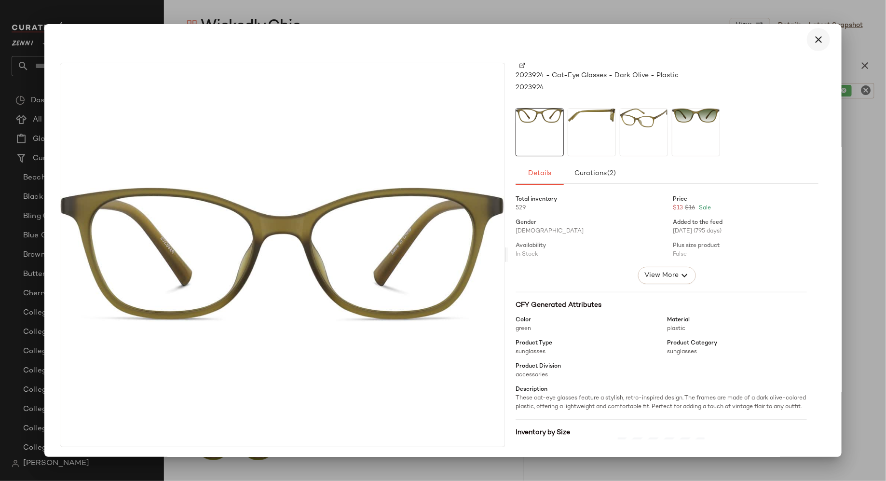
click at [812, 40] on icon "button" at bounding box center [818, 40] width 12 height 12
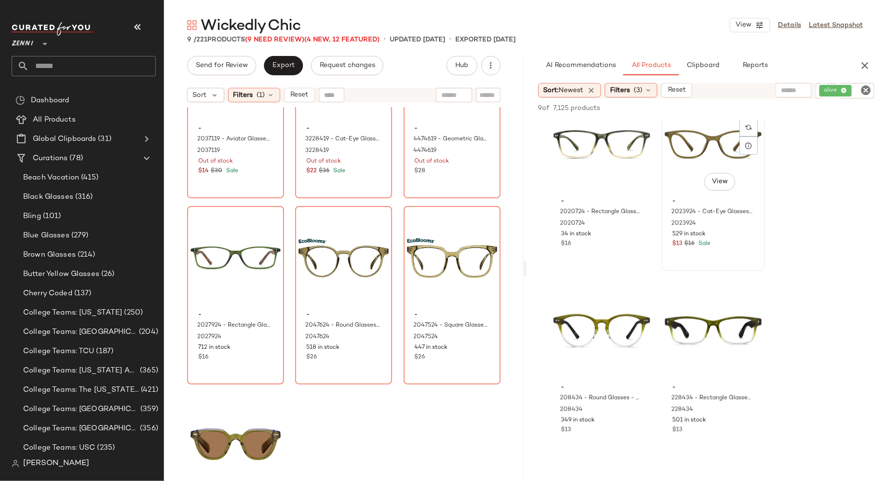
click at [684, 158] on div "#6 View" at bounding box center [712, 144] width 97 height 97
click at [798, 110] on span "Add to Bottom" at bounding box center [792, 108] width 50 height 7
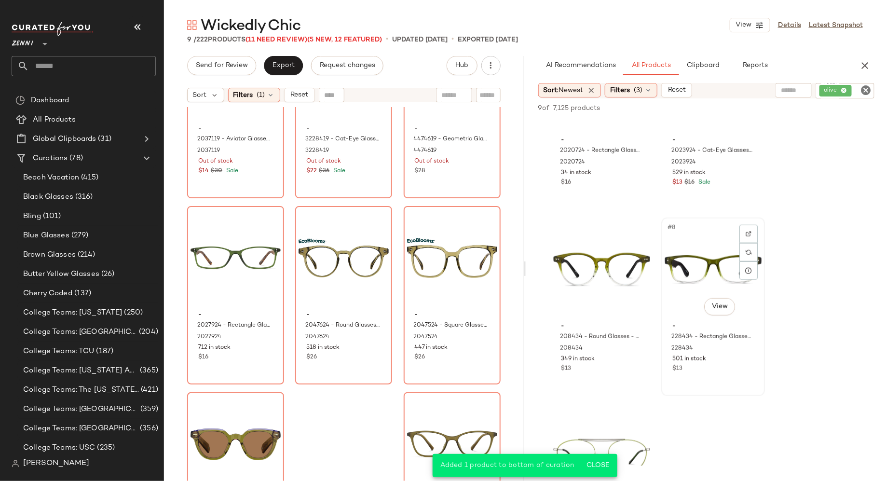
scroll to position [464, 0]
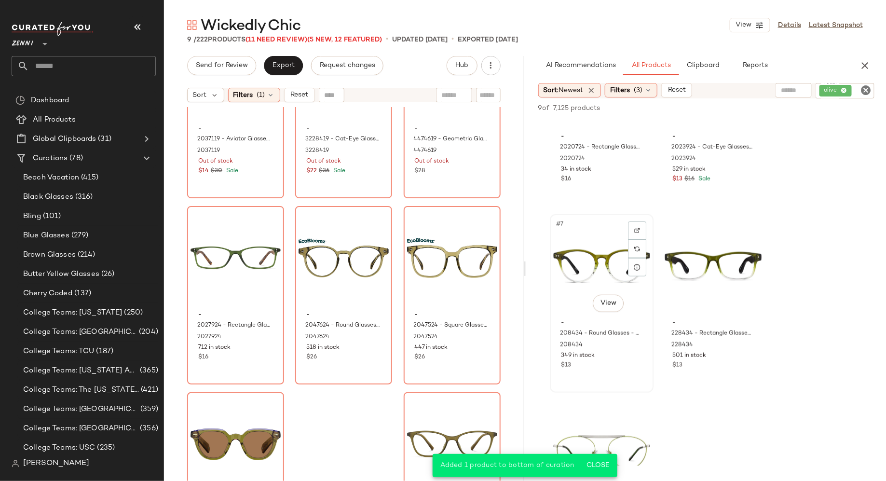
click at [631, 372] on div "#7 View - 208434 - Round Glasses - Olive - Plastic 208434 349 in stock $13" at bounding box center [602, 303] width 102 height 176
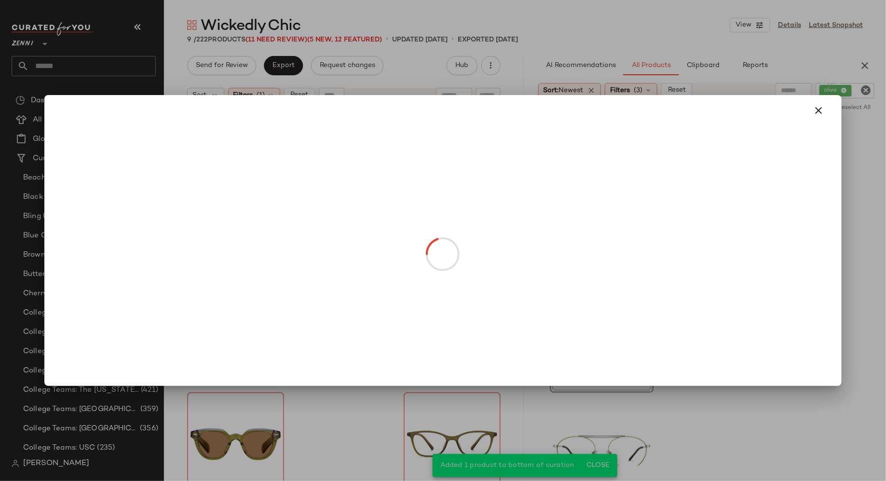
click at [608, 296] on body "Zenni ** Dashboard All Products Global Clipboards (31) Curations (78) Beach Vac…" at bounding box center [443, 240] width 886 height 481
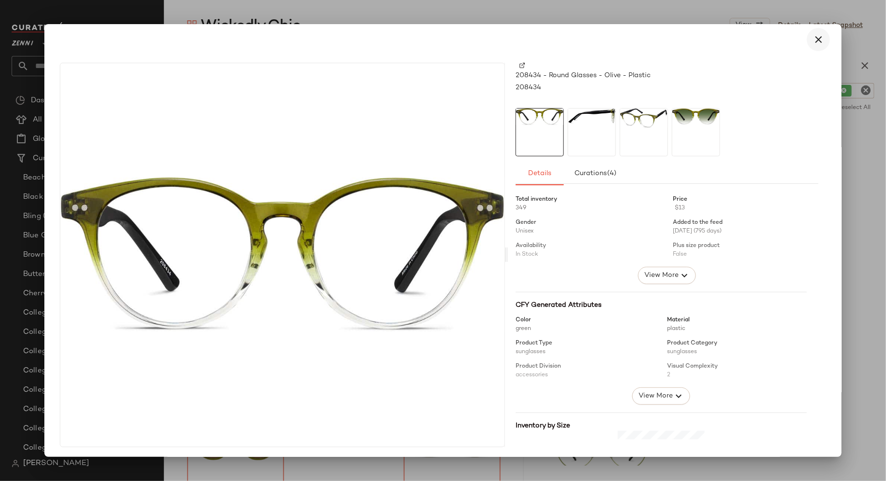
click at [815, 37] on icon "button" at bounding box center [818, 40] width 12 height 12
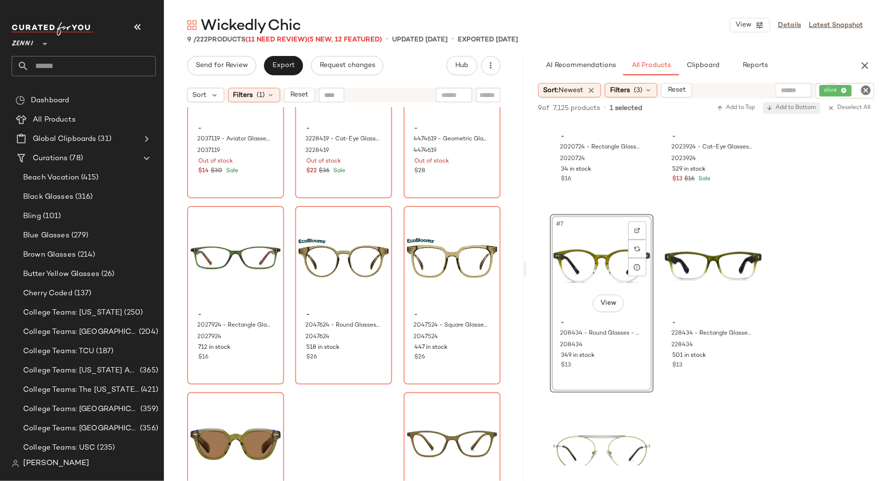
click at [808, 107] on span "Add to Bottom" at bounding box center [792, 108] width 50 height 7
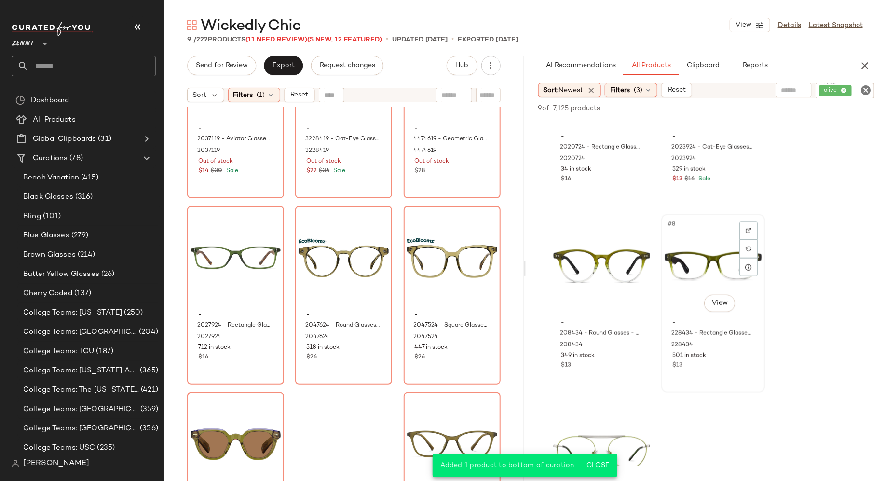
click at [723, 360] on div "501 in stock" at bounding box center [712, 355] width 81 height 9
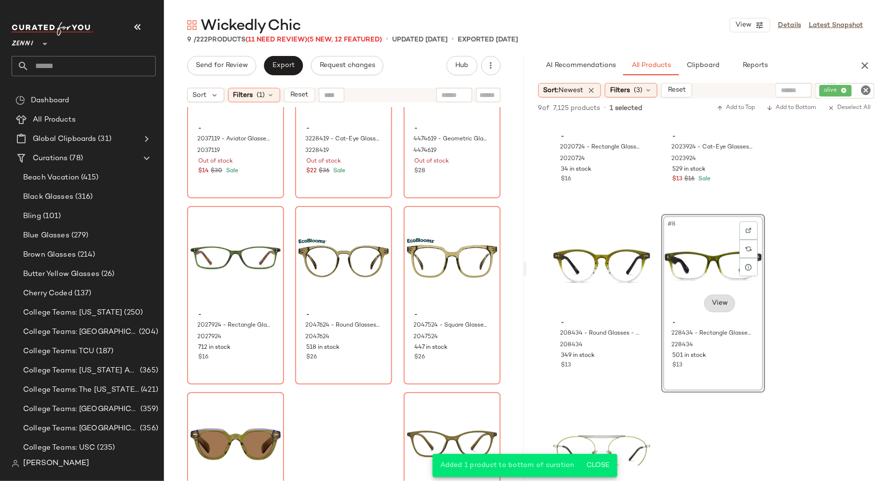
click at [727, 305] on body "Zenni ** Dashboard All Products Global Clipboards (31) Curations (78) Beach Vac…" at bounding box center [443, 240] width 886 height 481
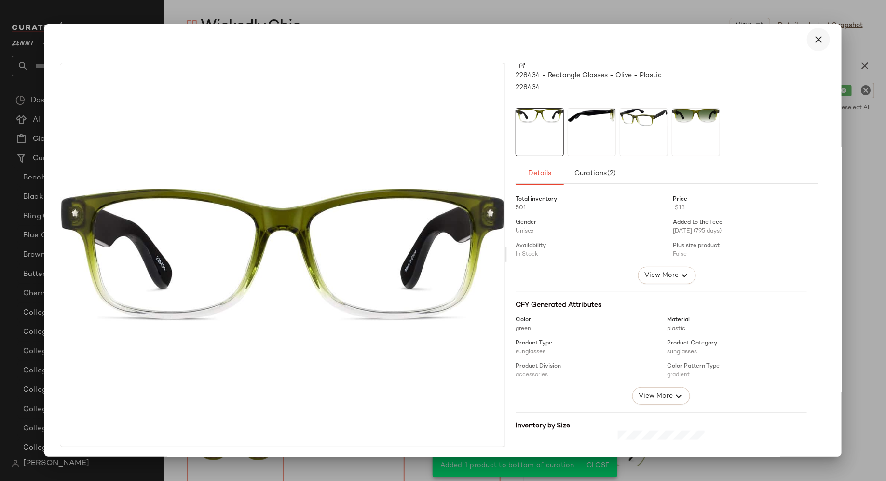
click at [819, 38] on button "button" at bounding box center [818, 39] width 23 height 23
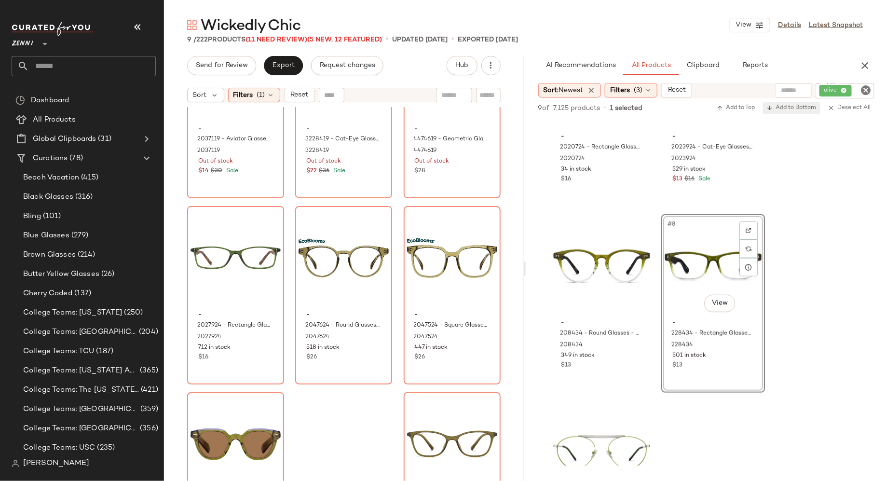
click at [798, 110] on span "Add to Bottom" at bounding box center [792, 108] width 50 height 7
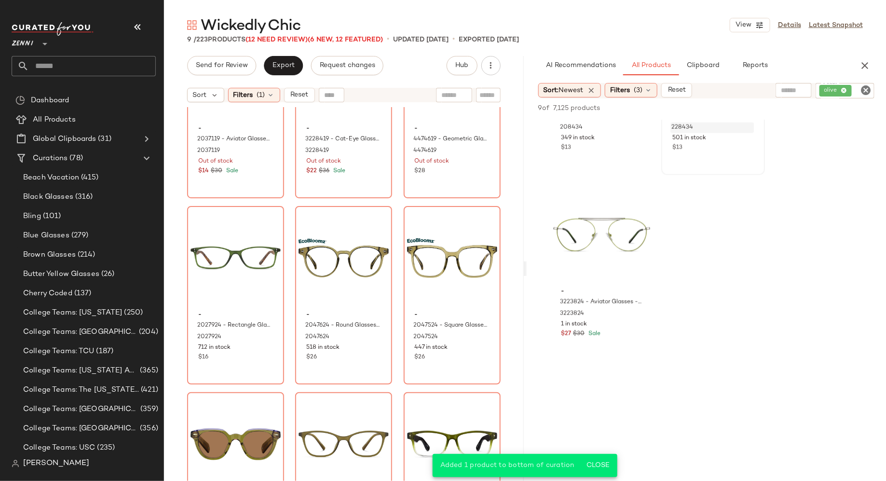
scroll to position [686, 0]
click at [615, 337] on div "#9 View - 3223824 - Aviator Glasses - Olive - Stainless Steel 3223824 1 in stoc…" at bounding box center [602, 267] width 102 height 176
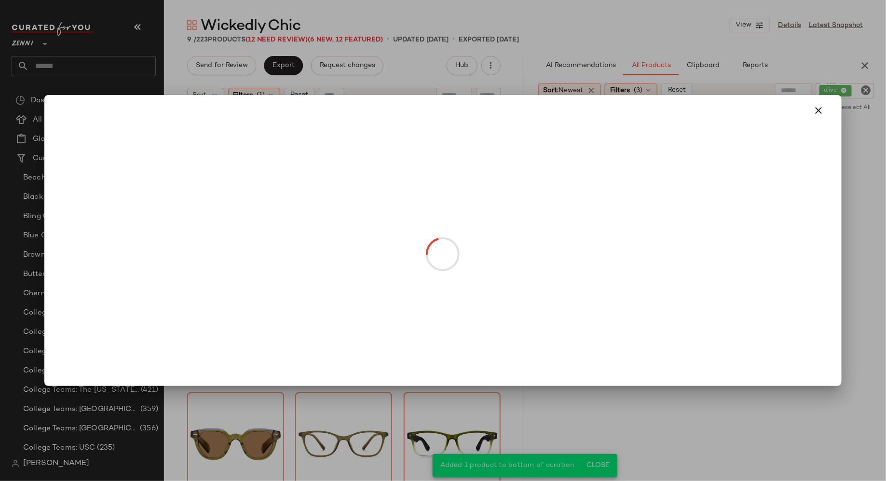
click at [612, 269] on body "Zenni ** Dashboard All Products Global Clipboards (31) Curations (78) Beach Vac…" at bounding box center [443, 240] width 886 height 481
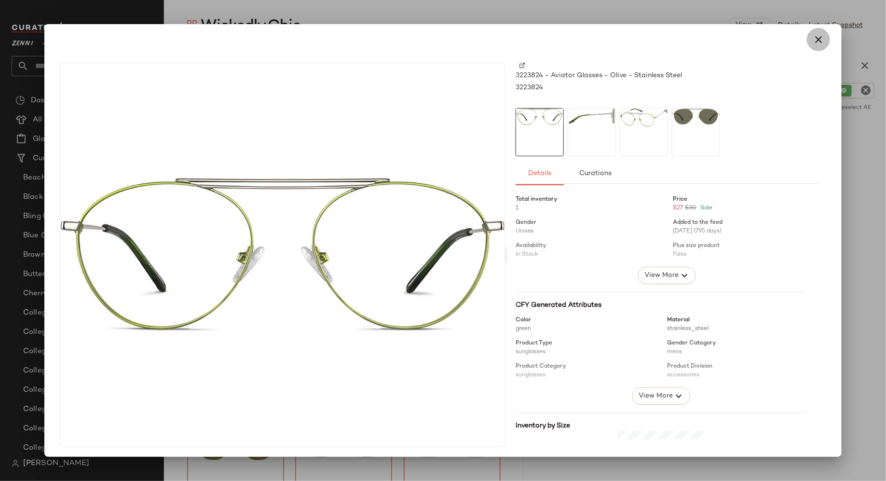
click at [812, 41] on icon "button" at bounding box center [818, 40] width 12 height 12
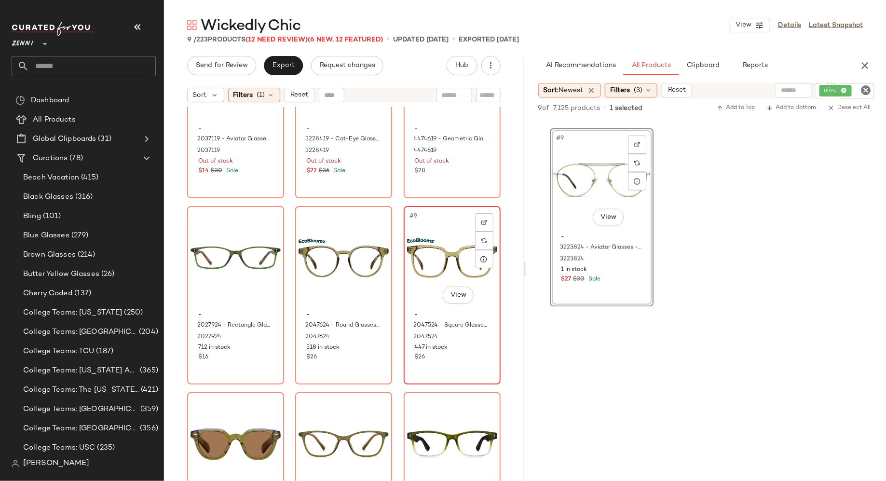
scroll to position [348, 0]
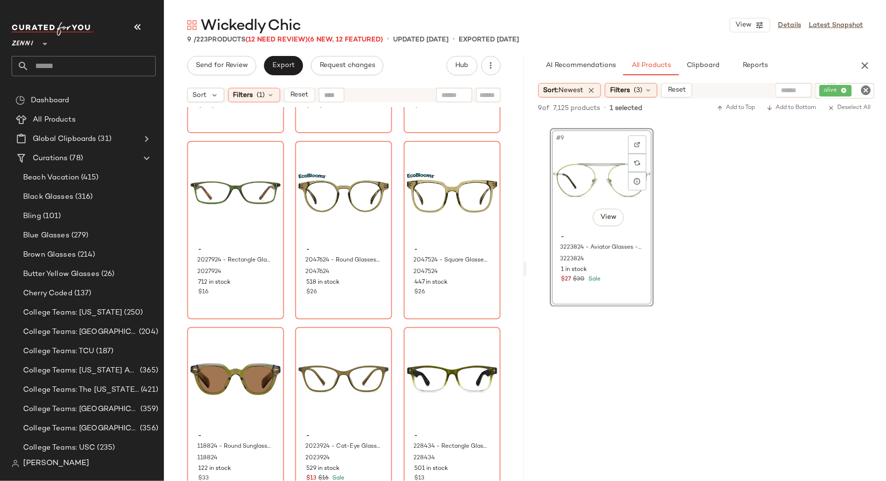
click at [865, 88] on icon "Clear Filter" at bounding box center [866, 90] width 12 height 12
click at [870, 65] on icon "button" at bounding box center [865, 66] width 12 height 12
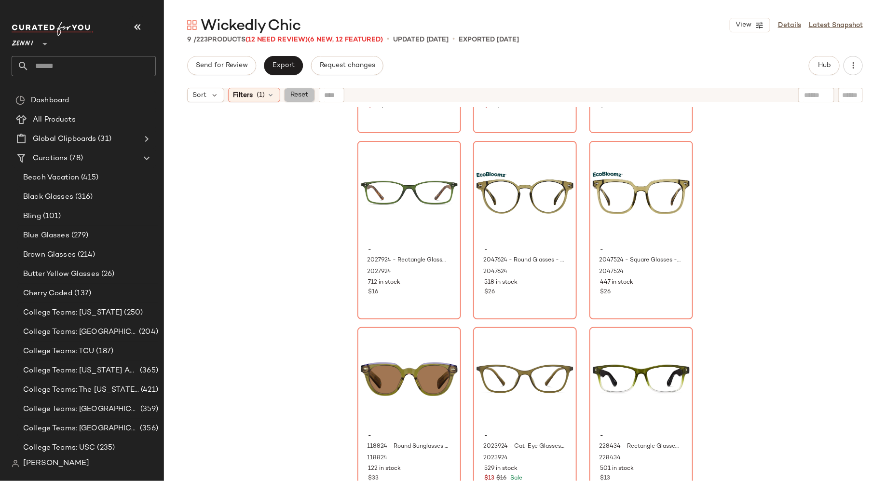
click at [299, 94] on span "Reset" at bounding box center [299, 95] width 18 height 8
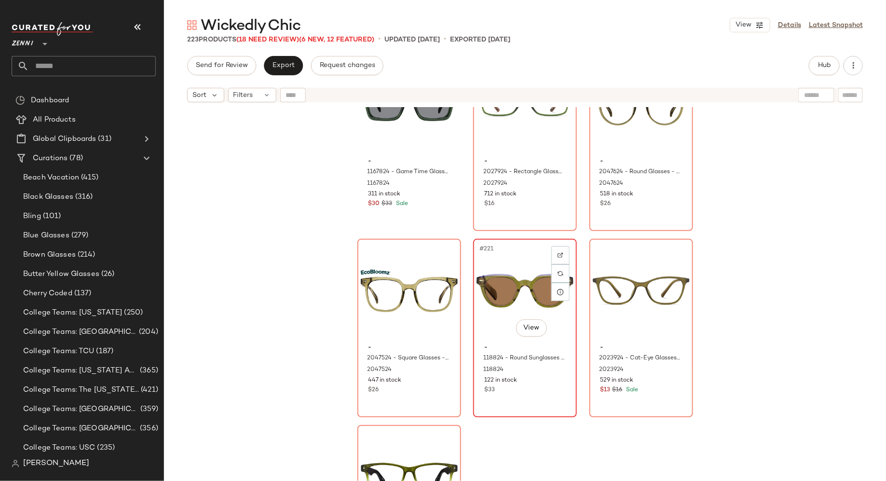
scroll to position [13466, 0]
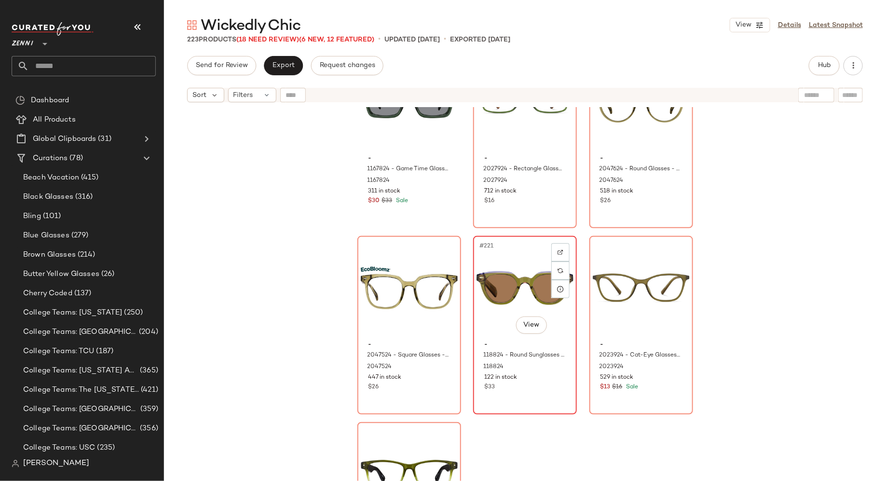
click at [529, 397] on div "#221 View - 118824 - Round Sunglasses - Green - Acetate 118824 122 in stock $33" at bounding box center [525, 325] width 102 height 176
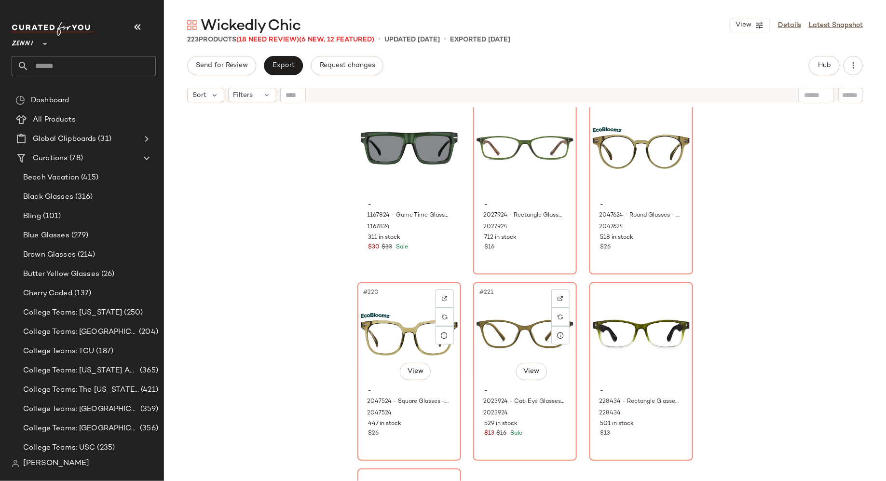
scroll to position [13418, 0]
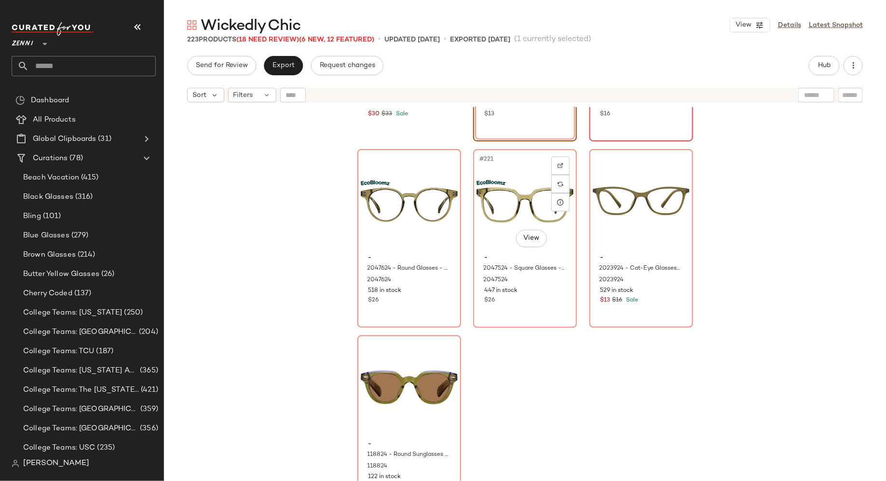
scroll to position [13554, 0]
click at [850, 103] on div "Sort Filters" at bounding box center [525, 95] width 722 height 24
click at [850, 94] on input "text" at bounding box center [850, 95] width 17 height 10
type input "*****"
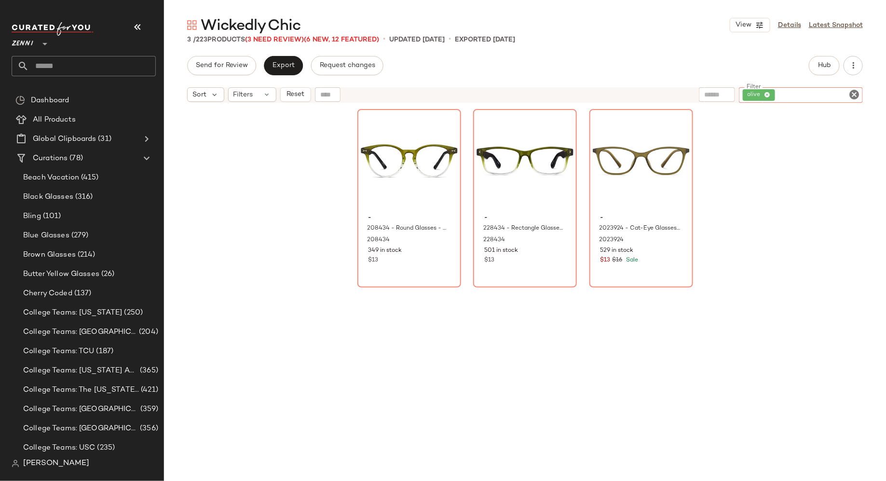
click at [855, 94] on icon "Clear Filter" at bounding box center [854, 95] width 12 height 12
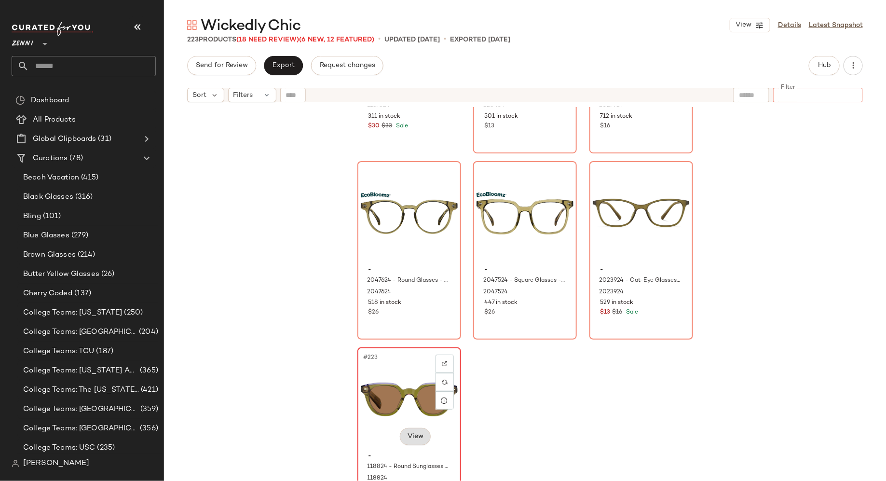
scroll to position [13561, 0]
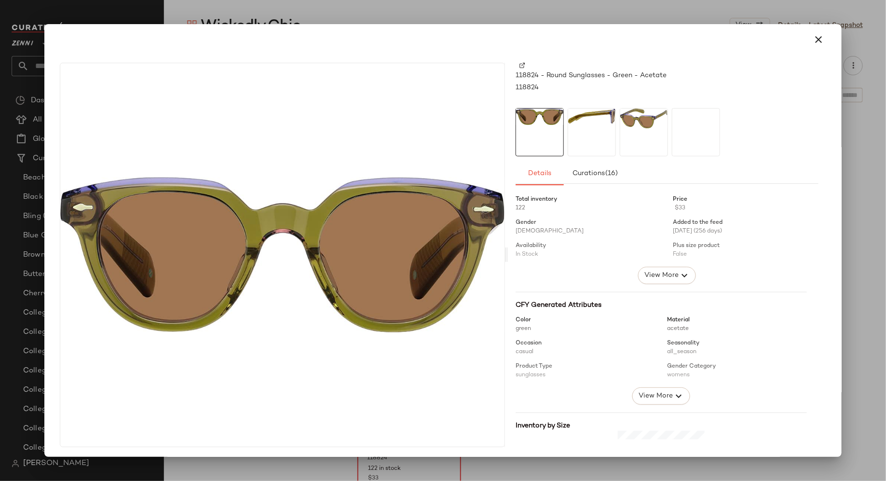
click at [585, 139] on div at bounding box center [591, 132] width 48 height 48
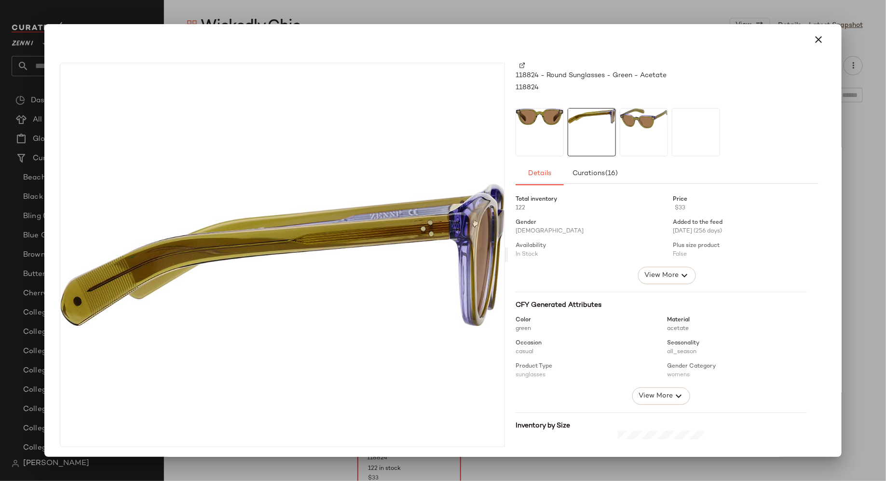
click at [641, 127] on img at bounding box center [643, 118] width 47 height 20
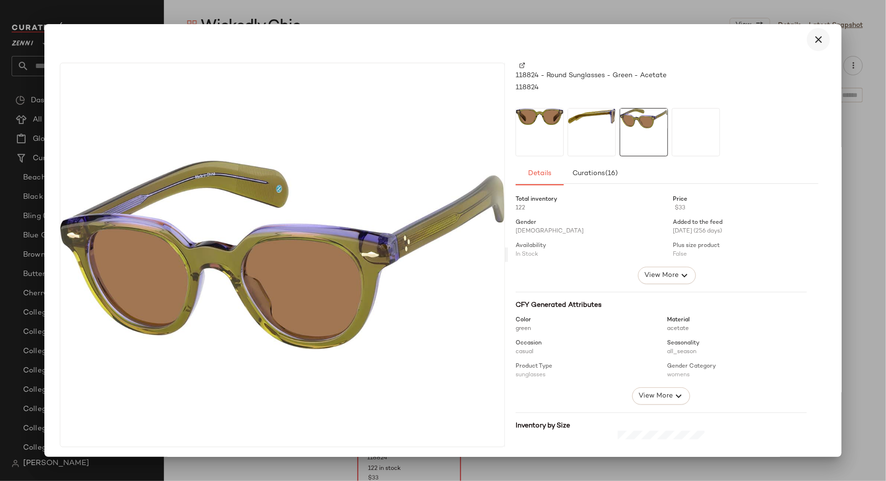
click at [815, 41] on icon "button" at bounding box center [818, 40] width 12 height 12
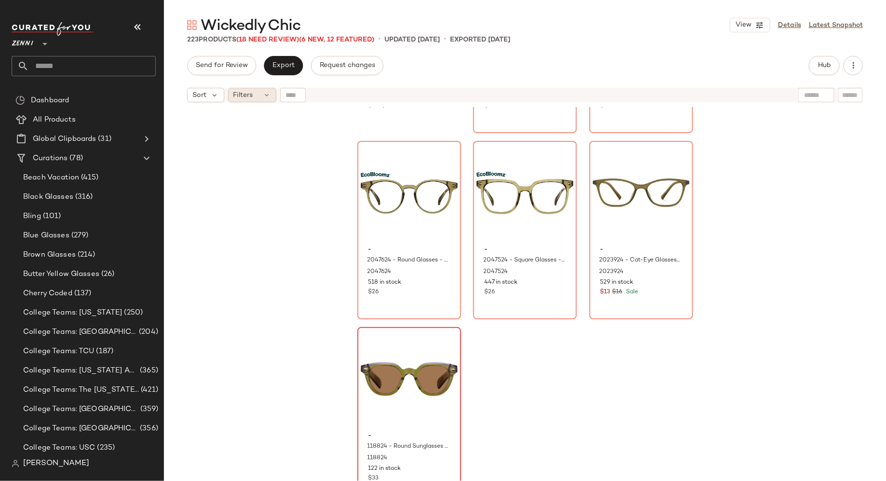
click at [263, 95] on icon at bounding box center [267, 95] width 8 height 8
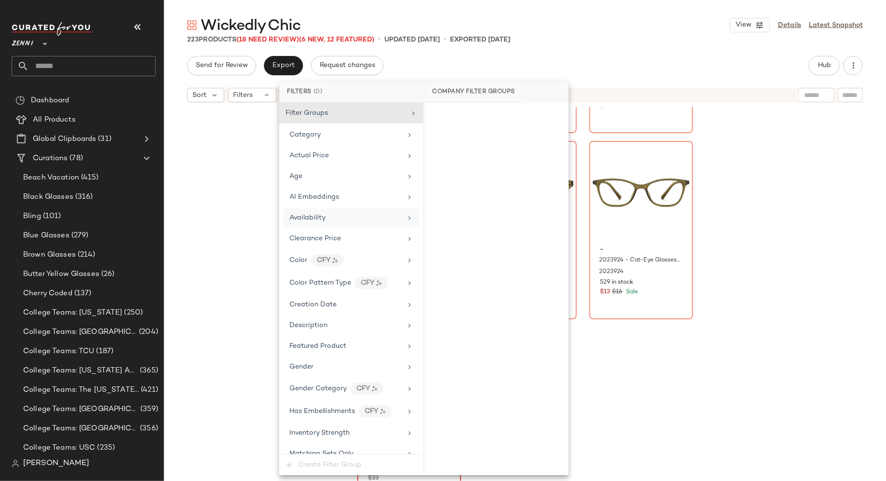
click at [297, 214] on span "Availability" at bounding box center [307, 217] width 36 height 7
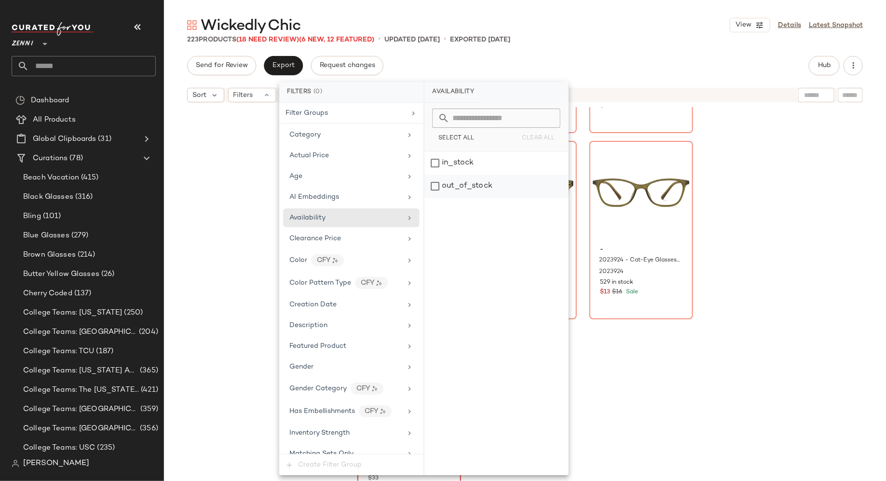
click at [433, 188] on div "out_of_stock" at bounding box center [496, 186] width 144 height 23
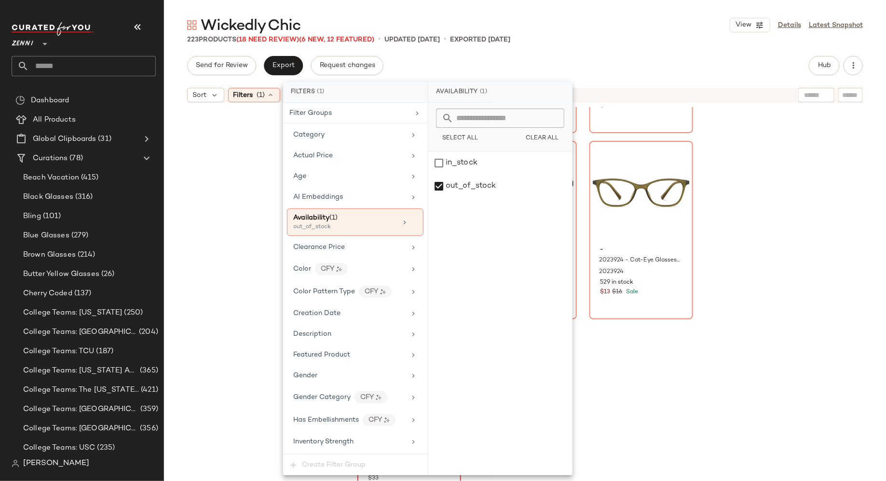
click at [220, 193] on div "- 1167824 - Game Time Glasses - Green - Plastic 1167824 311 in stock $30 $33 Sa…" at bounding box center [525, 306] width 722 height 398
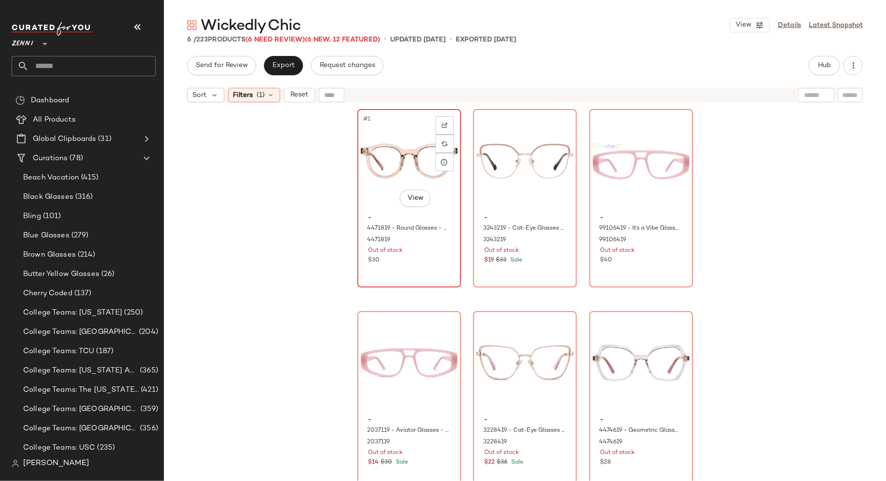
click at [416, 257] on div "$30" at bounding box center [408, 260] width 81 height 9
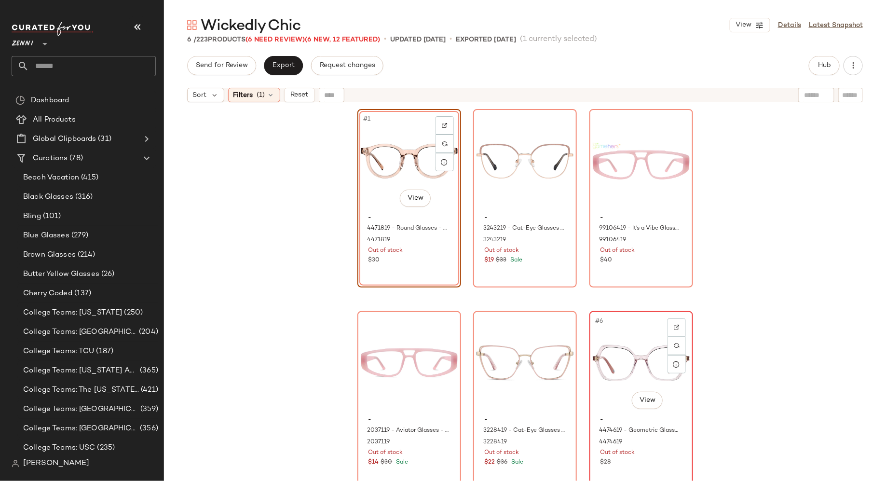
click at [637, 463] on div "$28" at bounding box center [640, 462] width 81 height 9
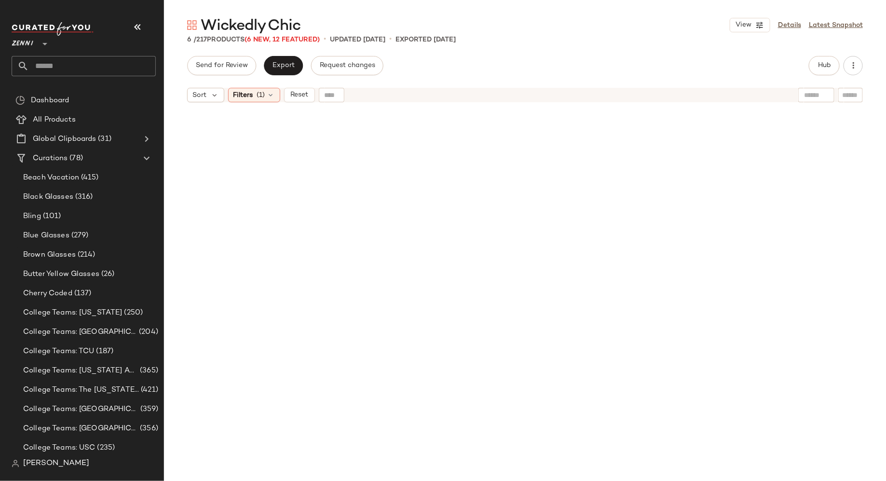
click at [300, 103] on div "Sort Filters (1) Reset" at bounding box center [525, 95] width 722 height 24
click at [300, 94] on span "Reset" at bounding box center [299, 95] width 18 height 8
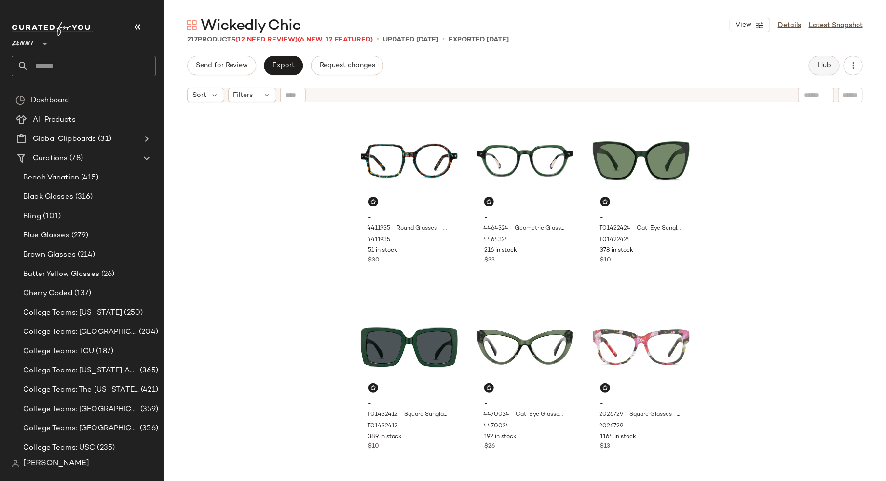
click at [823, 67] on span "Hub" at bounding box center [823, 66] width 13 height 8
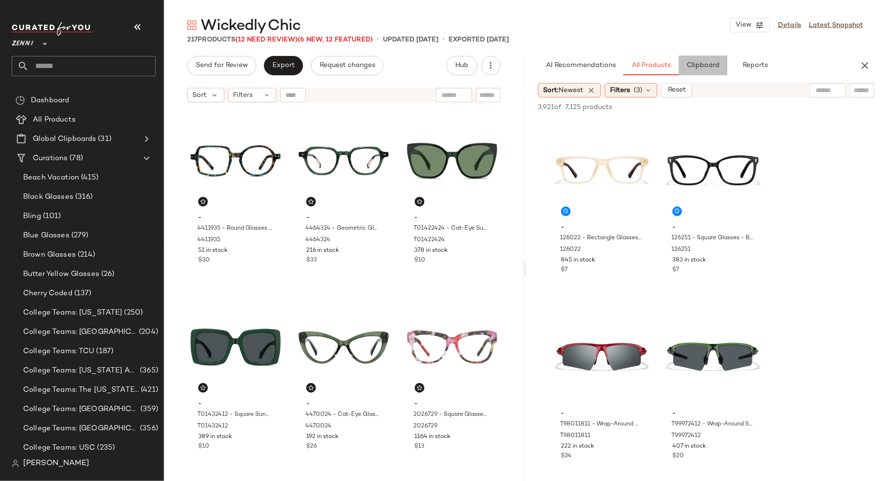
click at [706, 65] on span "Clipboard" at bounding box center [702, 66] width 33 height 8
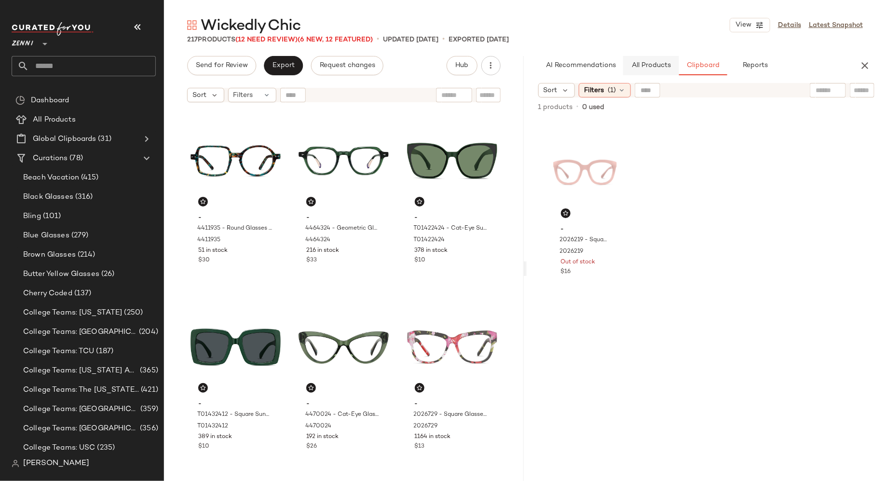
click at [659, 62] on span "All Products" at bounding box center [651, 66] width 40 height 8
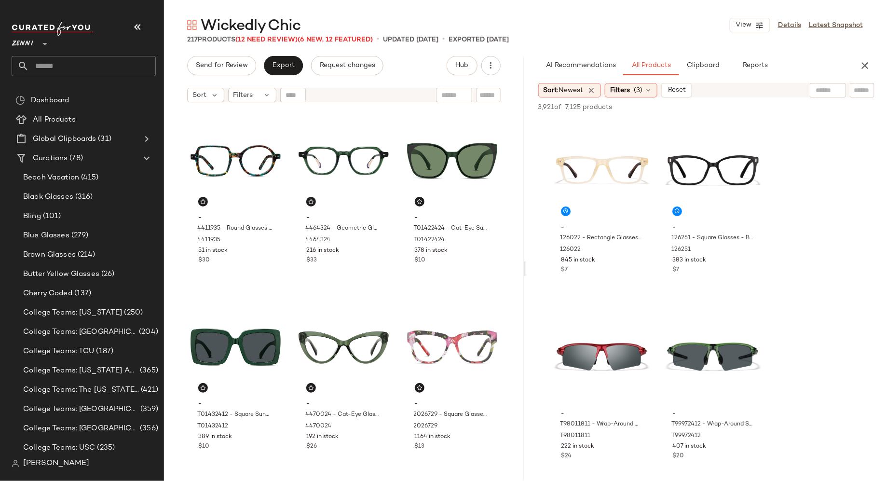
click at [859, 88] on input "text" at bounding box center [861, 90] width 17 height 10
type input "****"
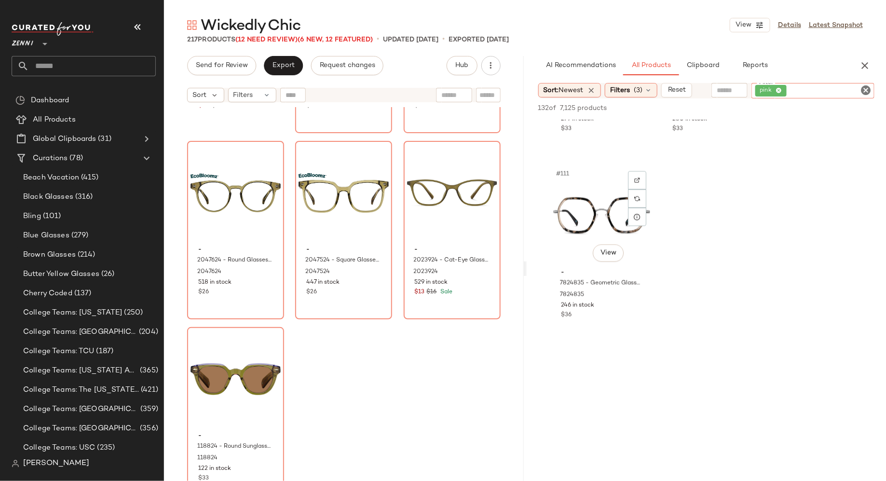
scroll to position [2563, 0]
click at [867, 89] on icon "Clear Filter" at bounding box center [866, 90] width 12 height 12
click at [836, 89] on input "Filter" at bounding box center [829, 90] width 82 height 10
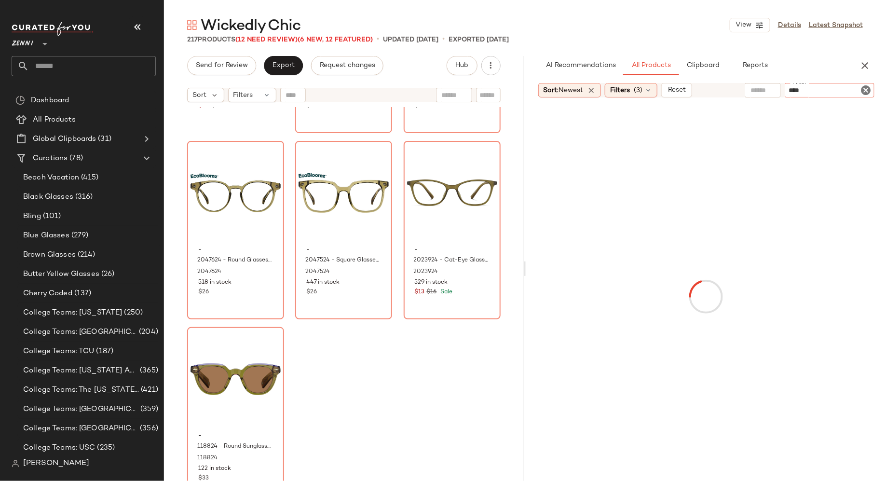
type input "*****"
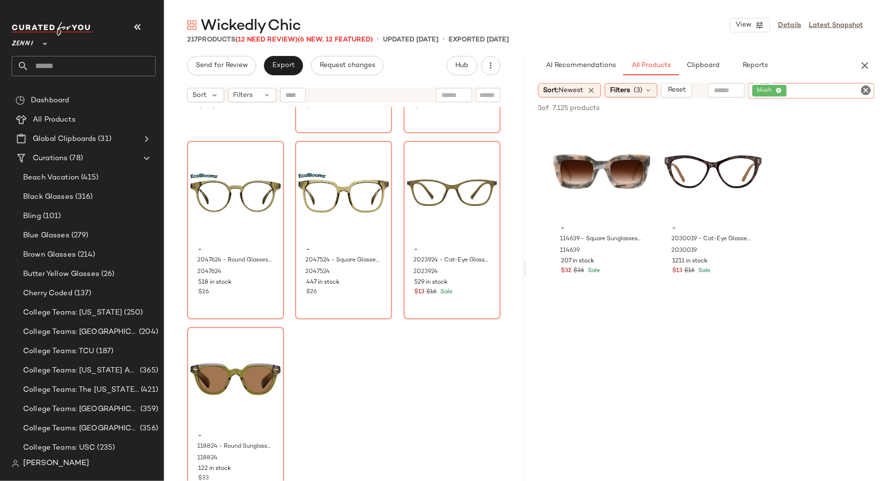
click at [869, 93] on icon "Clear Filter" at bounding box center [866, 90] width 12 height 12
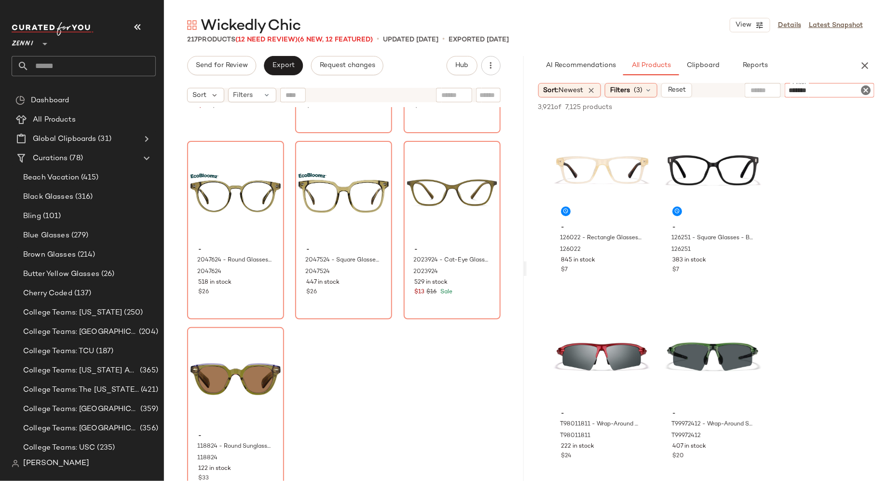
type input "********"
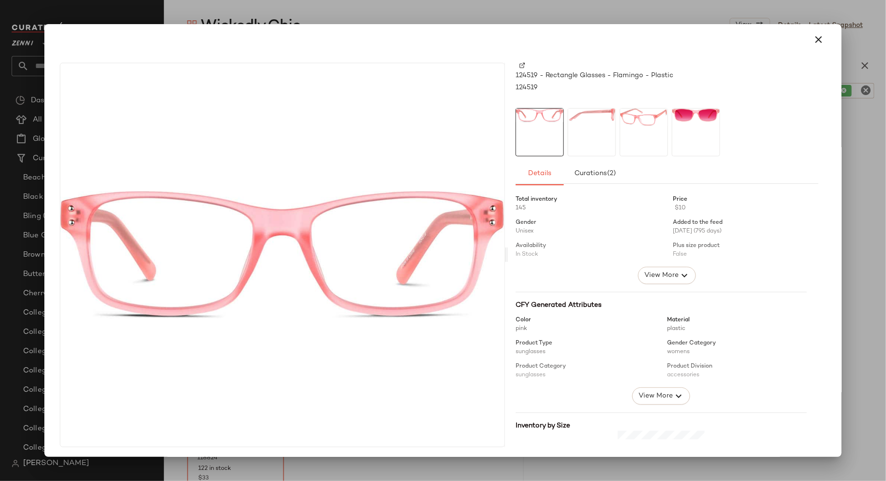
click at [586, 132] on div at bounding box center [591, 132] width 48 height 48
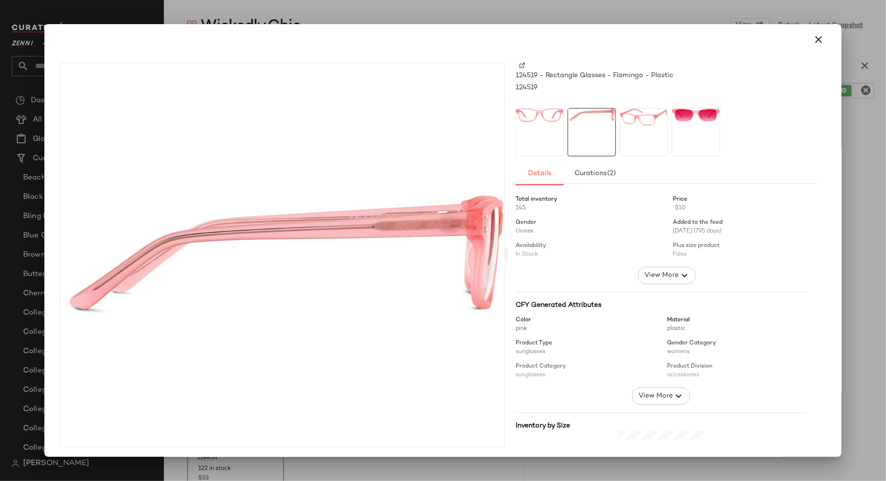
click at [640, 128] on div at bounding box center [644, 132] width 48 height 48
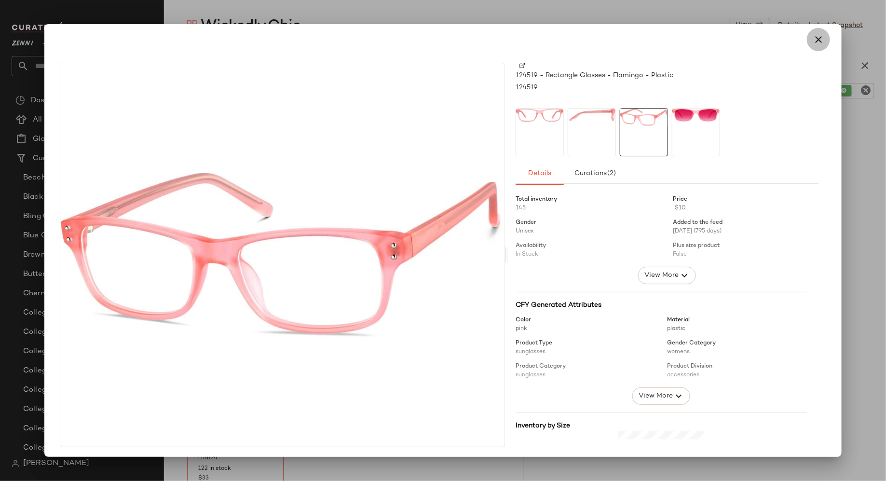
click at [813, 40] on icon "button" at bounding box center [818, 40] width 12 height 12
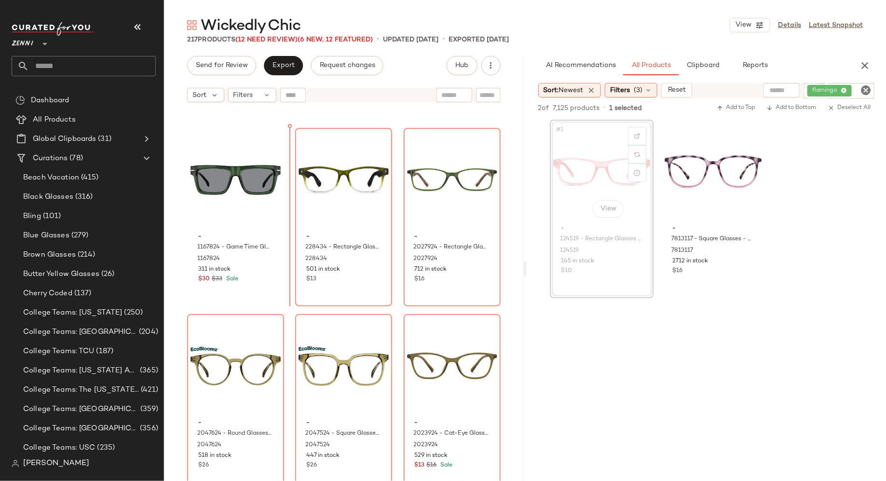
scroll to position [13013, 0]
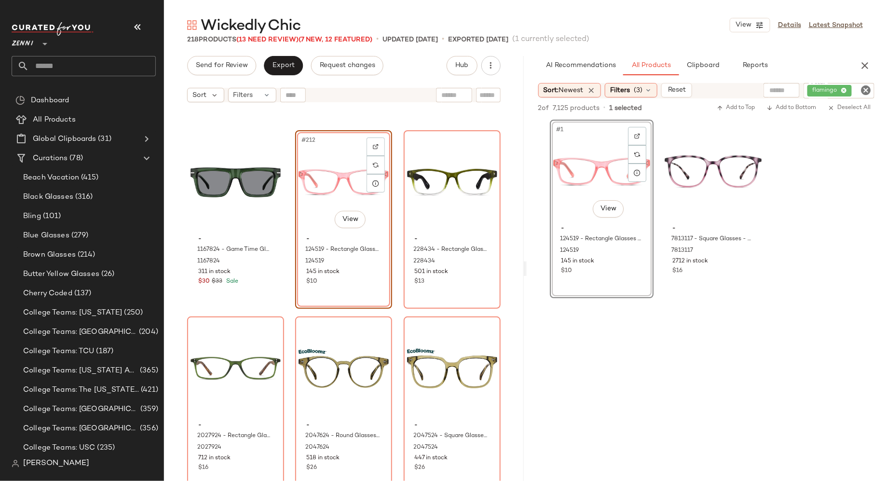
click at [569, 354] on div at bounding box center [706, 391] width 360 height 186
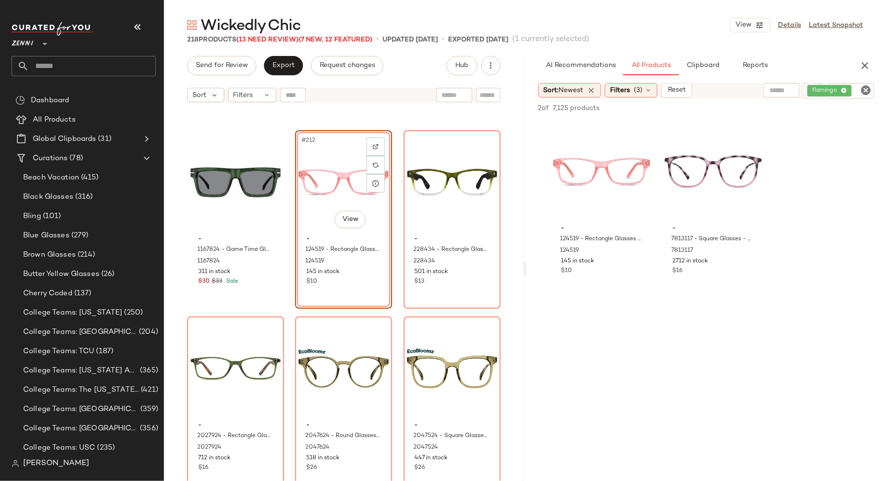
click at [867, 91] on icon "Clear Filter" at bounding box center [866, 90] width 12 height 12
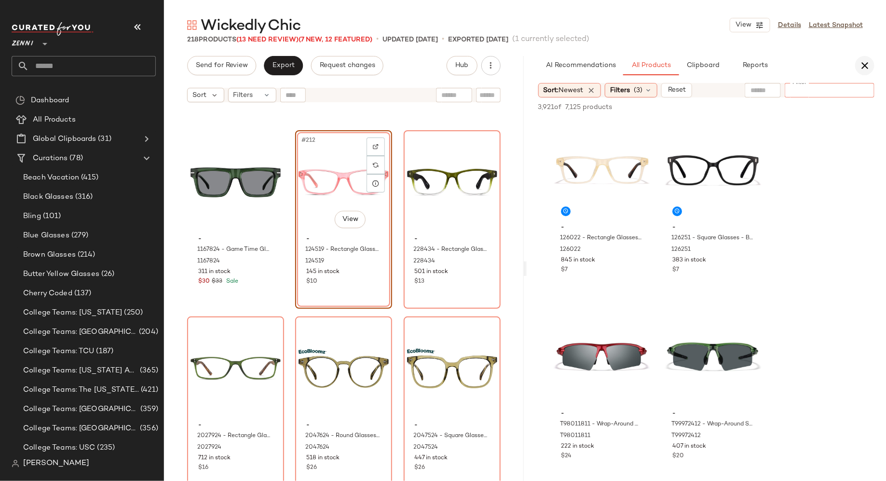
click at [863, 71] on icon "button" at bounding box center [865, 66] width 12 height 12
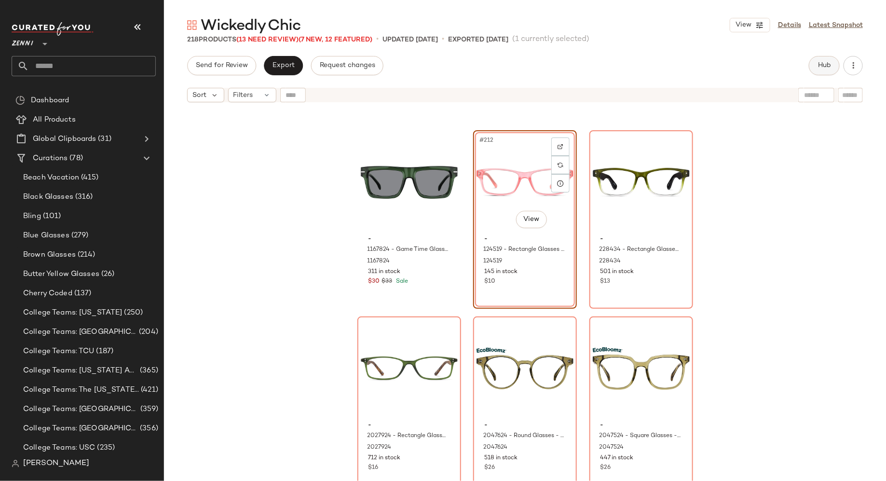
click at [818, 70] on button "Hub" at bounding box center [824, 65] width 31 height 19
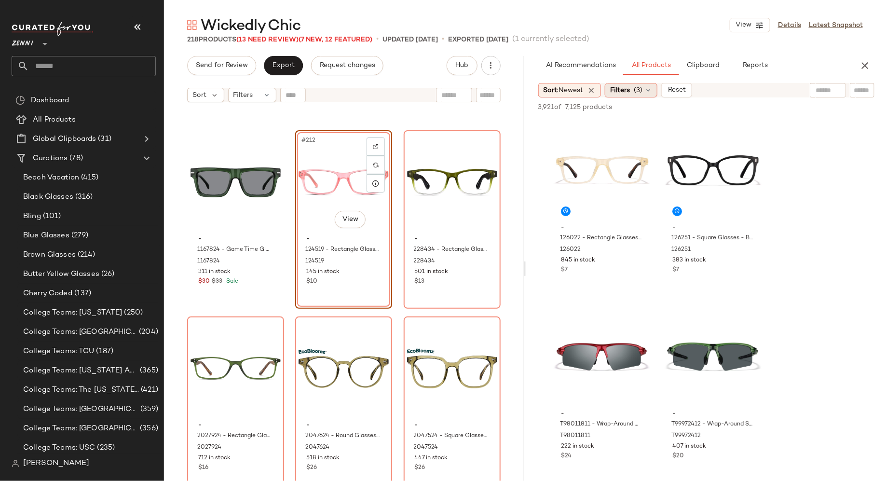
click at [656, 88] on div "Filters (3)" at bounding box center [631, 90] width 53 height 14
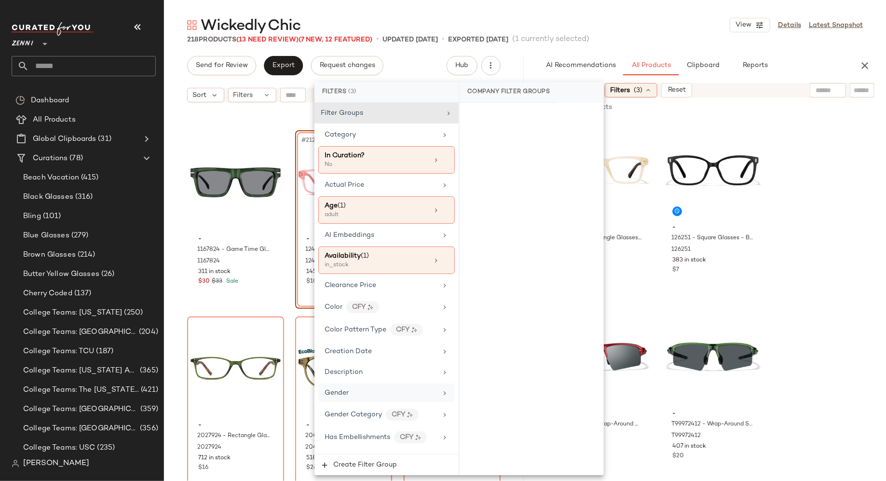
click at [402, 390] on div "Gender" at bounding box center [380, 393] width 112 height 10
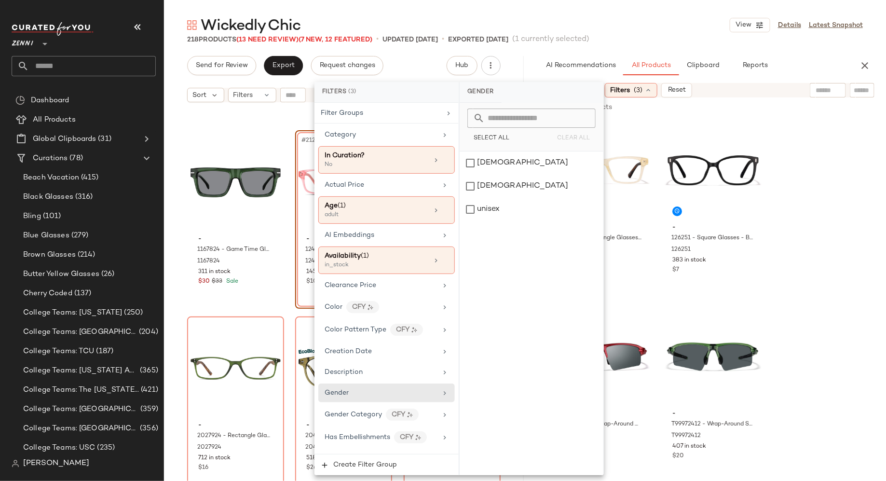
click at [677, 39] on div "218 Products (13 Need Review) (7 New, 12 Featured) • updated Sep 24th • Exporte…" at bounding box center [525, 40] width 722 height 10
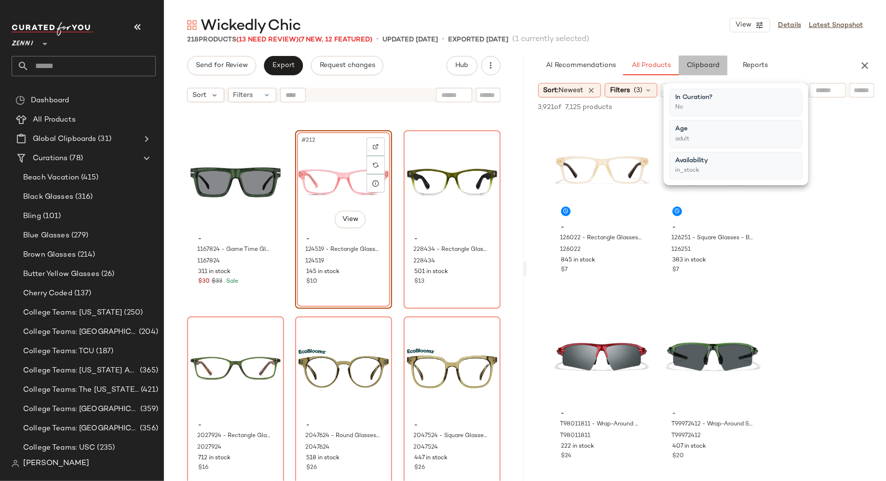
click at [697, 63] on span "Clipboard" at bounding box center [702, 66] width 33 height 8
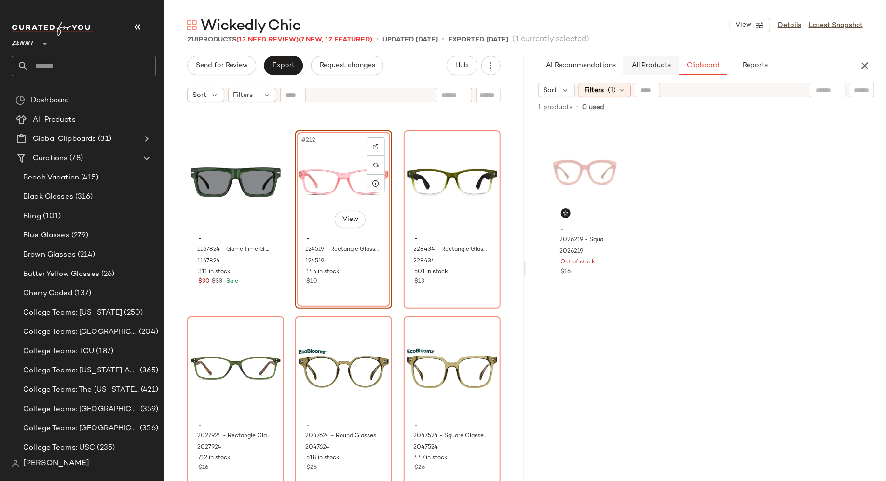
click at [646, 63] on span "All Products" at bounding box center [651, 66] width 40 height 8
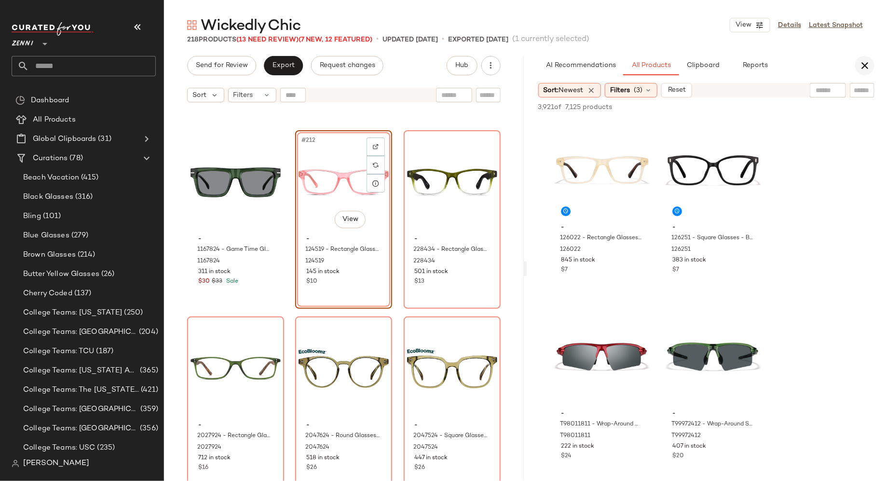
click at [868, 65] on icon "button" at bounding box center [865, 66] width 12 height 12
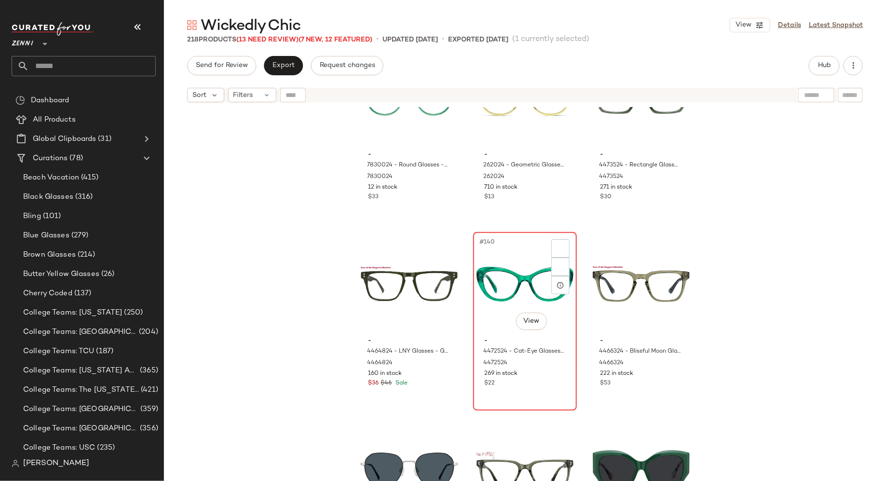
scroll to position [8447, 0]
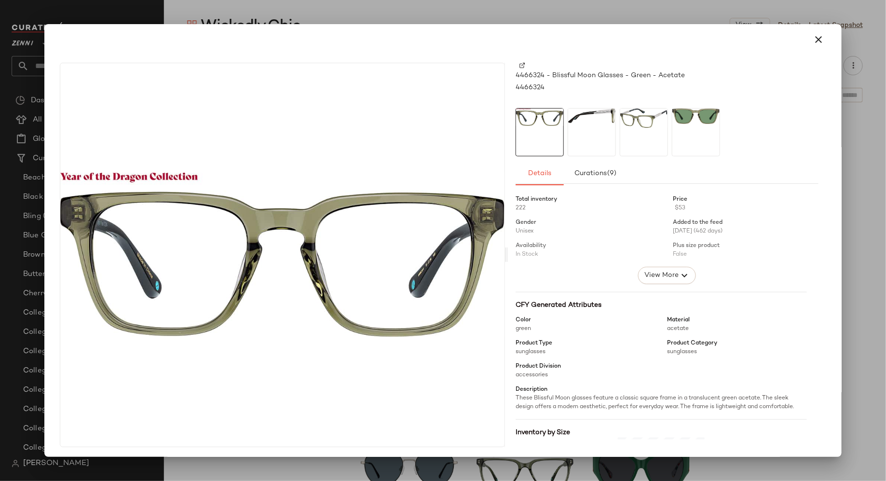
click at [694, 126] on div at bounding box center [696, 132] width 48 height 48
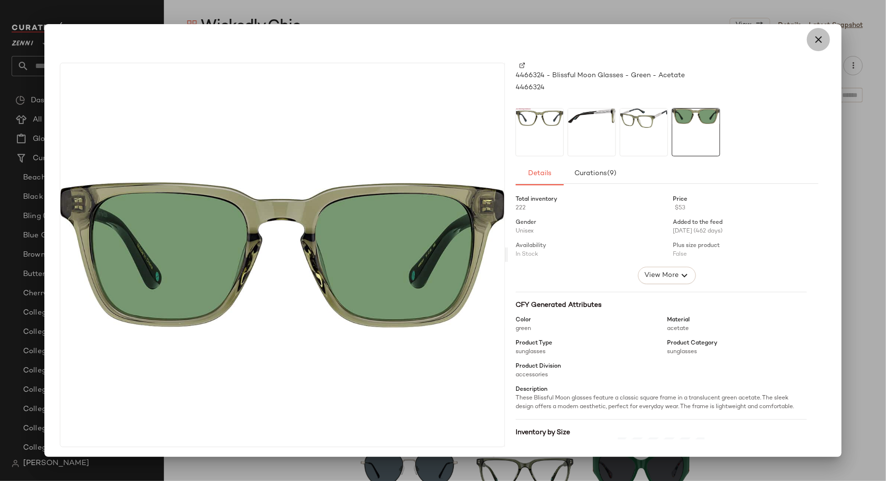
click at [812, 38] on icon "button" at bounding box center [818, 40] width 12 height 12
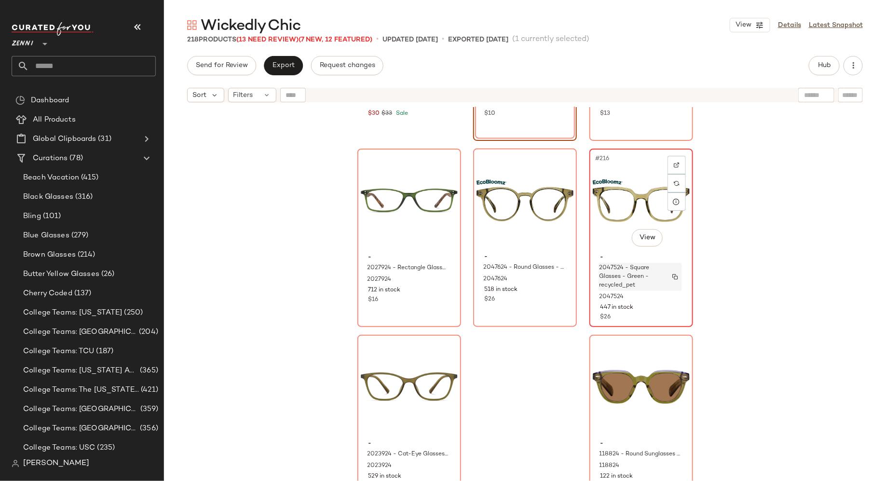
scroll to position [13189, 0]
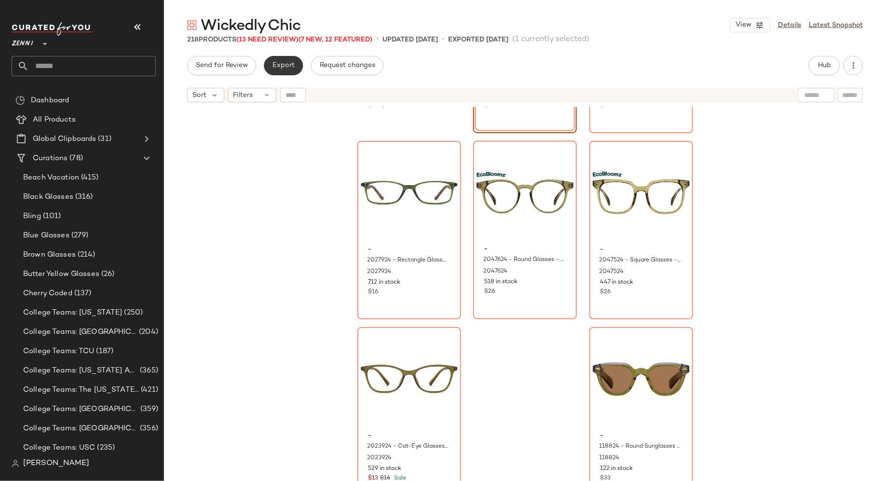
click at [295, 62] on button "Export" at bounding box center [283, 65] width 39 height 19
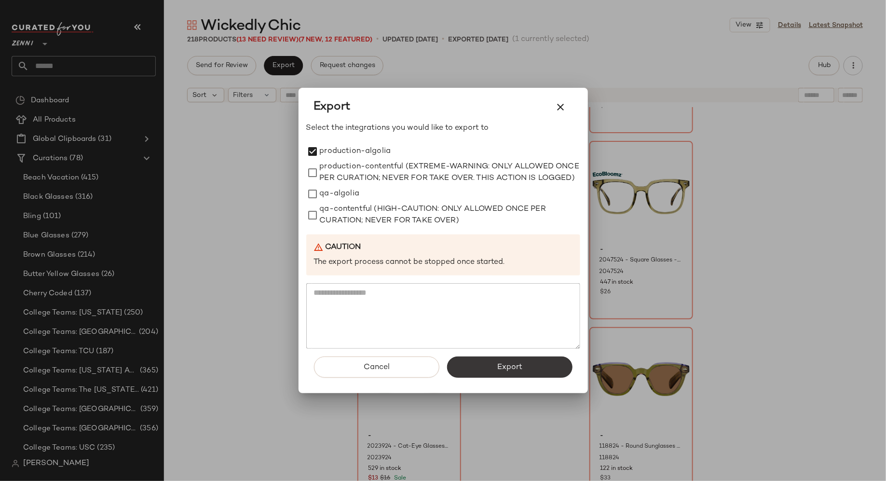
click at [484, 371] on button "Export" at bounding box center [509, 366] width 125 height 21
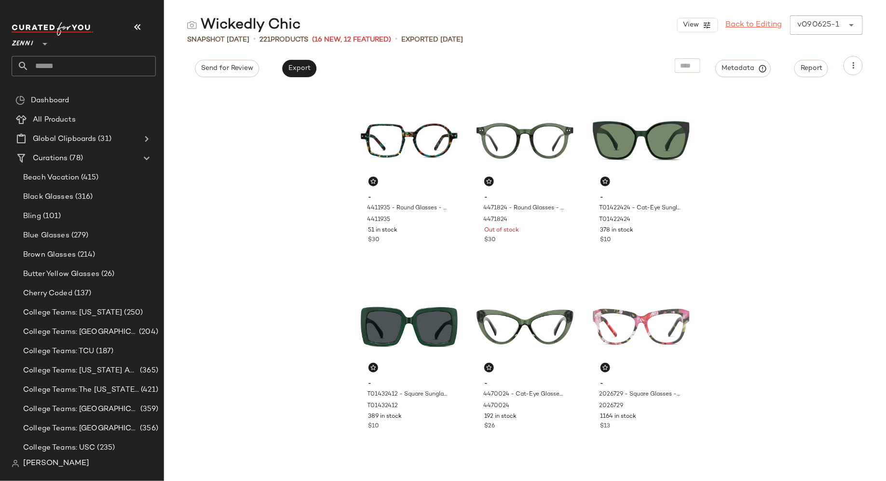
click at [766, 22] on link "Back to Editing" at bounding box center [754, 25] width 56 height 12
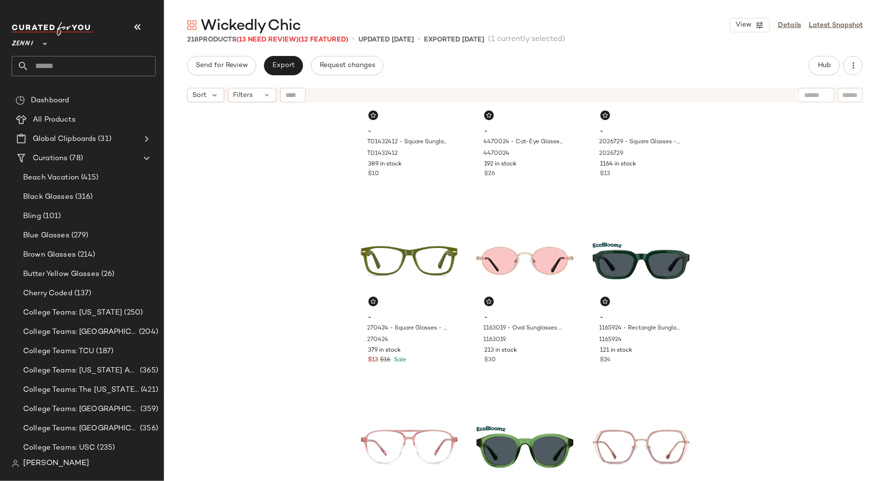
scroll to position [281, 0]
click at [72, 72] on input "text" at bounding box center [92, 66] width 127 height 20
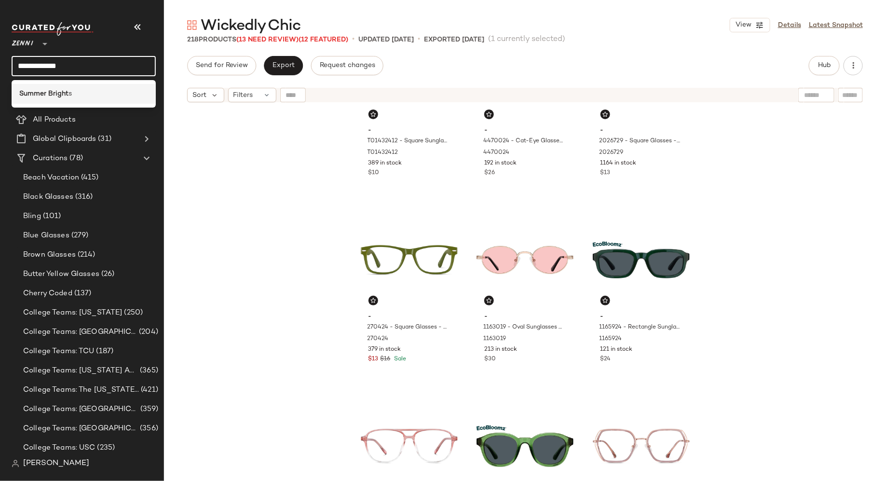
type input "**********"
click at [70, 94] on span "s" at bounding box center [69, 94] width 3 height 10
